Goal: Information Seeking & Learning: Learn about a topic

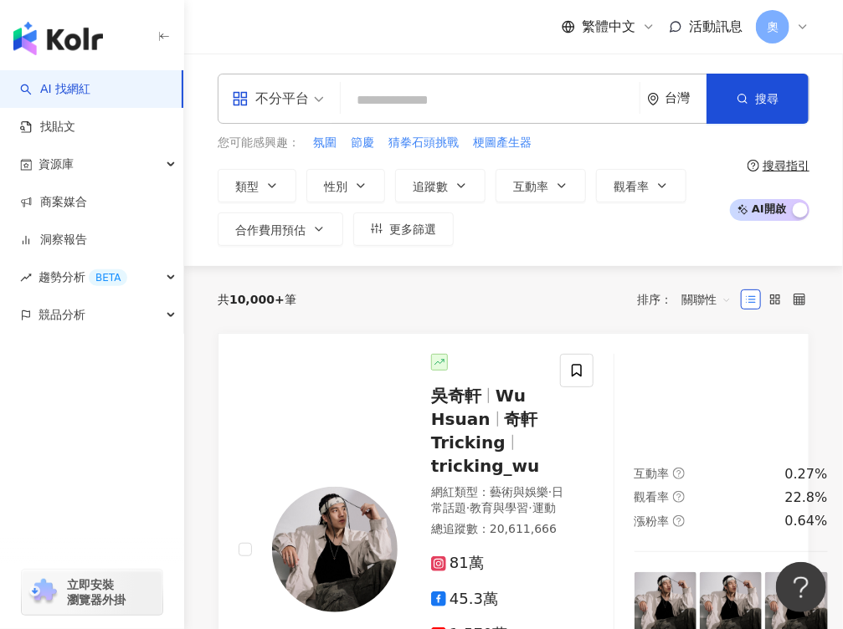
click at [415, 104] on input "search" at bounding box center [489, 101] width 285 height 32
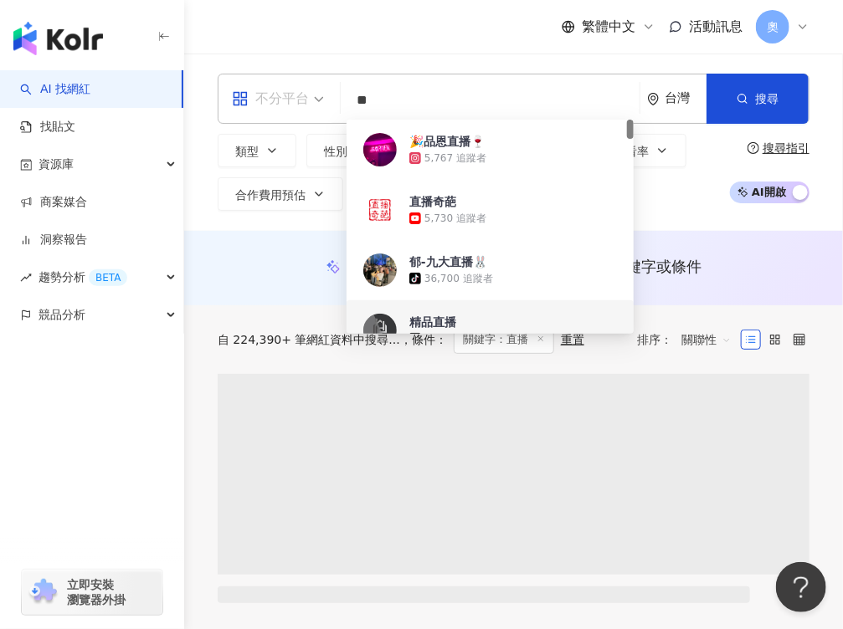
click at [301, 114] on span at bounding box center [278, 98] width 92 height 49
type input "**"
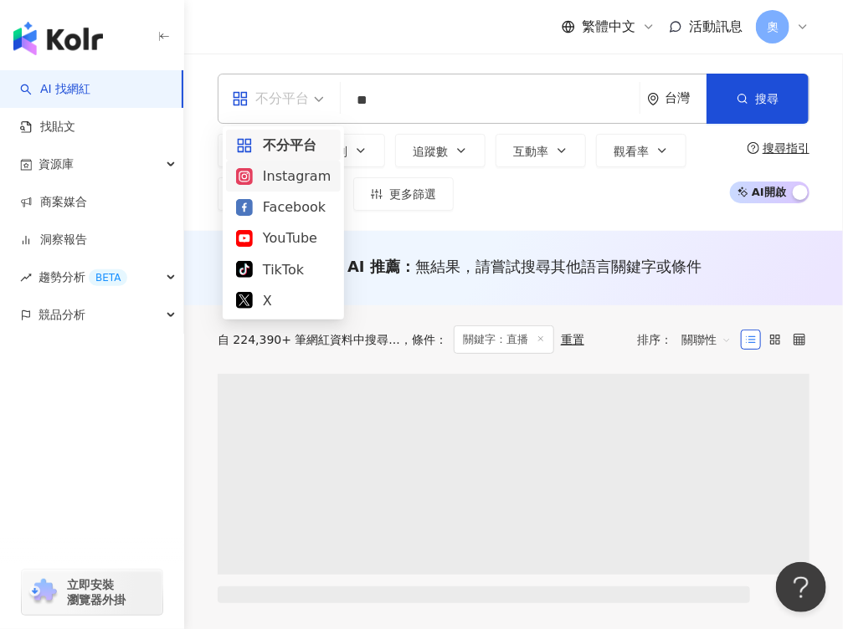
click at [280, 206] on div "Facebook" at bounding box center [283, 207] width 95 height 21
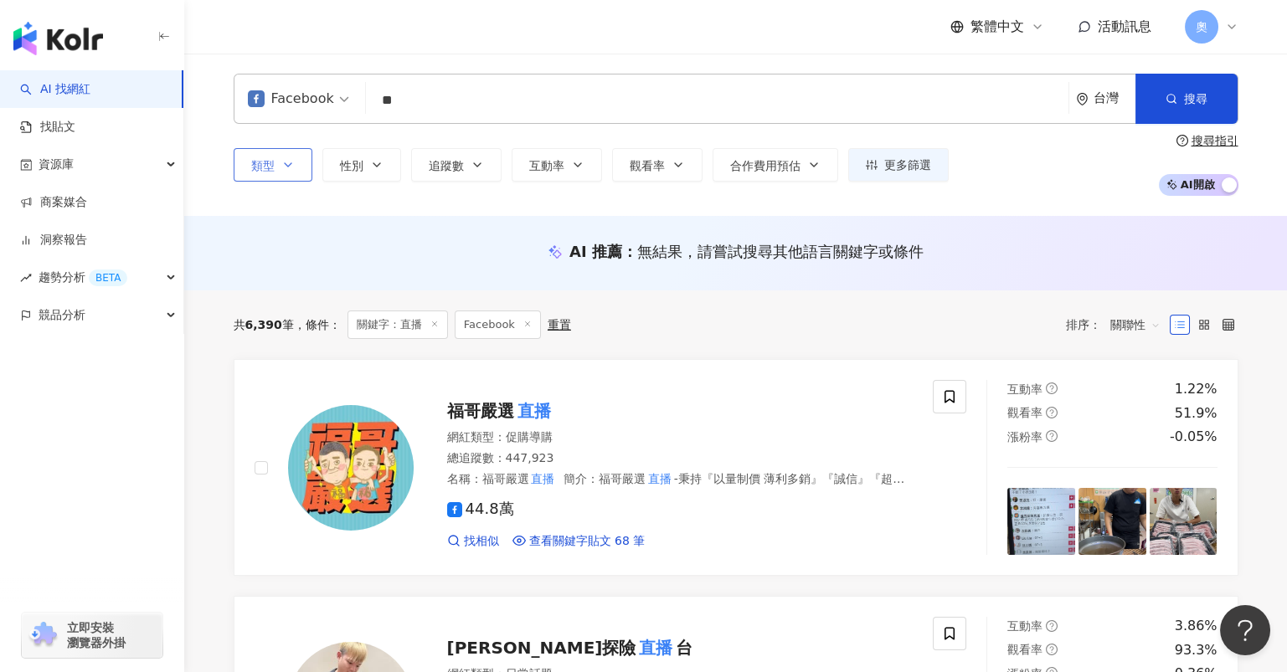
click at [265, 169] on span "類型" at bounding box center [262, 165] width 23 height 13
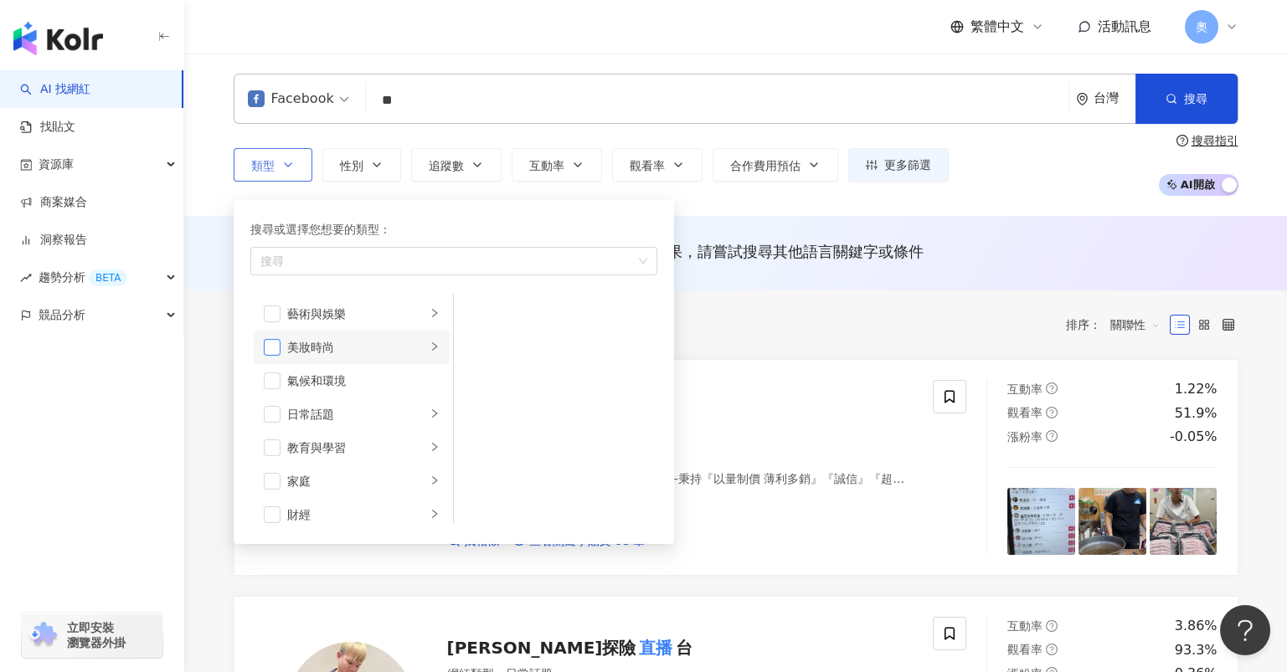
click at [277, 350] on span "button" at bounding box center [272, 347] width 17 height 17
click at [274, 411] on span "button" at bounding box center [272, 414] width 17 height 17
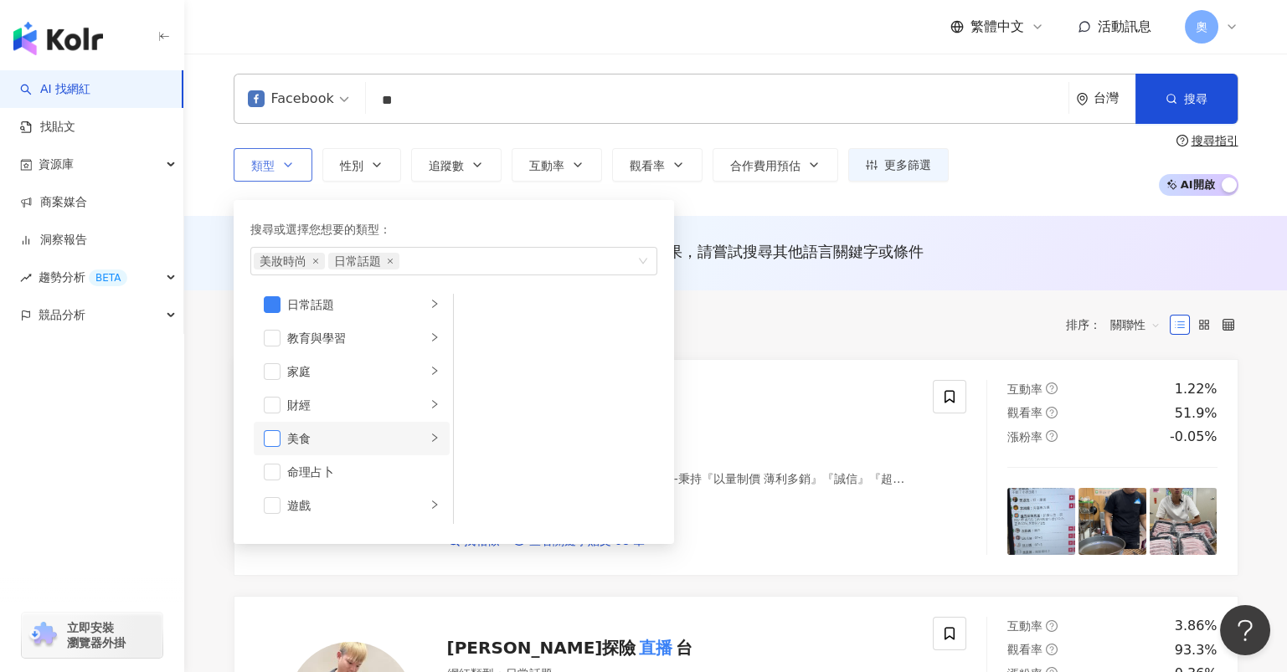
scroll to position [110, 0]
click at [273, 372] on span "button" at bounding box center [272, 370] width 17 height 17
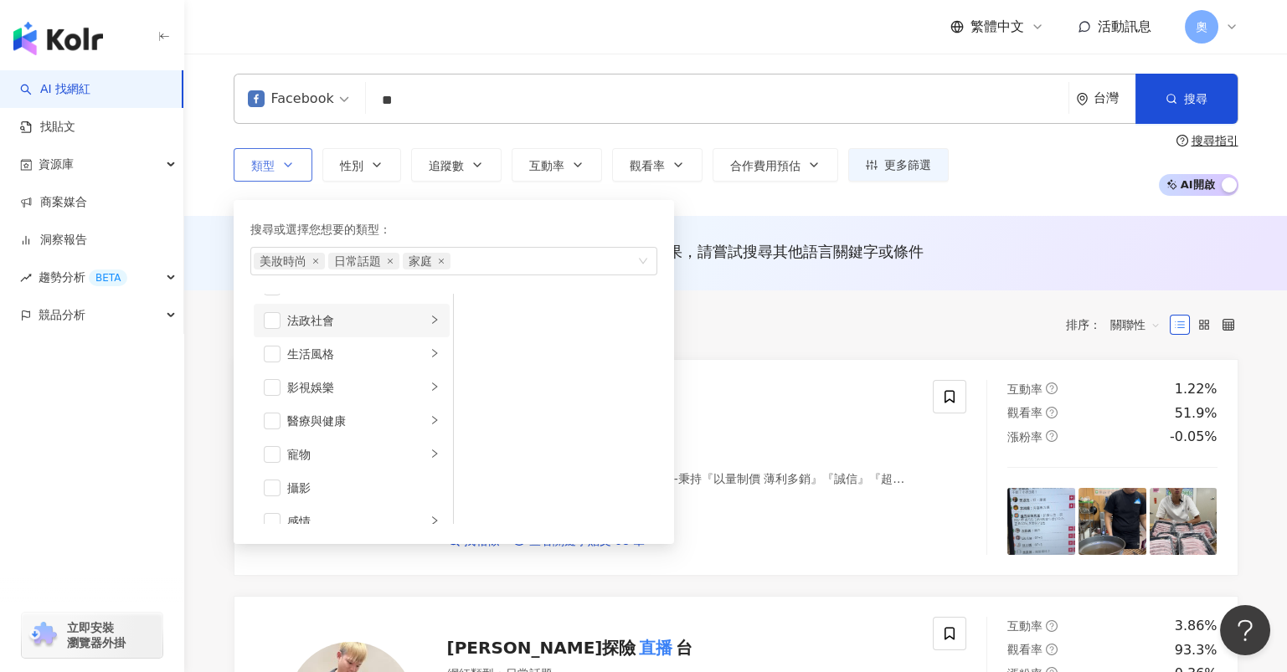
scroll to position [334, 0]
click at [270, 351] on span "button" at bounding box center [272, 348] width 17 height 17
click at [272, 300] on li "感情" at bounding box center [352, 291] width 196 height 33
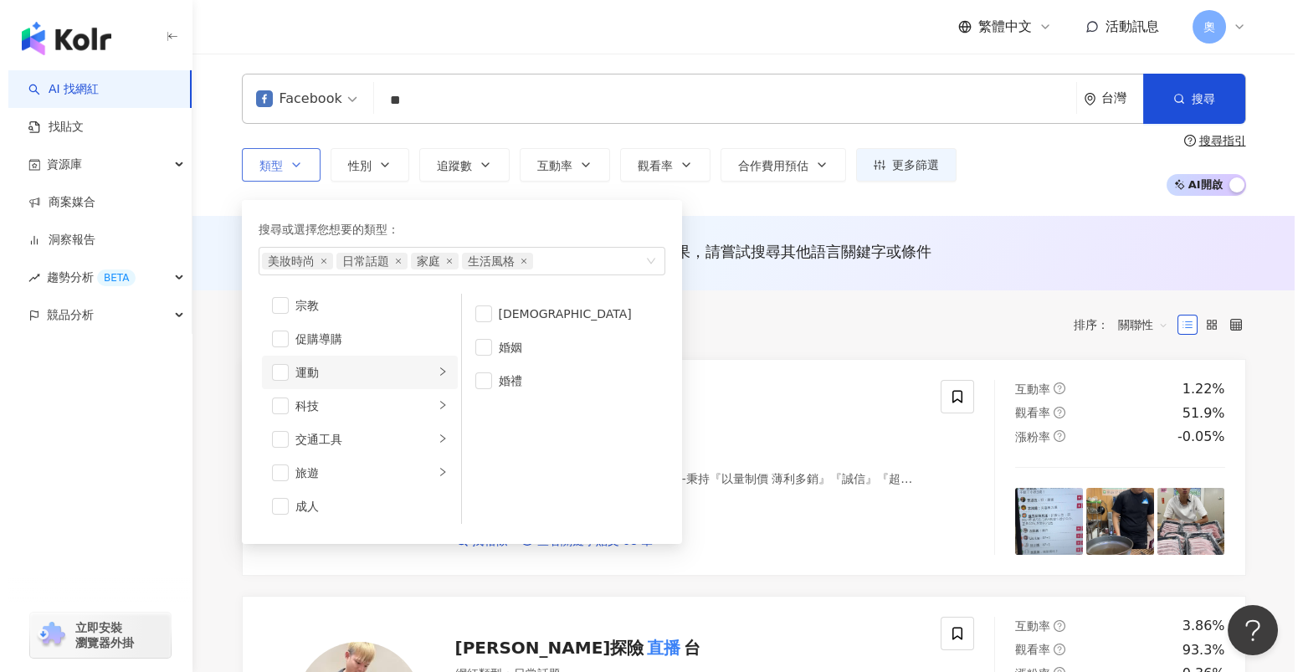
scroll to position [579, 0]
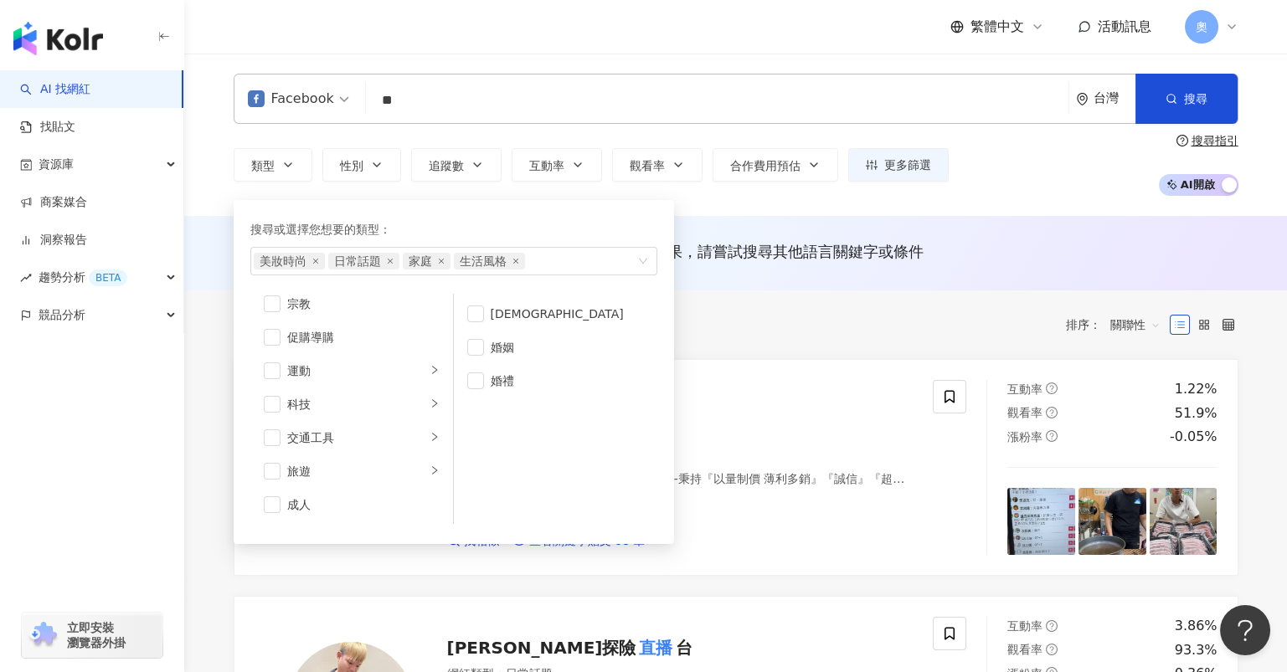
click at [766, 332] on div "共 6,390 筆 條件 ： 關鍵字：直播 Facebook 重置 排序： 關聯性" at bounding box center [736, 325] width 1004 height 28
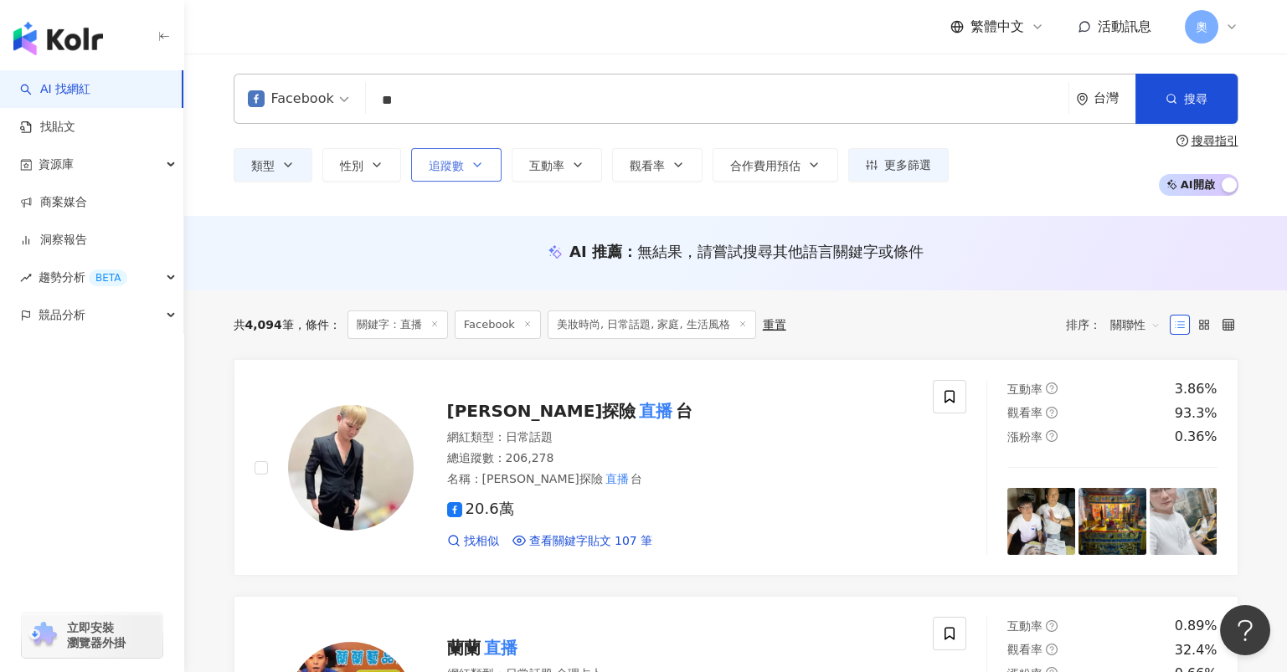
click at [470, 165] on icon "button" at bounding box center [476, 164] width 13 height 13
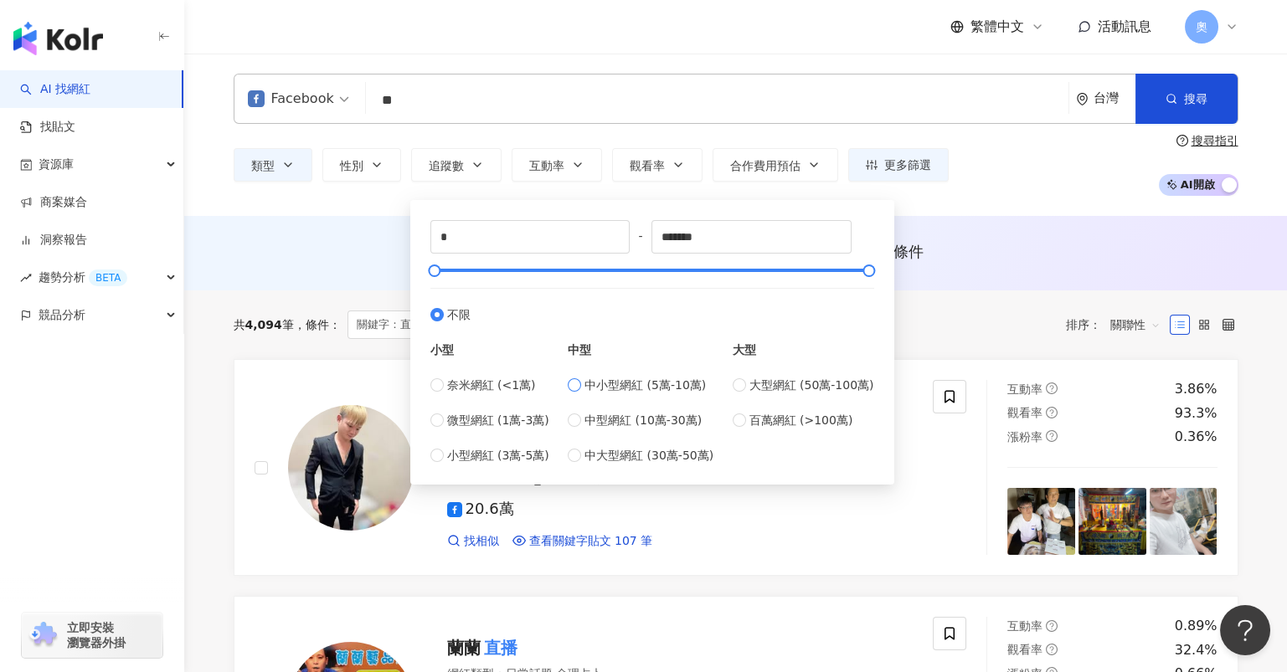
type input "*****"
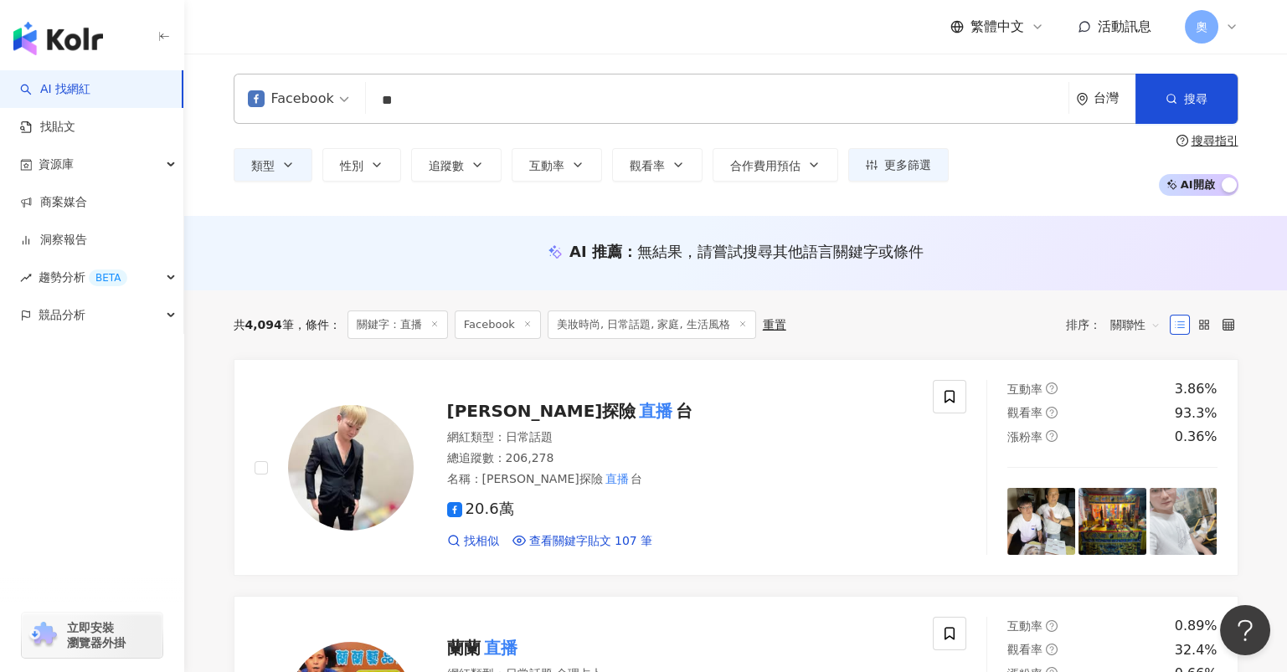
click at [842, 214] on div "Facebook ** 台灣 搜尋 8a3598be-3bdd-4f28-8d85-ba74d084c79b 9ac918bb-0348-4f73-971c-…" at bounding box center [735, 135] width 1102 height 162
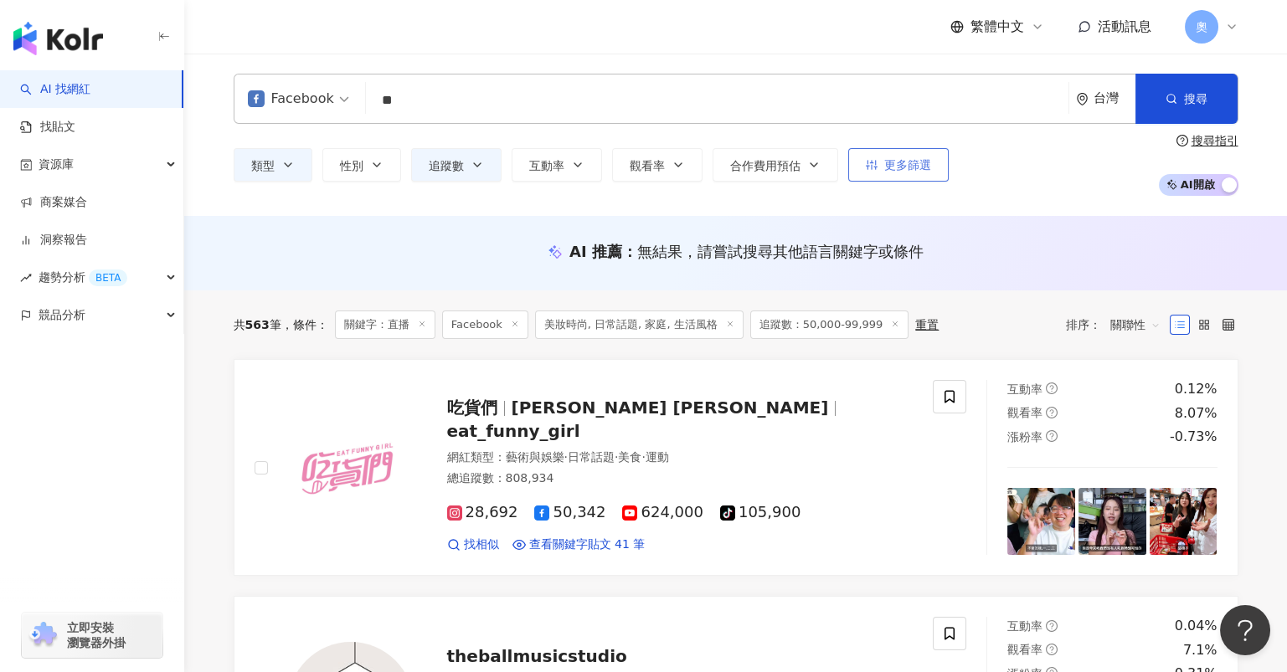
click at [842, 167] on span "更多篩選" at bounding box center [907, 164] width 47 height 13
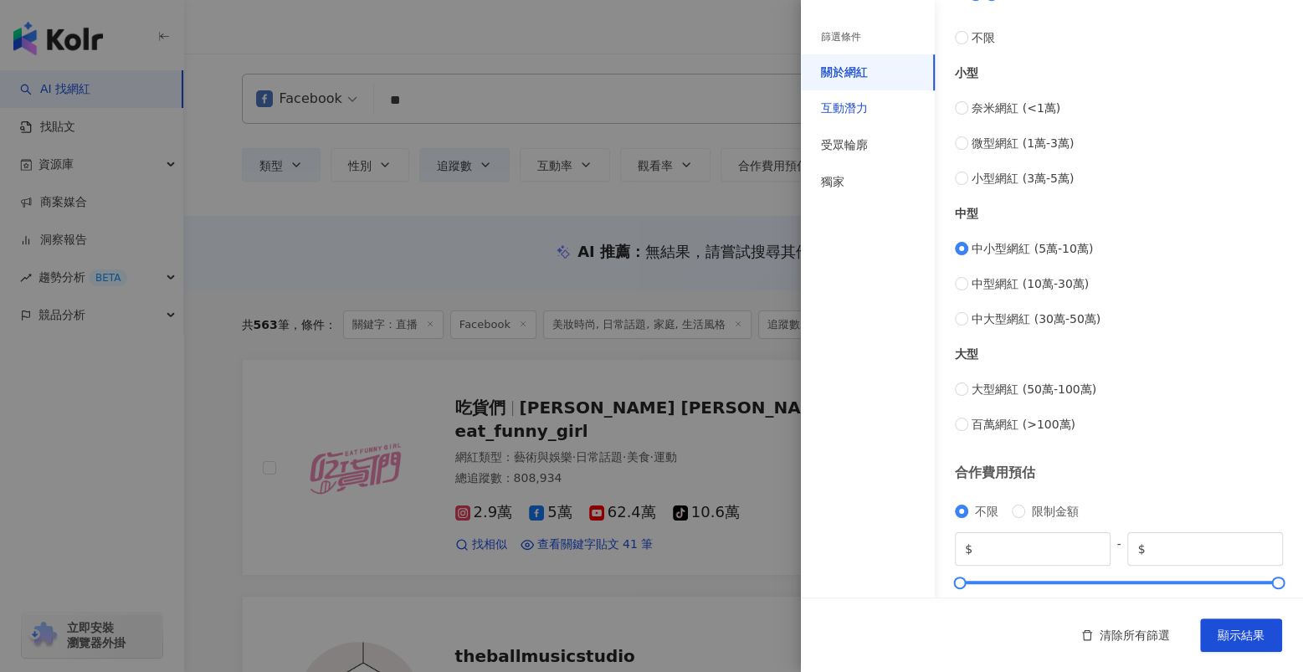
click at [842, 106] on div "互動潛力" at bounding box center [844, 108] width 47 height 17
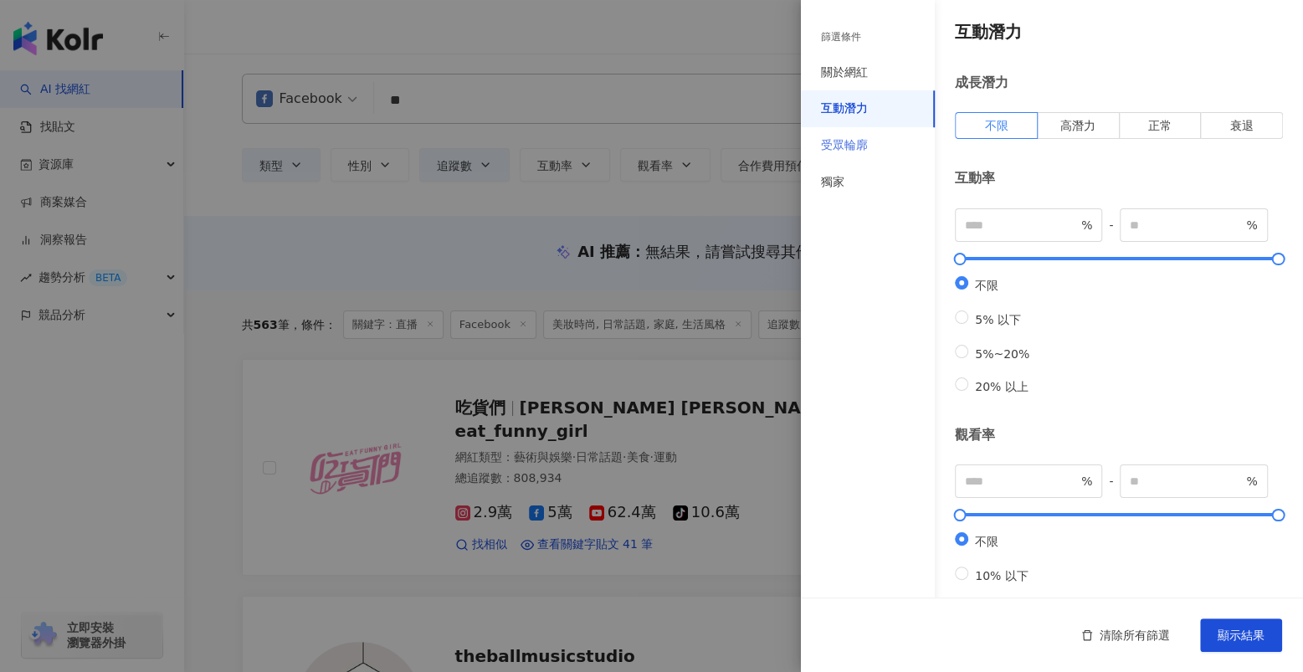
click at [842, 134] on div "受眾輪廓" at bounding box center [868, 145] width 134 height 37
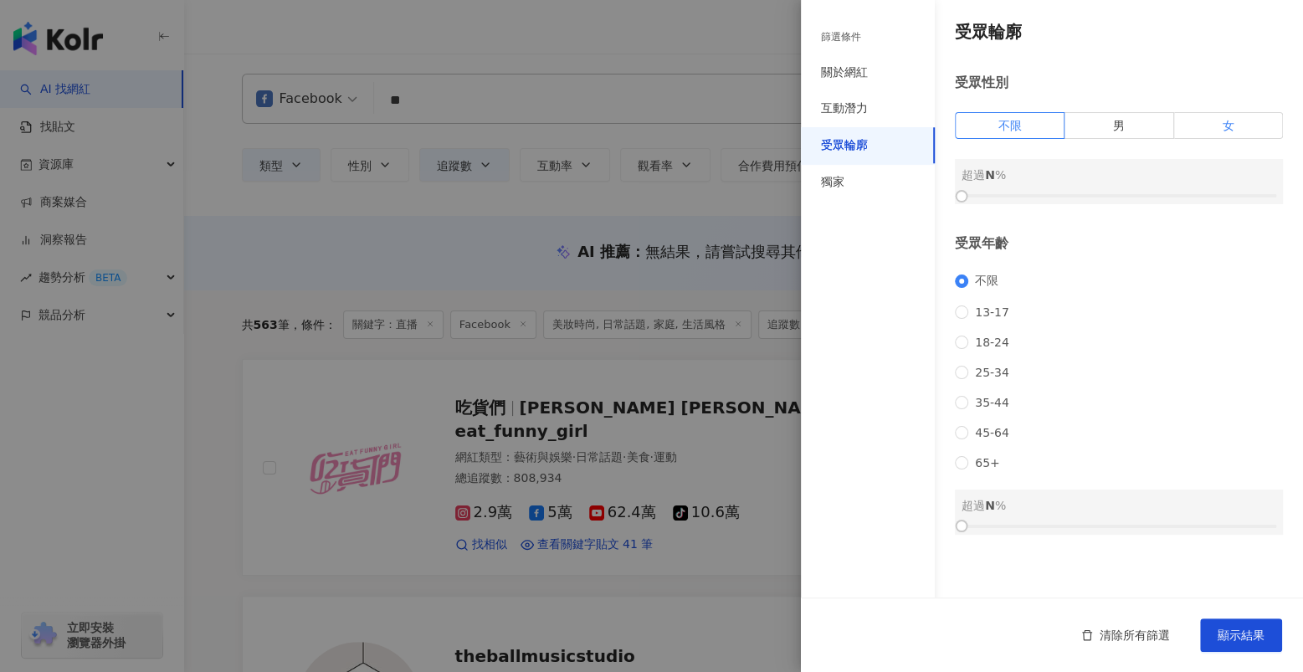
click at [842, 125] on label "女" at bounding box center [1228, 125] width 109 height 27
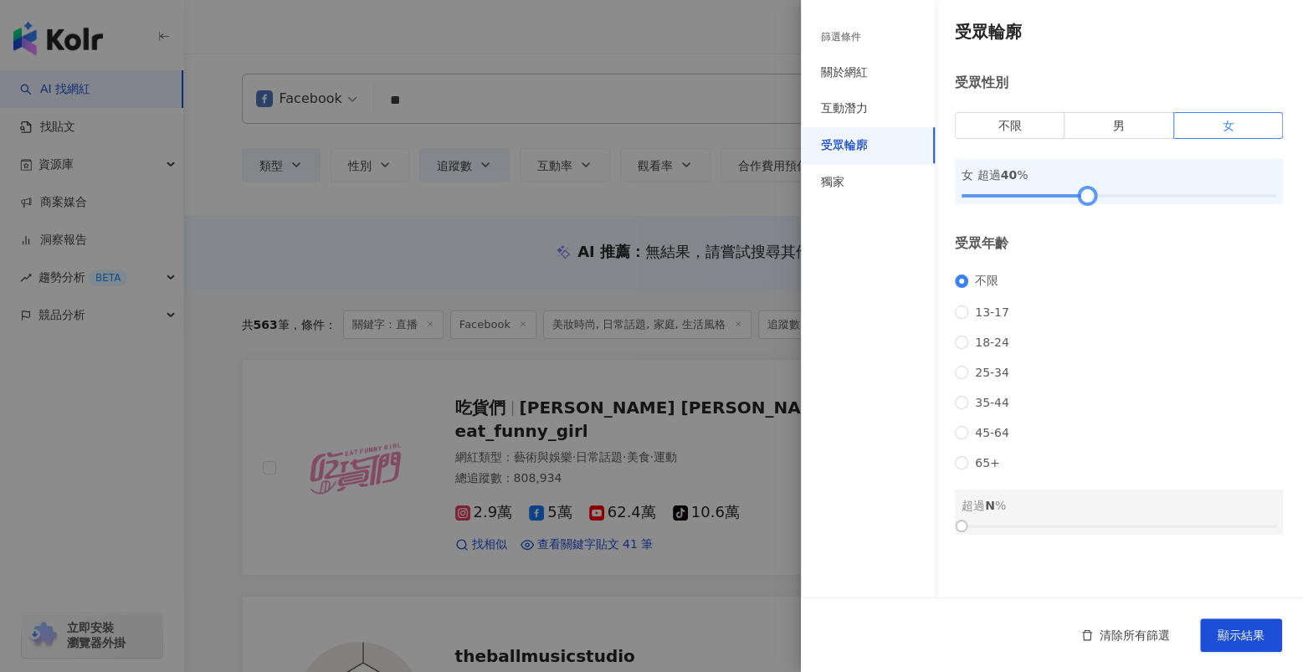
drag, startPoint x: 963, startPoint y: 200, endPoint x: 1091, endPoint y: 203, distance: 127.3
click at [842, 201] on div at bounding box center [1087, 196] width 9 height 9
click at [842, 629] on span "顯示結果" at bounding box center [1241, 635] width 47 height 13
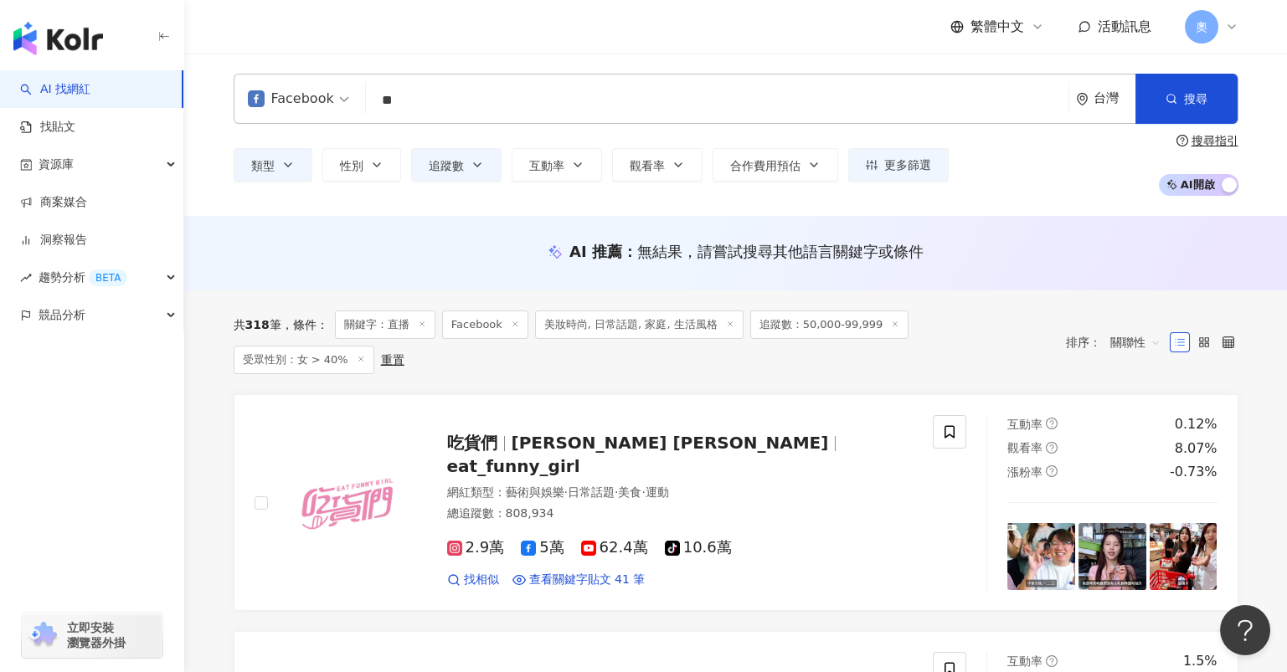
click at [642, 321] on span "美妝時尚, 日常話題, 家庭, 生活風格" at bounding box center [639, 325] width 208 height 28
click at [257, 169] on span "類型" at bounding box center [262, 165] width 23 height 13
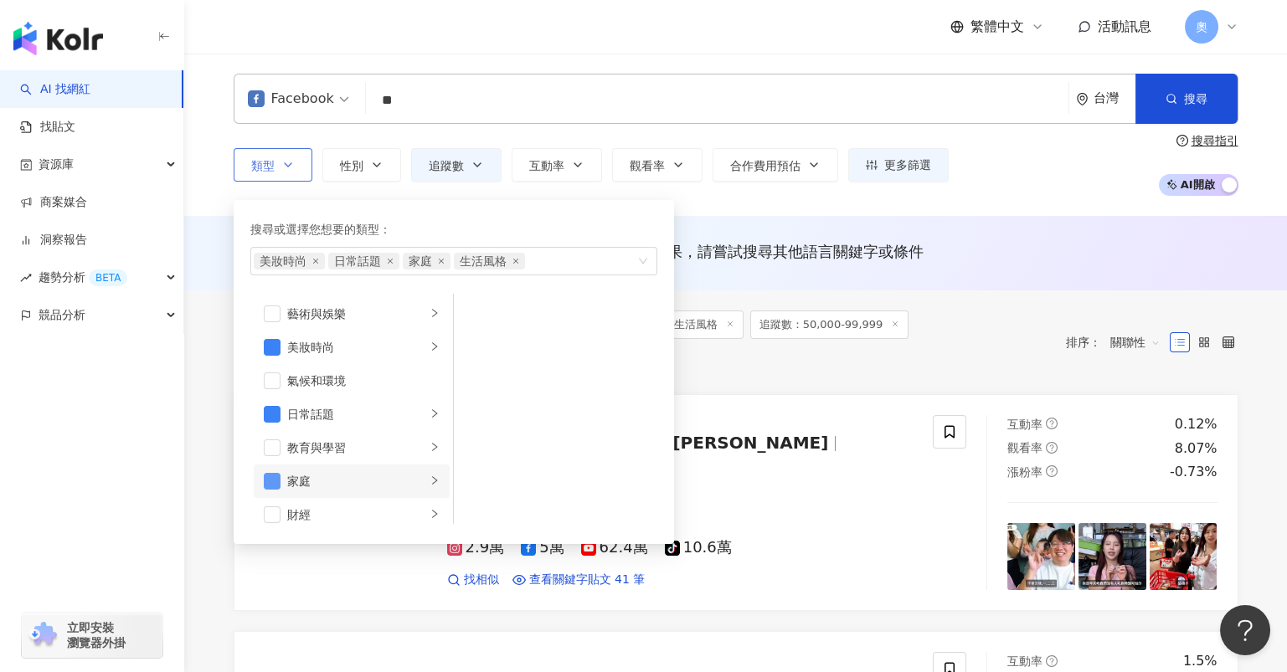
click at [272, 482] on span "button" at bounding box center [272, 481] width 17 height 17
click at [828, 281] on div "AI 推薦 ： 無結果，請嘗試搜尋其他語言關鍵字或條件" at bounding box center [735, 253] width 1102 height 74
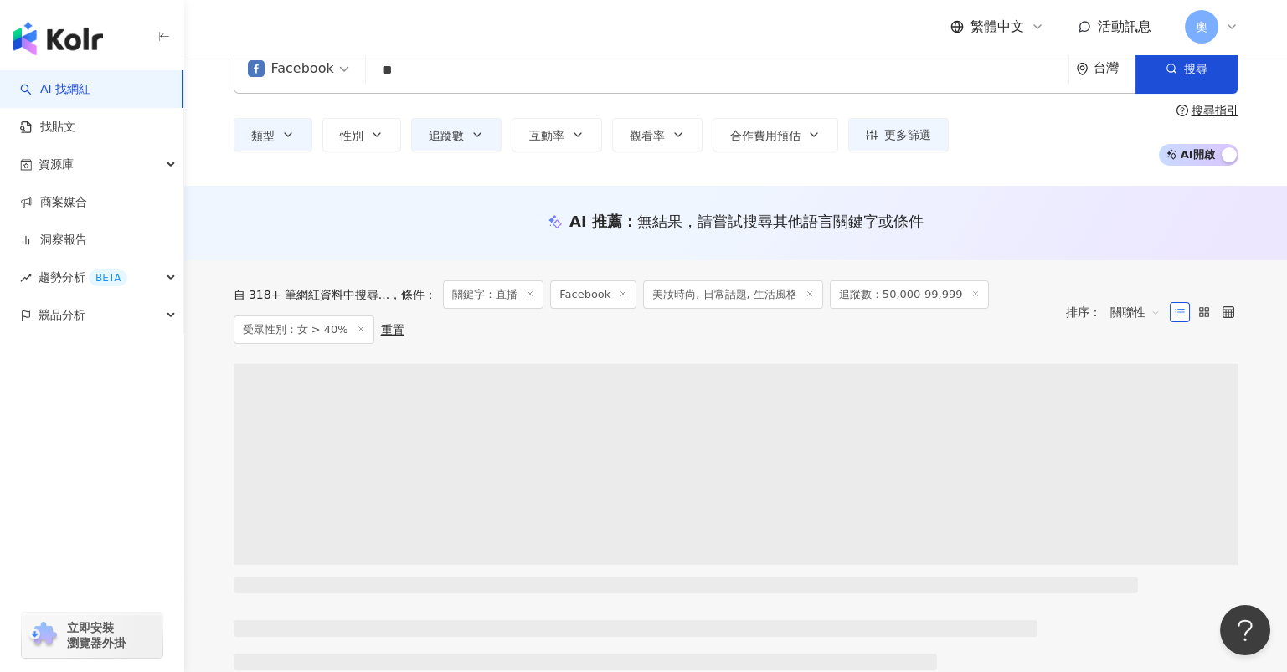
scroll to position [110, 0]
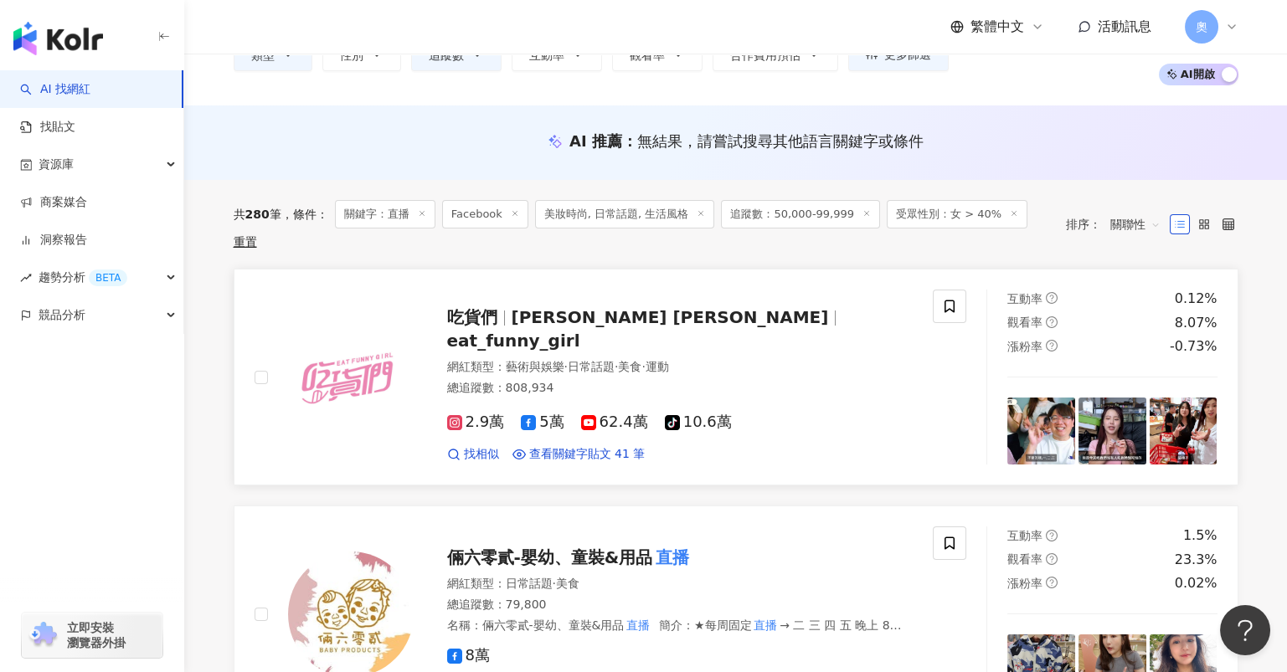
click at [553, 307] on span "Paula Queena Tina" at bounding box center [669, 317] width 317 height 20
click at [550, 547] on span "倆六零貳-嬰幼、童裝&用品" at bounding box center [550, 557] width 206 height 20
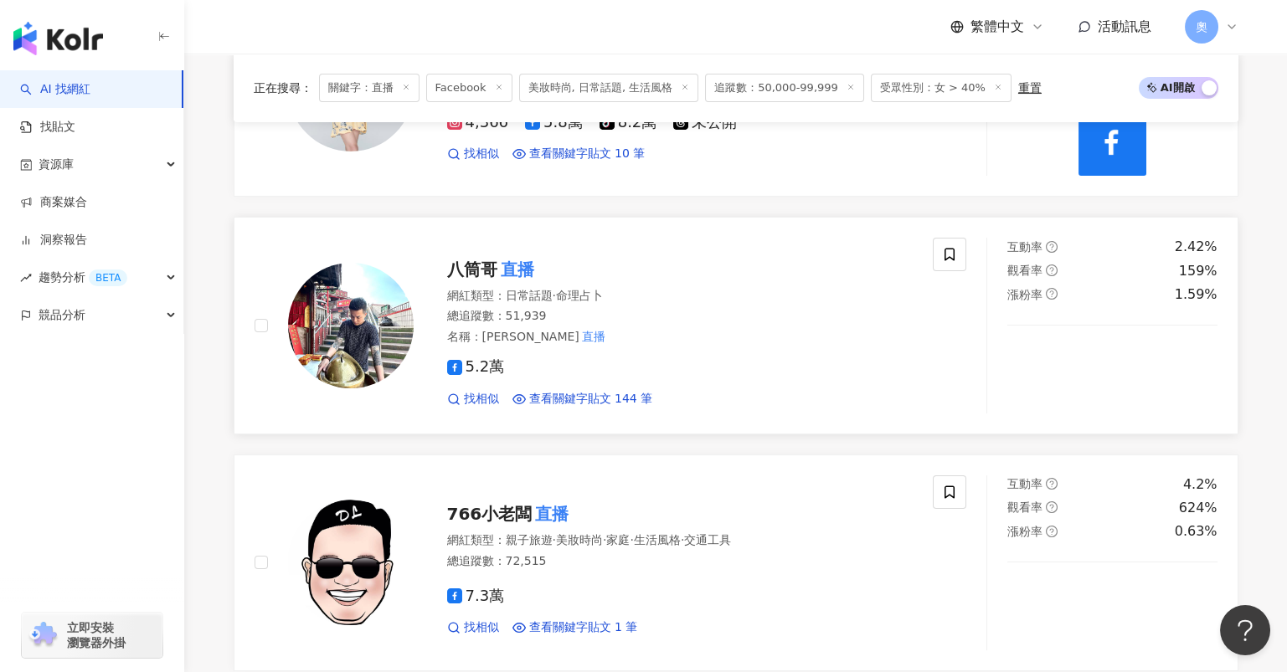
scroll to position [1339, 0]
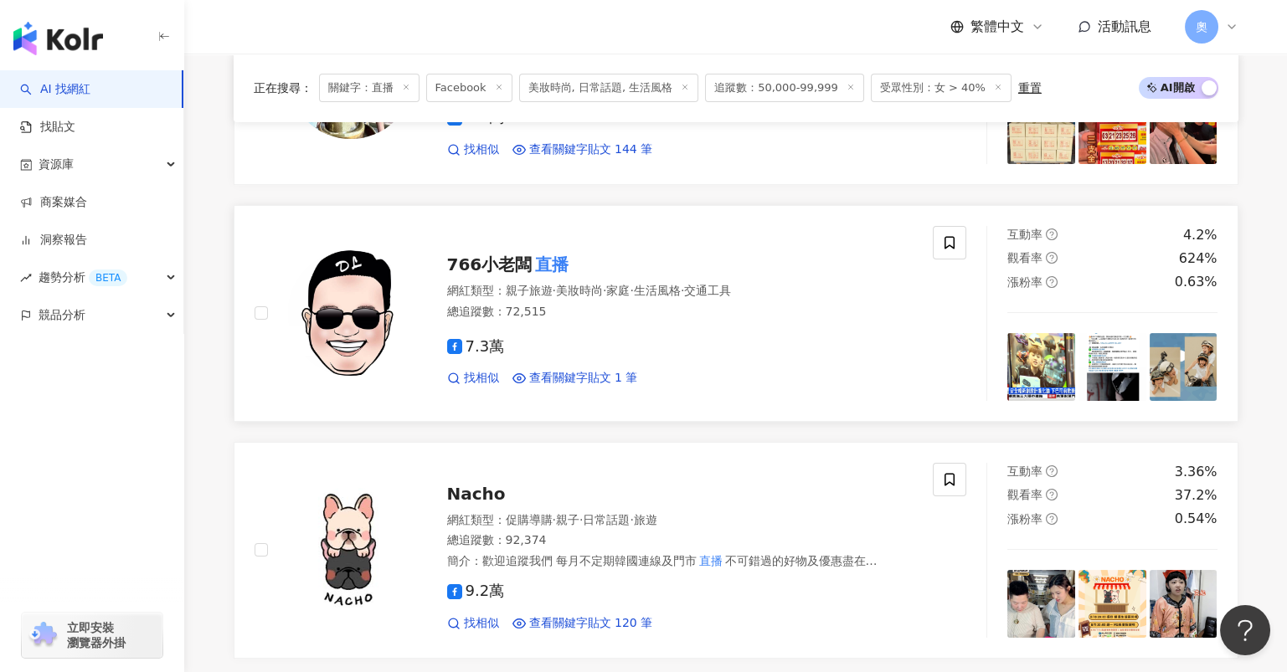
click at [500, 257] on span "766小老闆" at bounding box center [489, 264] width 85 height 20
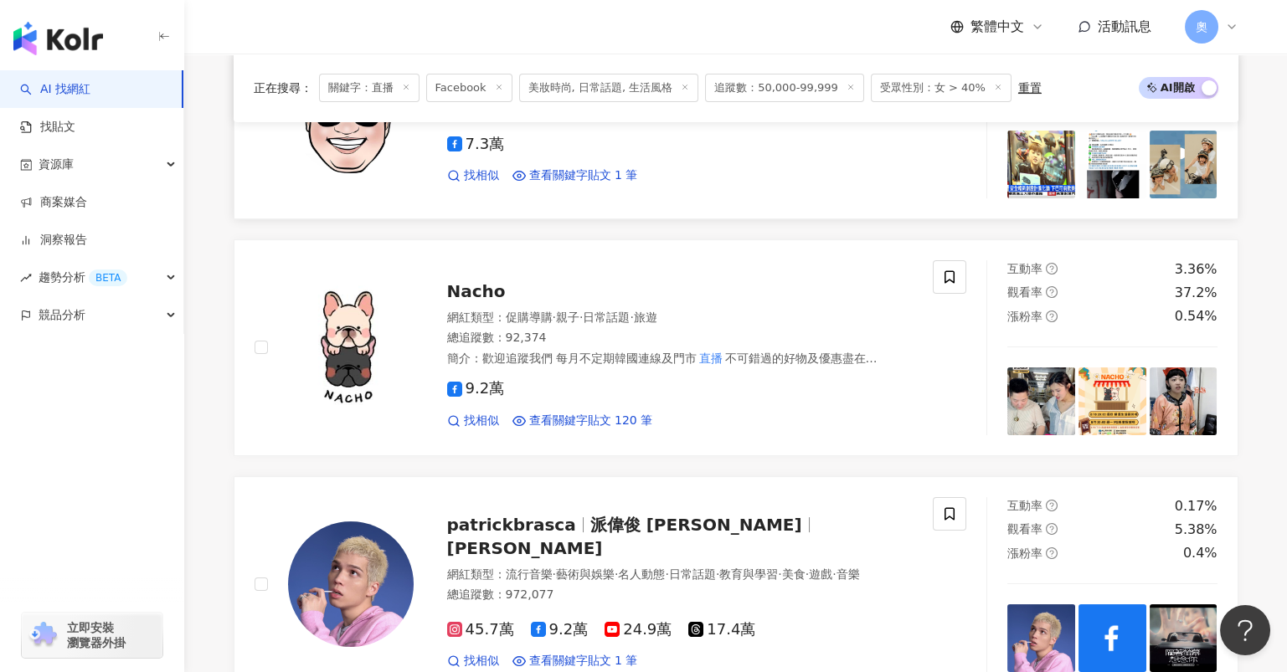
scroll to position [1562, 0]
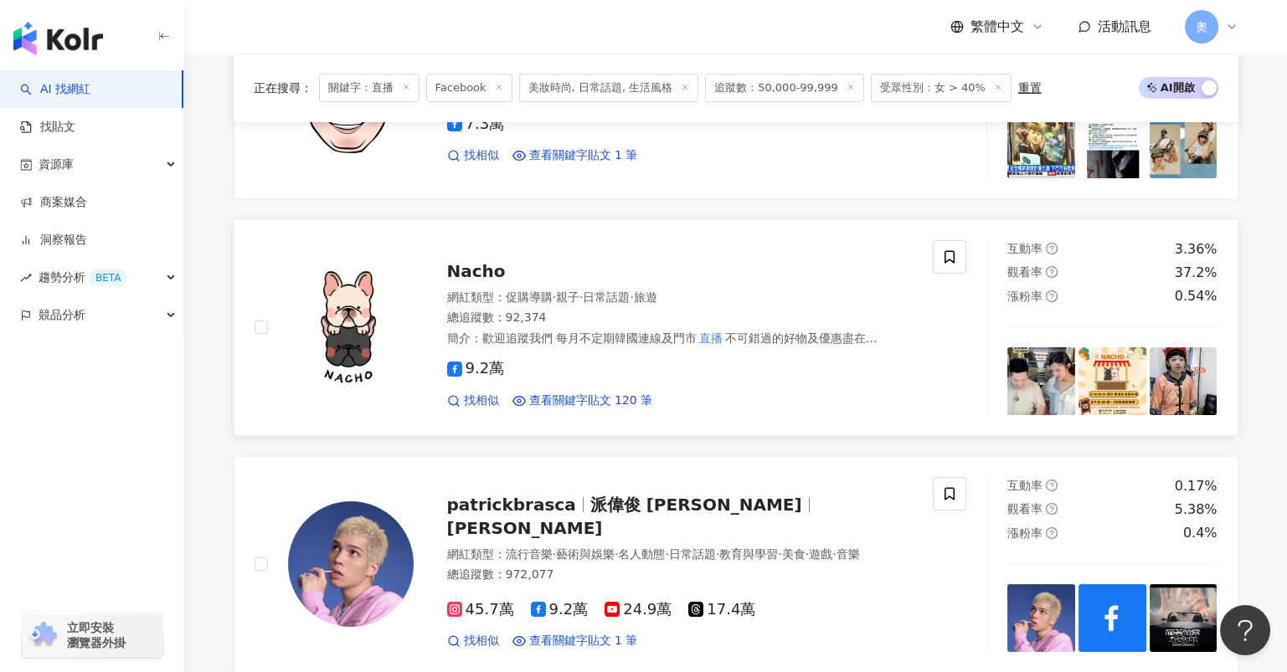
click at [463, 265] on span "Nacho" at bounding box center [476, 271] width 59 height 20
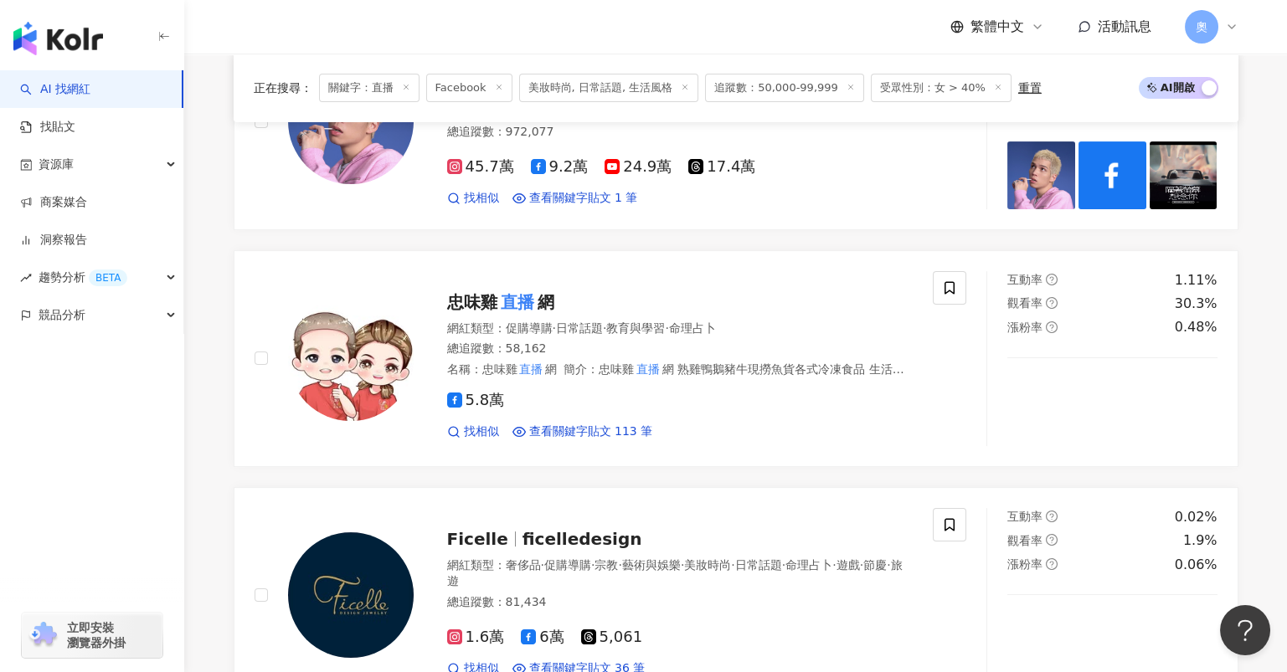
scroll to position [2009, 0]
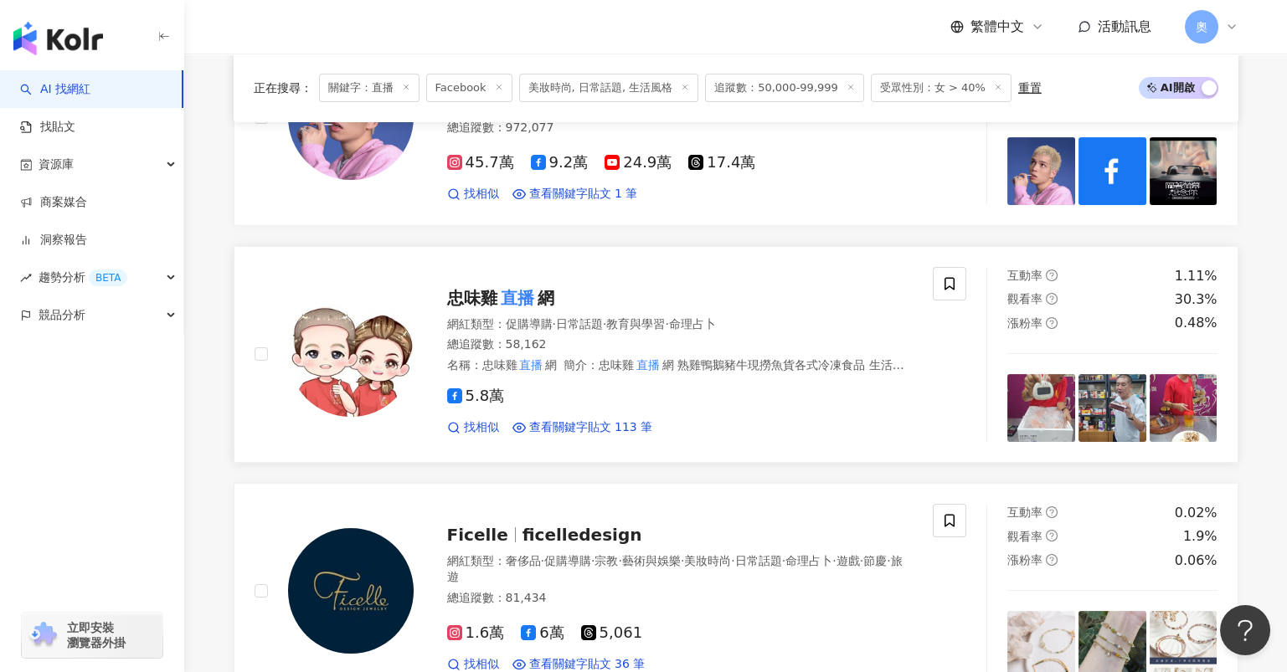
click at [511, 294] on mark "直播" at bounding box center [517, 298] width 40 height 27
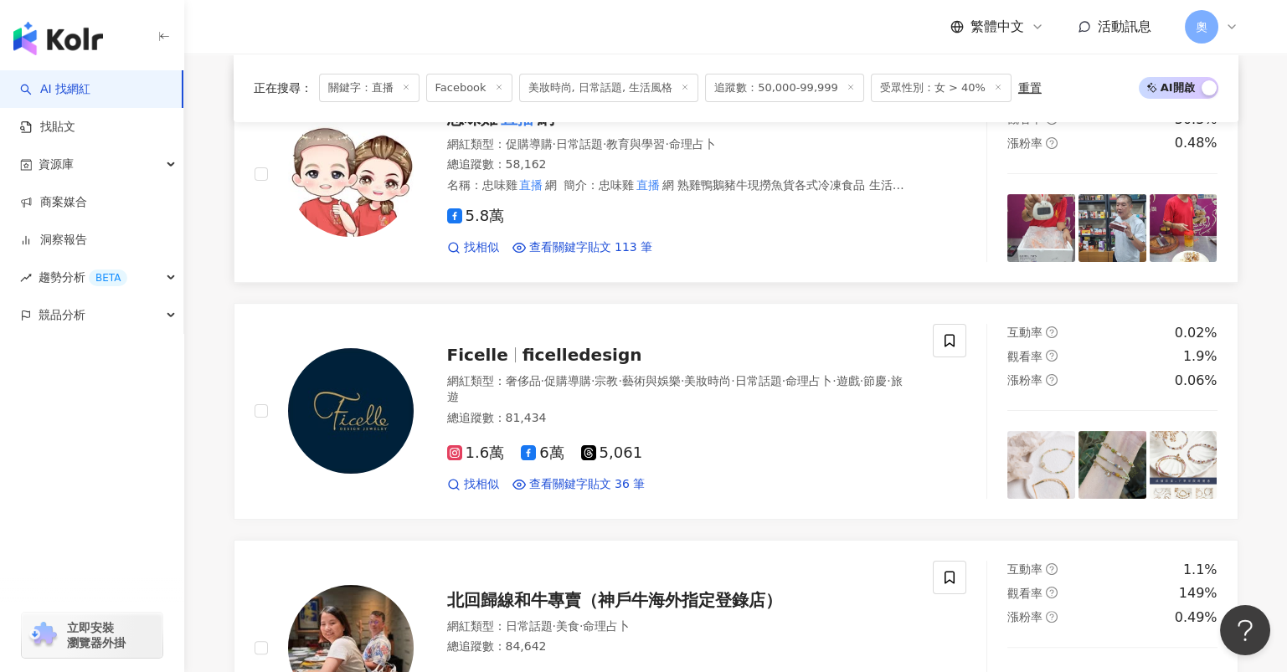
scroll to position [2232, 0]
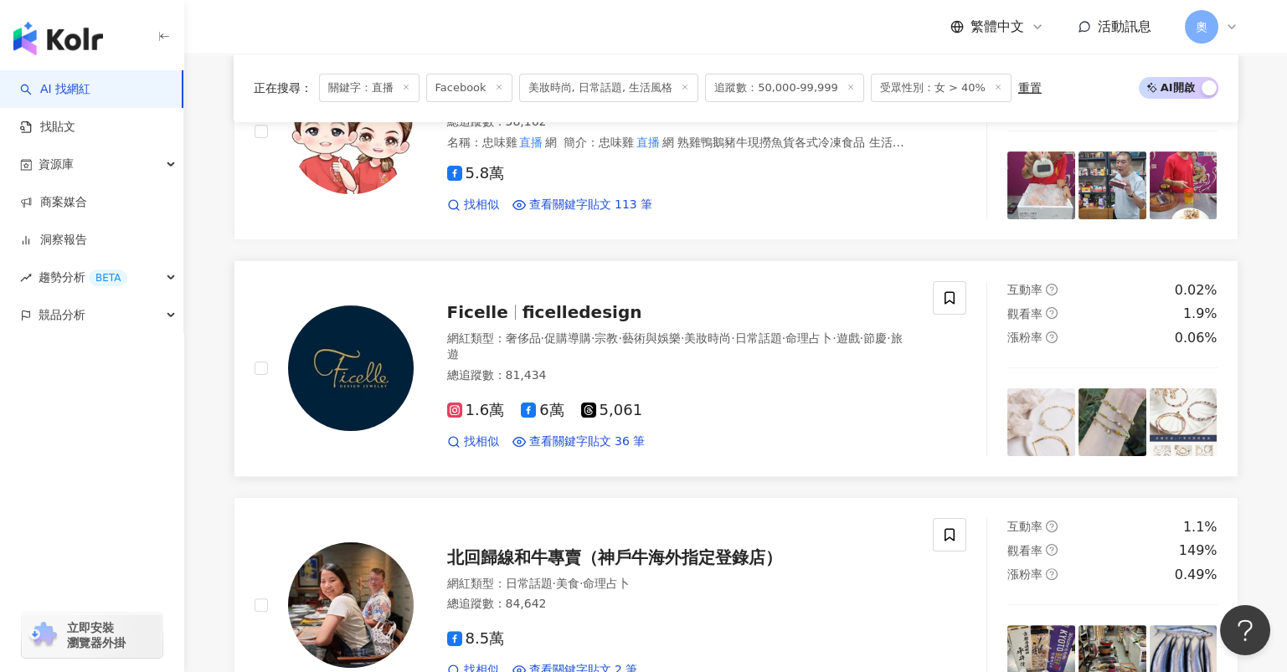
click at [537, 302] on span "ficelledesign" at bounding box center [582, 312] width 120 height 20
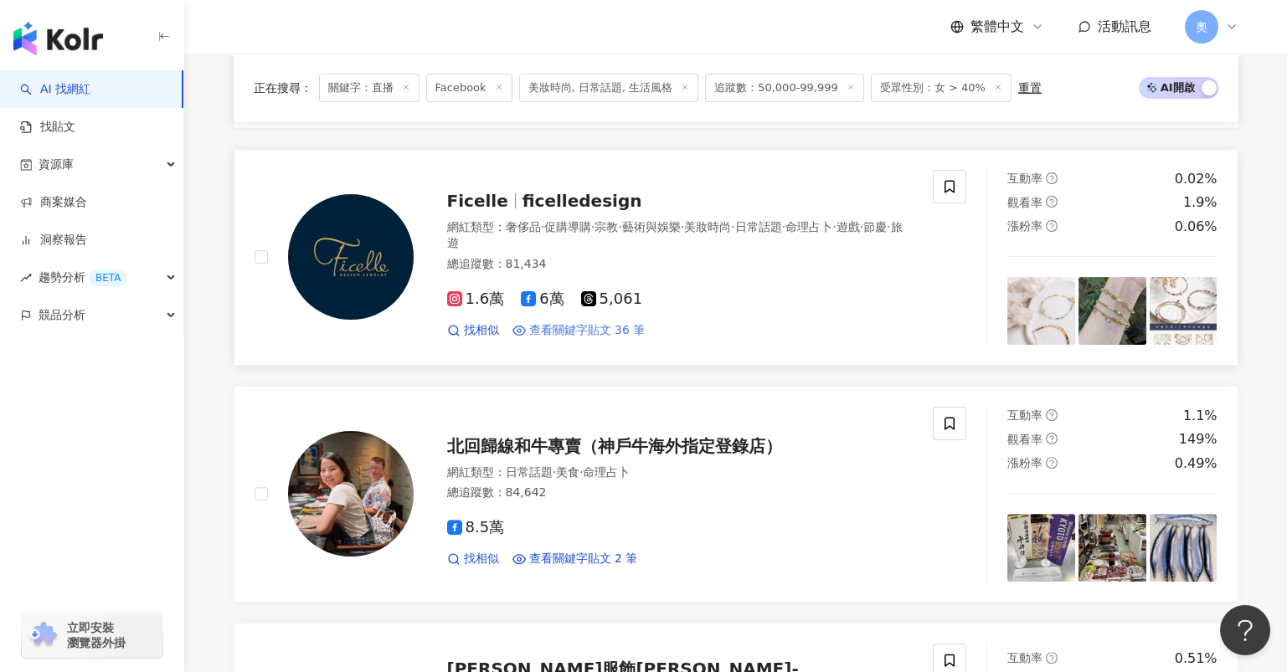
scroll to position [2679, 0]
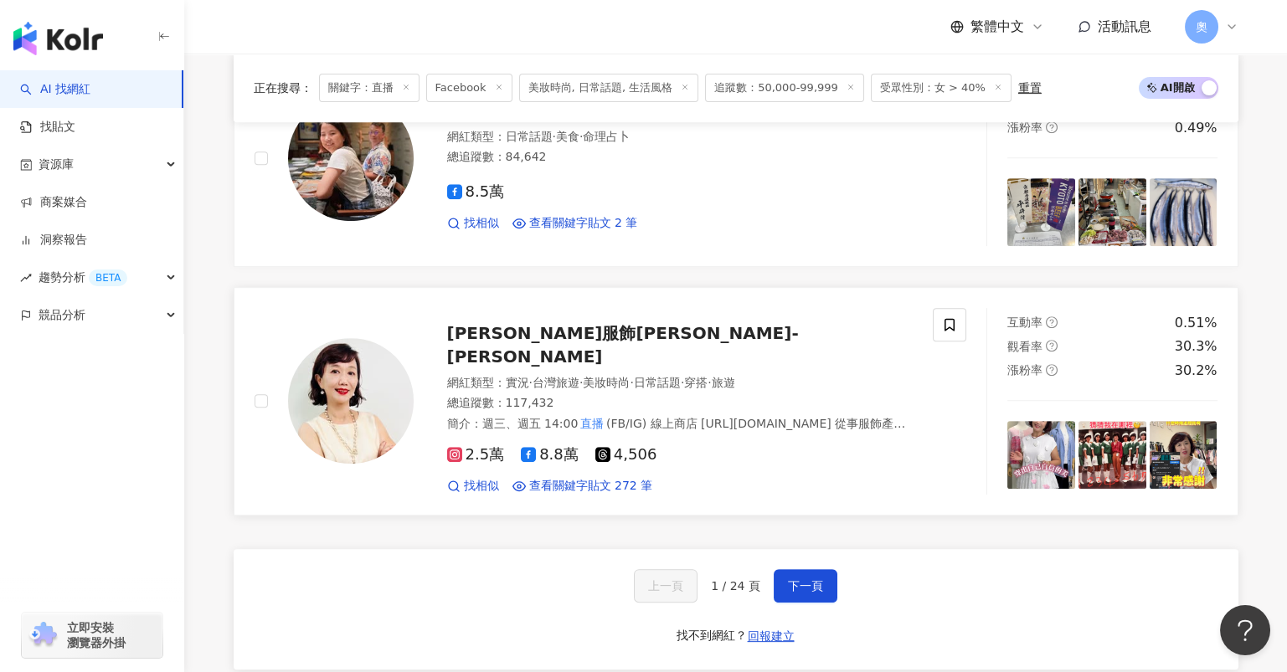
click at [603, 332] on span "Katie Q服飾董娘-吳宜惠" at bounding box center [623, 345] width 352 height 44
click at [791, 578] on button "下一頁" at bounding box center [805, 585] width 64 height 33
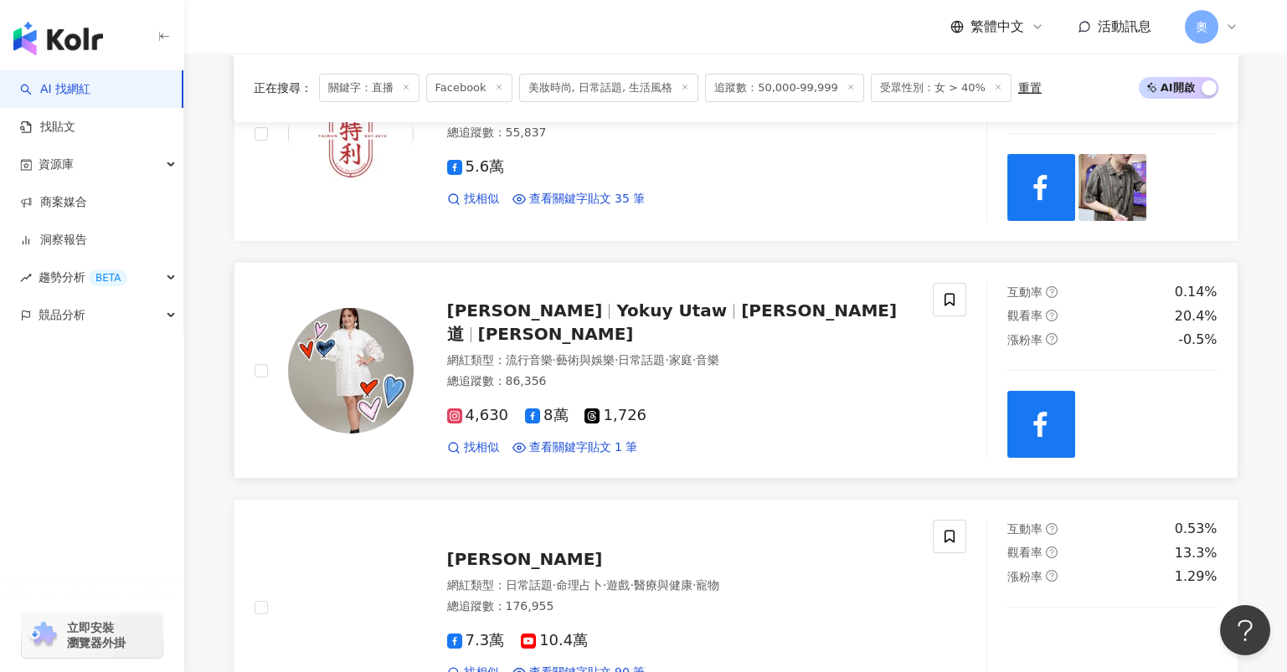
scroll to position [0, 0]
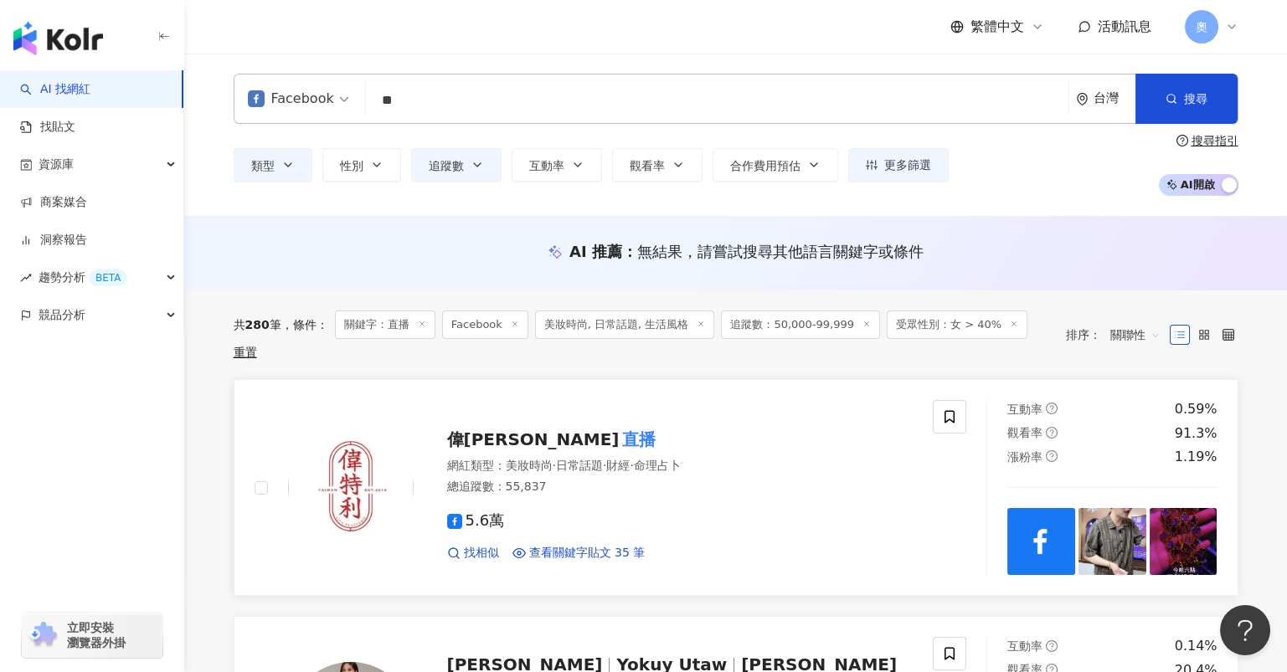
click at [619, 426] on mark "直播" at bounding box center [639, 439] width 40 height 27
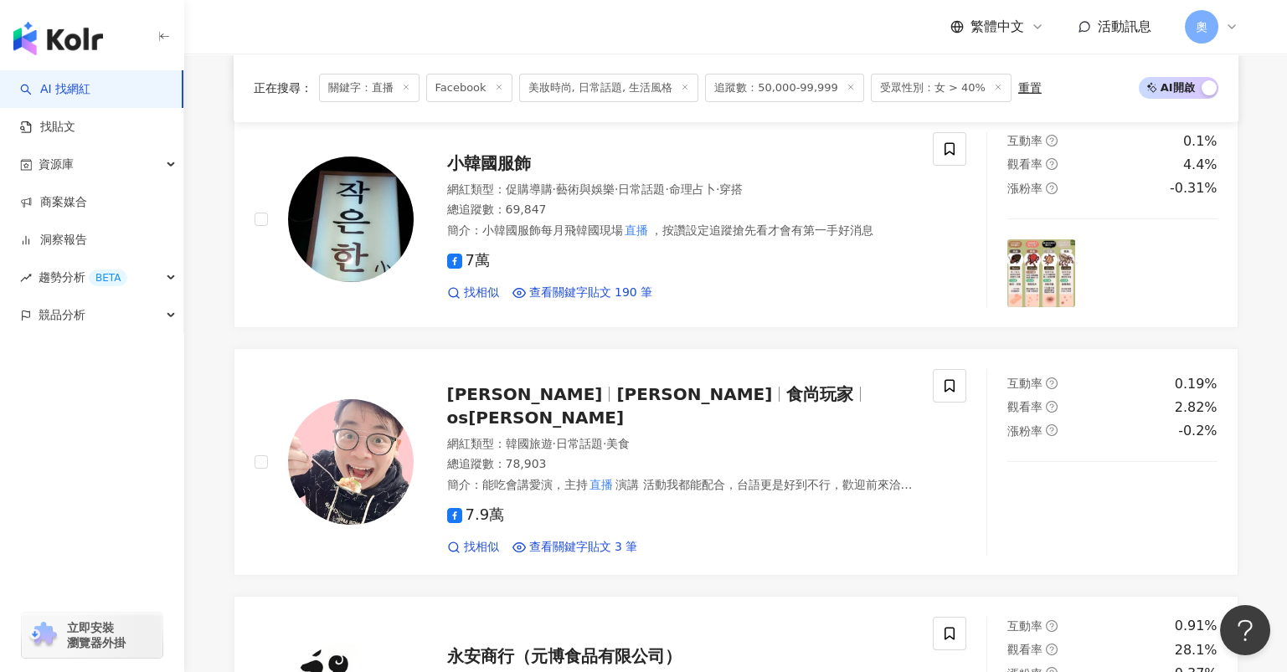
scroll to position [1673, 0]
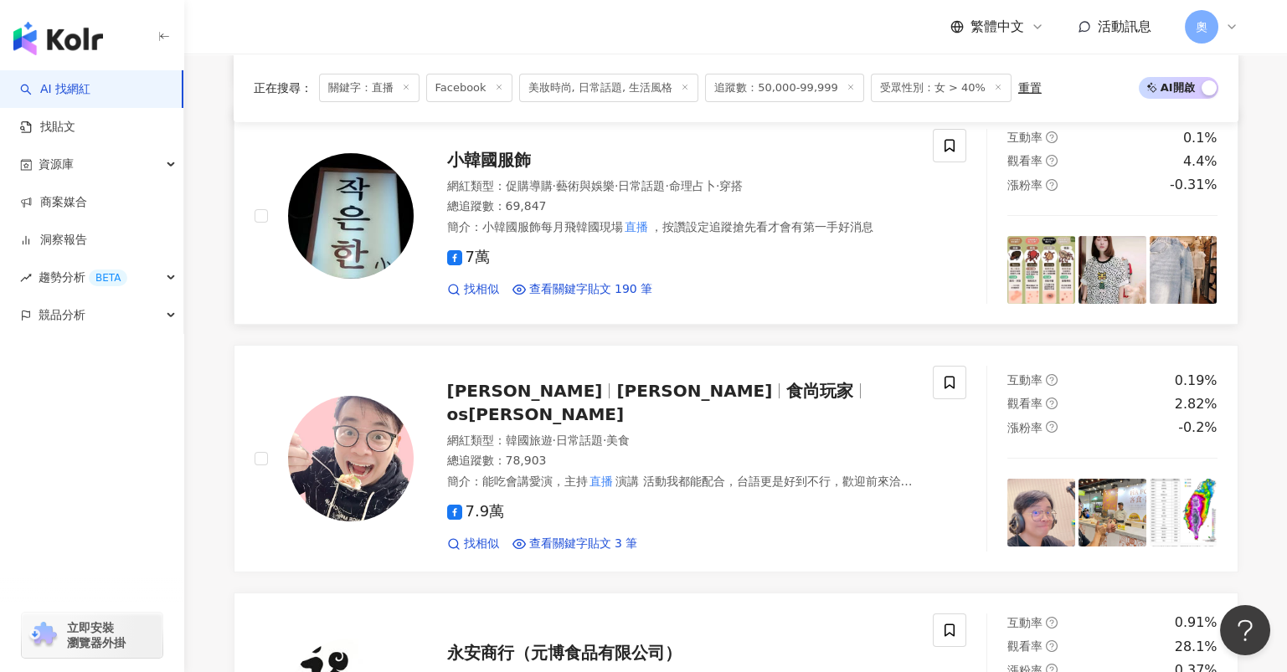
click at [470, 150] on span "小韓國服飾" at bounding box center [489, 160] width 84 height 20
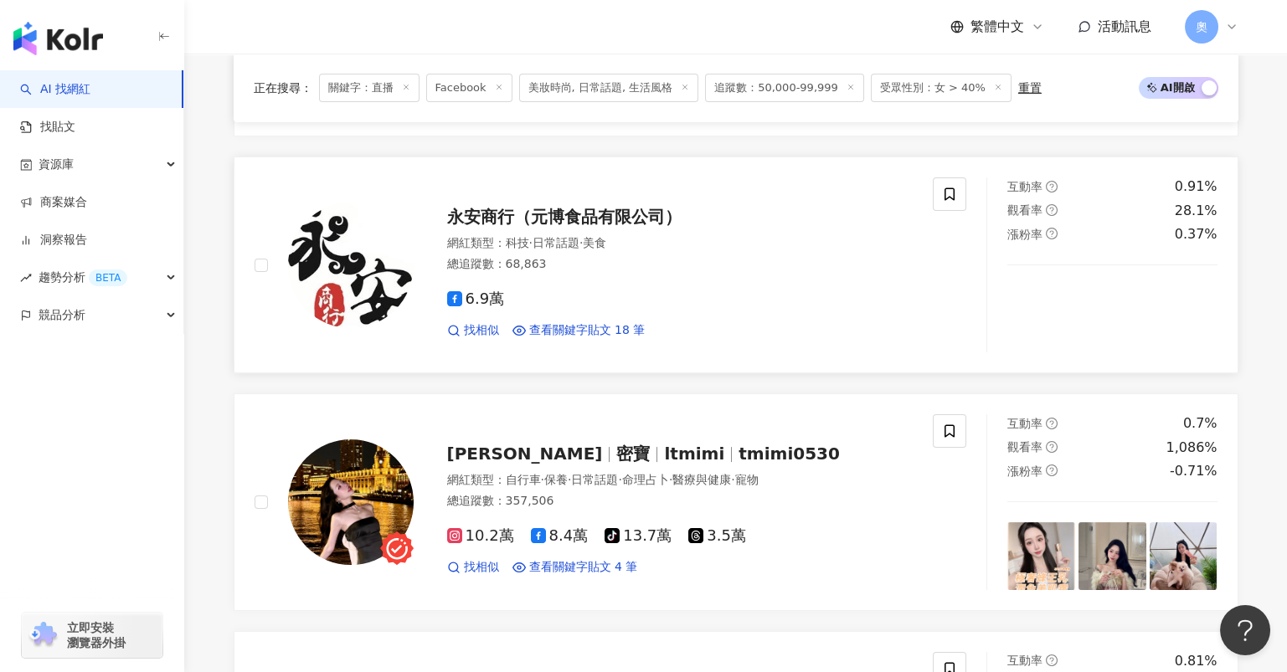
scroll to position [2119, 0]
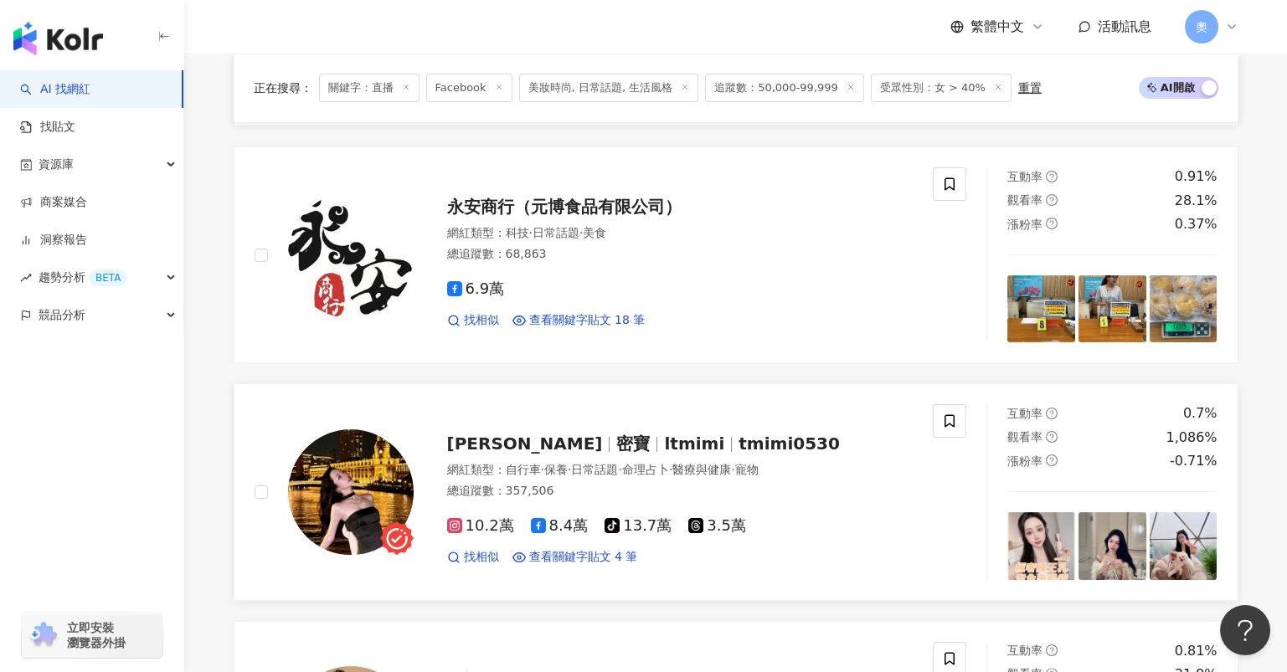
click at [664, 434] on span "ltmimi" at bounding box center [694, 444] width 60 height 20
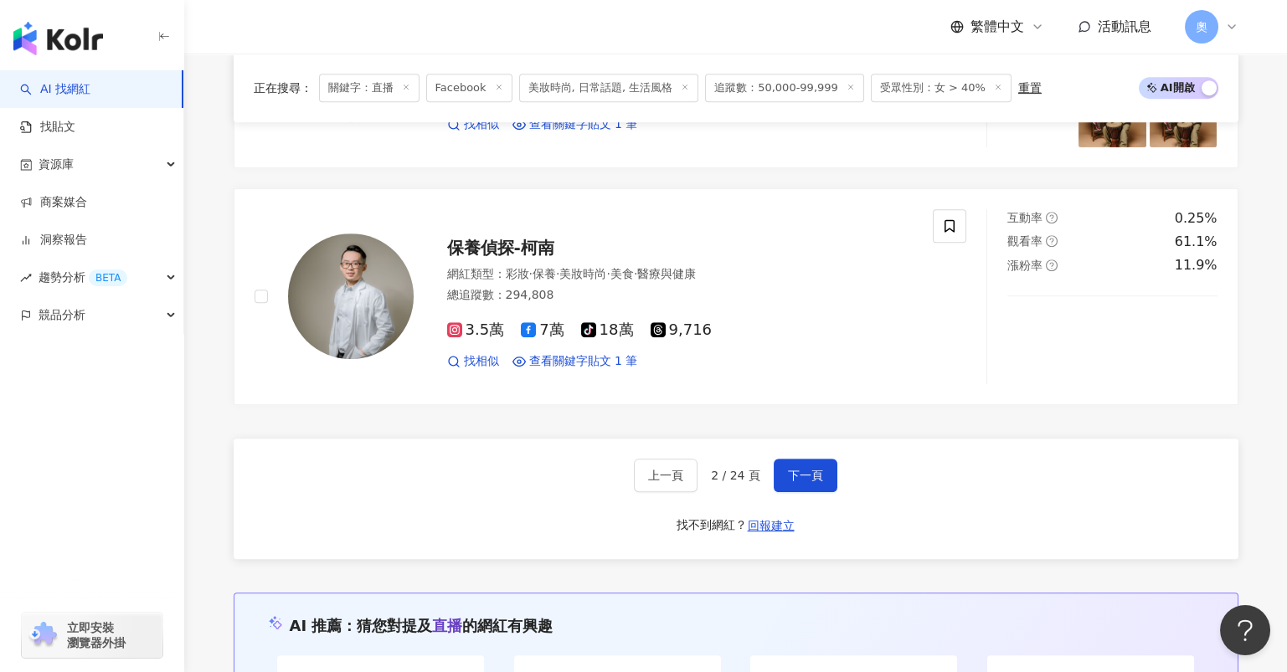
scroll to position [2789, 0]
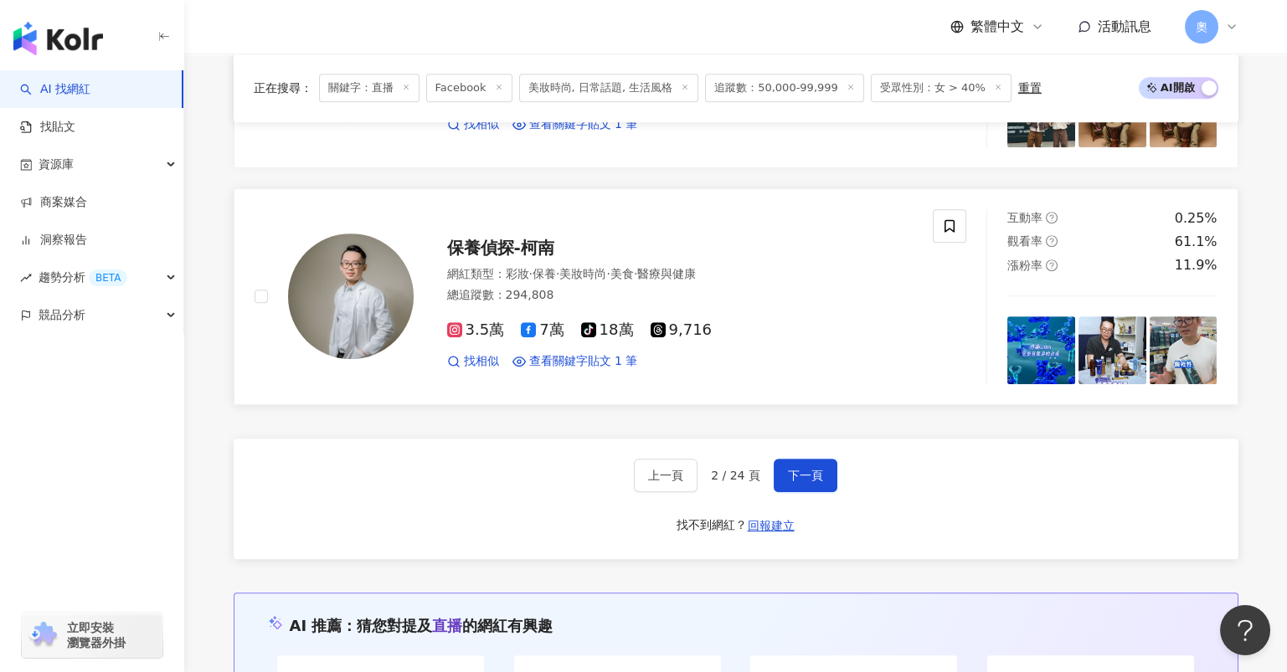
click at [511, 238] on span "保養偵探-柯南" at bounding box center [500, 248] width 107 height 20
click at [783, 459] on button "下一頁" at bounding box center [805, 475] width 64 height 33
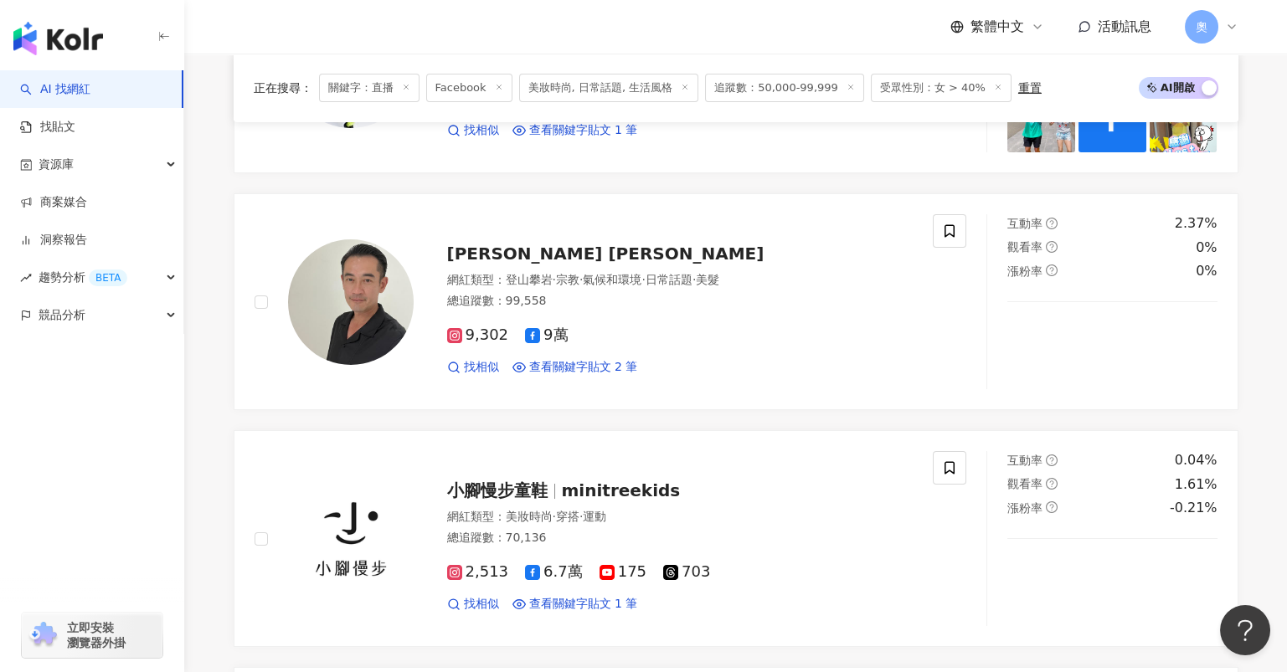
scroll to position [446, 0]
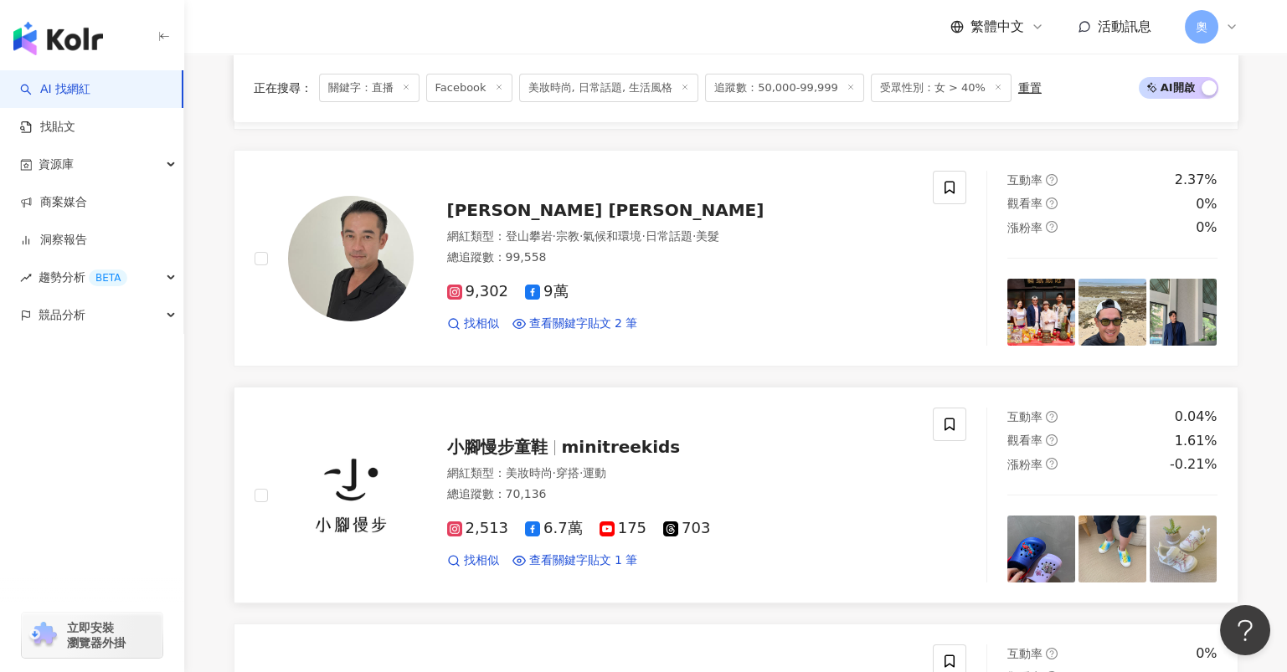
click at [608, 438] on span "minitreekids" at bounding box center [621, 447] width 119 height 20
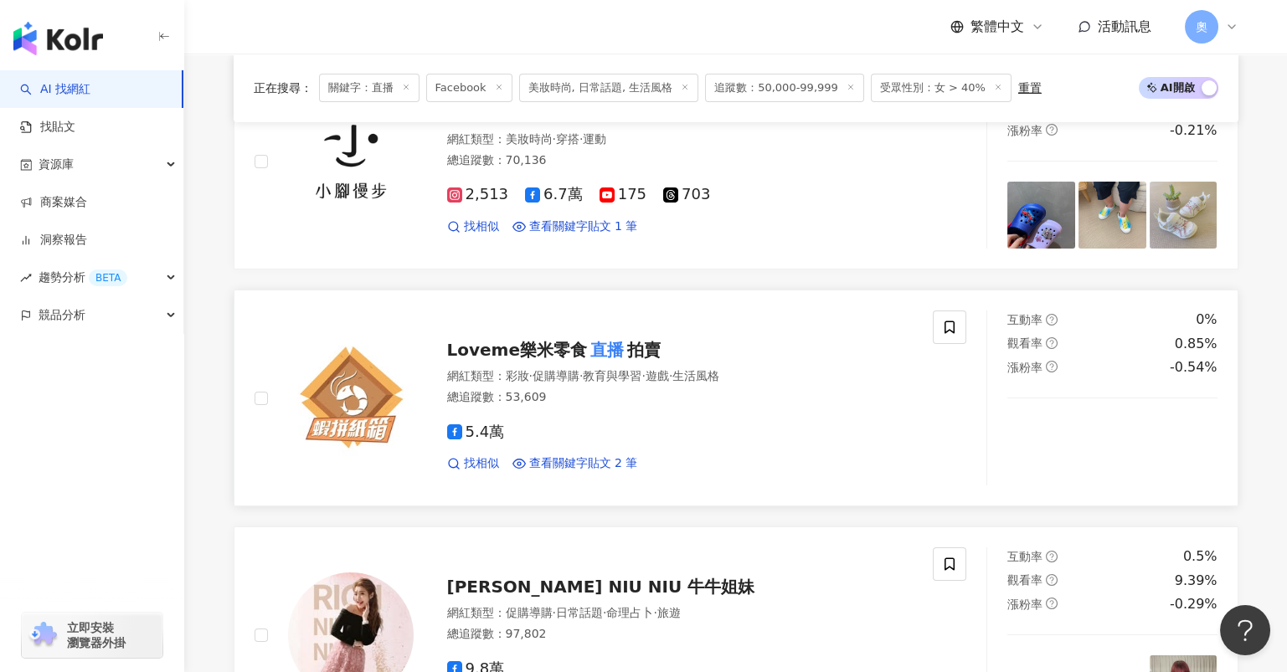
scroll to position [780, 0]
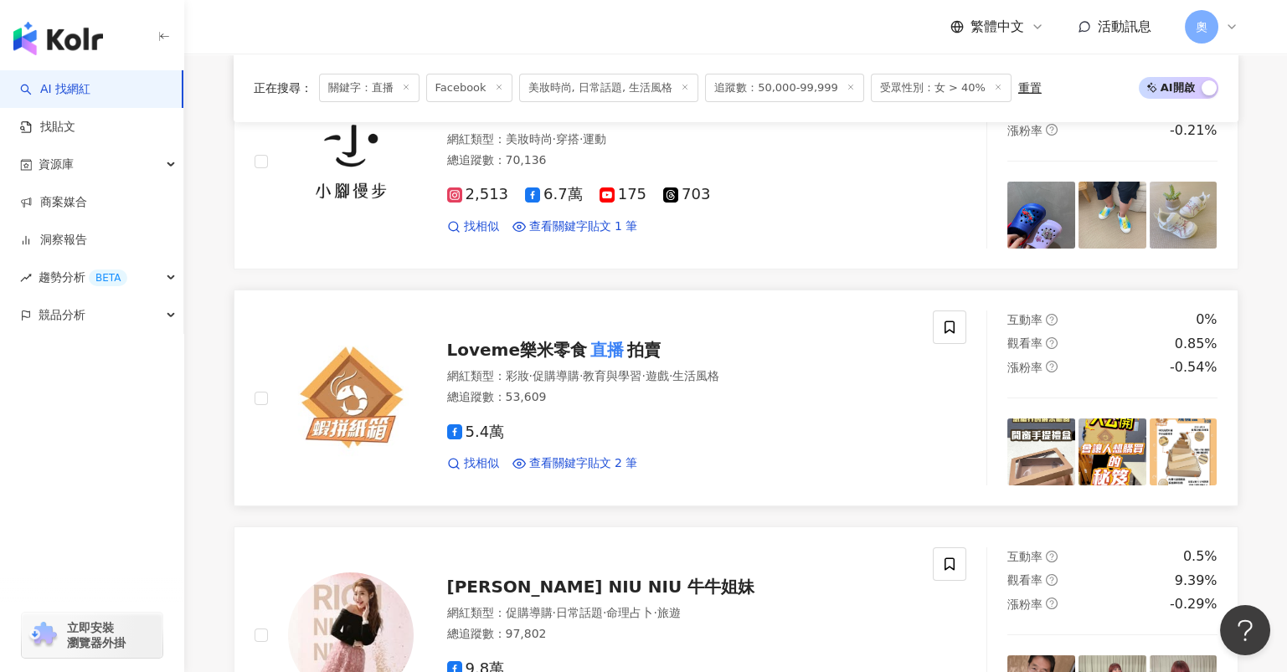
click at [566, 342] on span "Loveme樂米零食" at bounding box center [517, 350] width 141 height 20
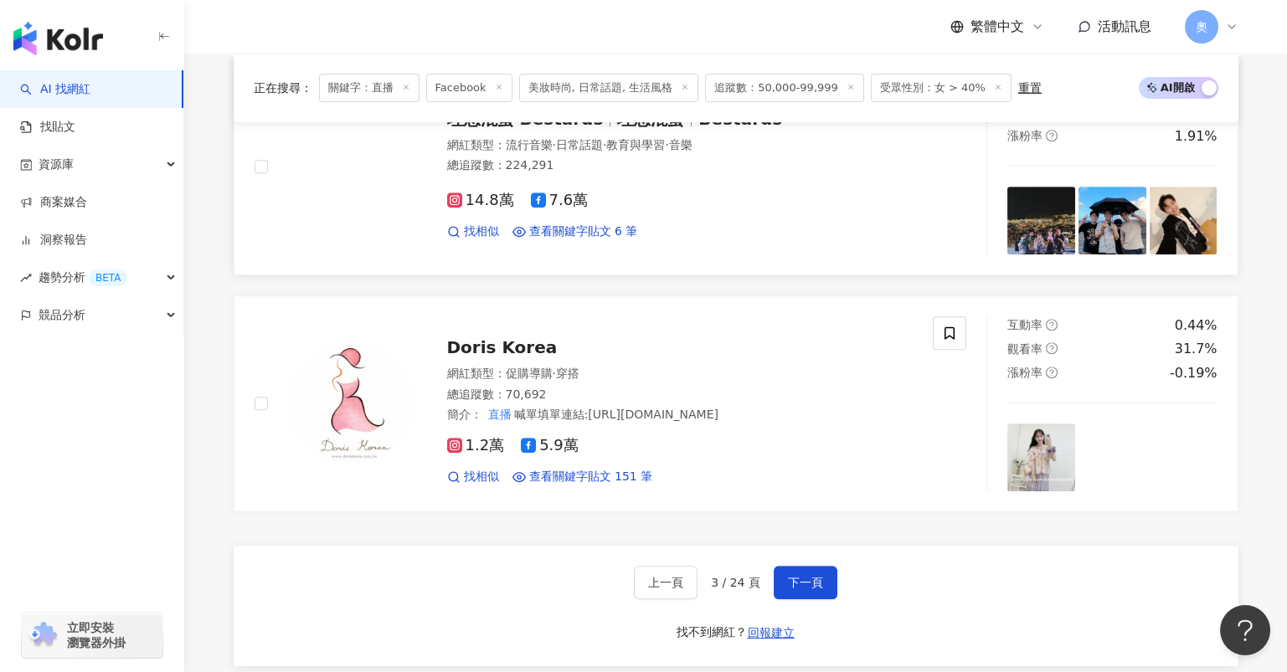
scroll to position [2679, 0]
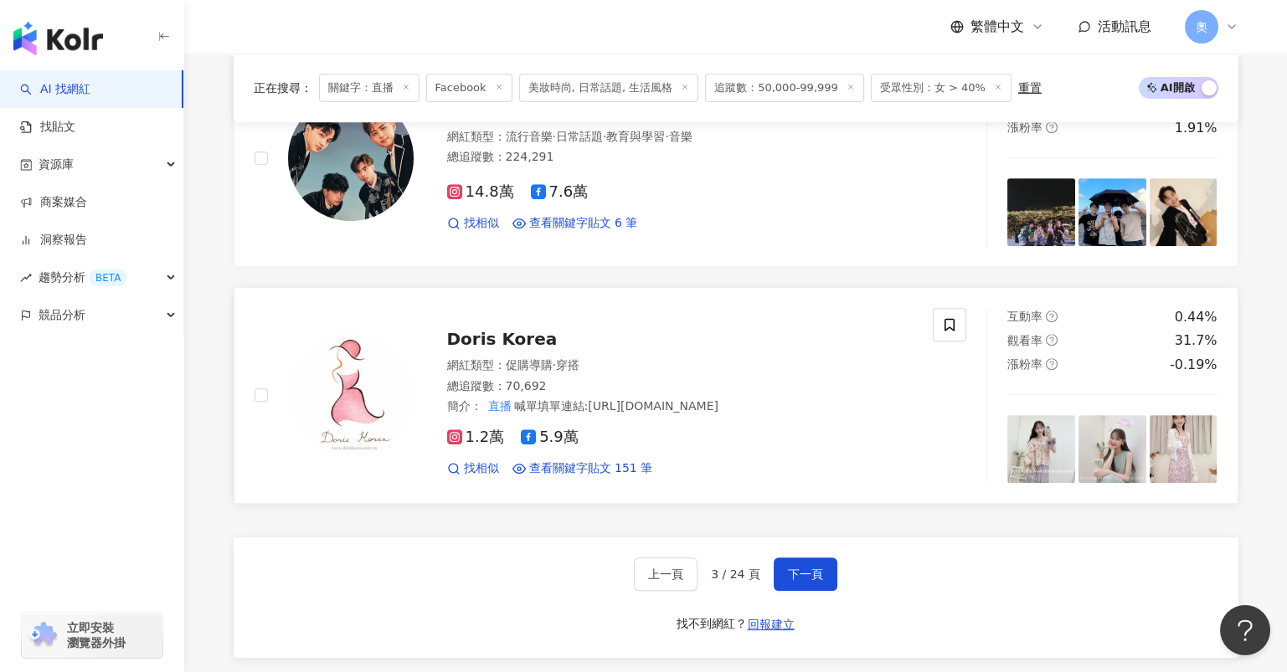
click at [511, 331] on span "Doris Korea" at bounding box center [502, 339] width 110 height 20
click at [818, 557] on button "下一頁" at bounding box center [805, 573] width 64 height 33
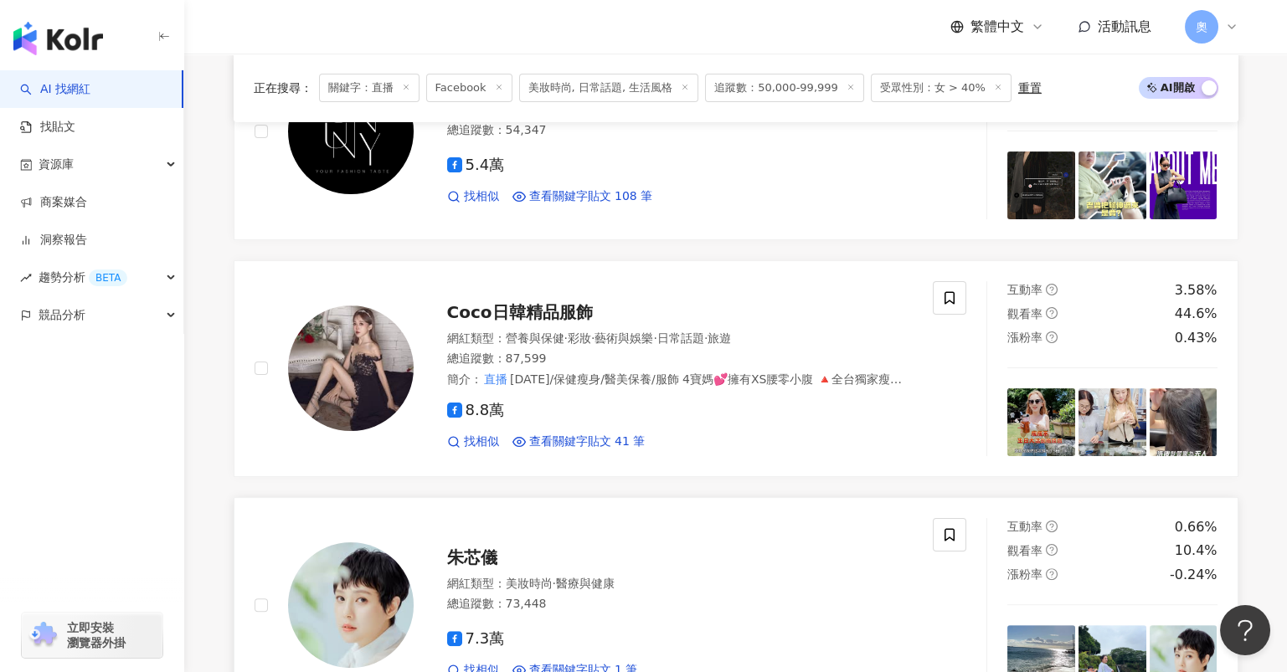
click at [479, 551] on span "朱芯儀" at bounding box center [472, 557] width 50 height 20
click at [550, 313] on span "Coco日韓精品服飾" at bounding box center [520, 312] width 146 height 20
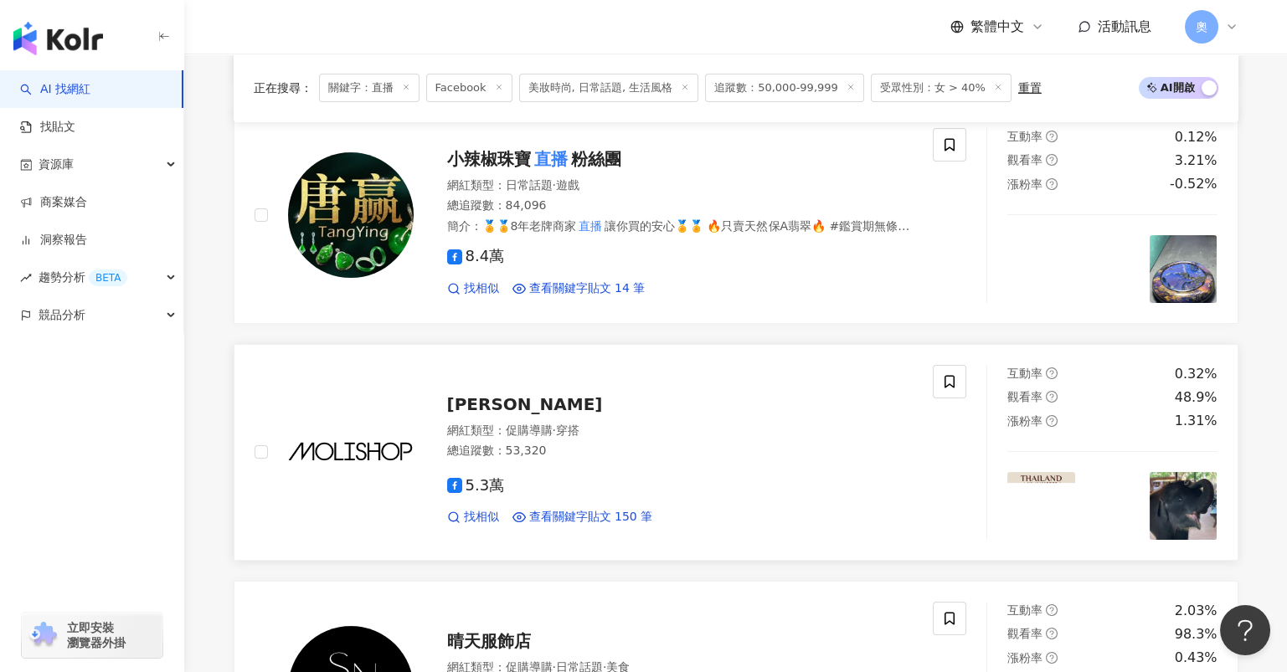
scroll to position [1673, 0]
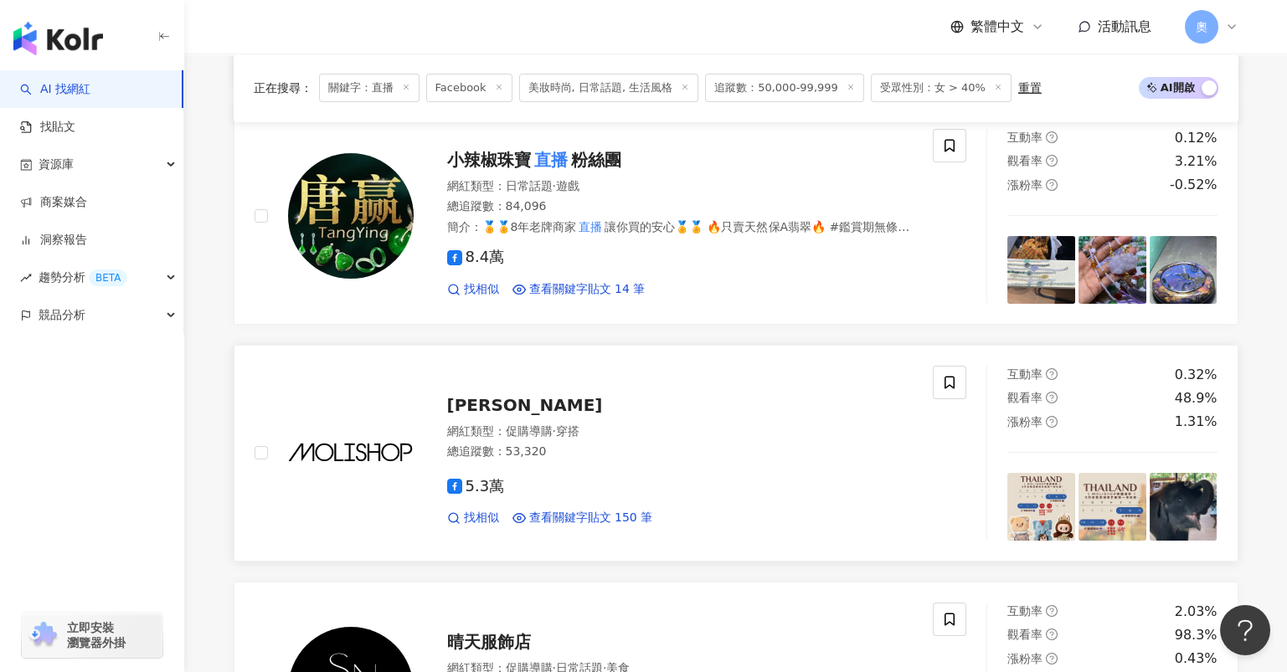
click at [528, 400] on span "Moli 小茉莉" at bounding box center [525, 405] width 156 height 20
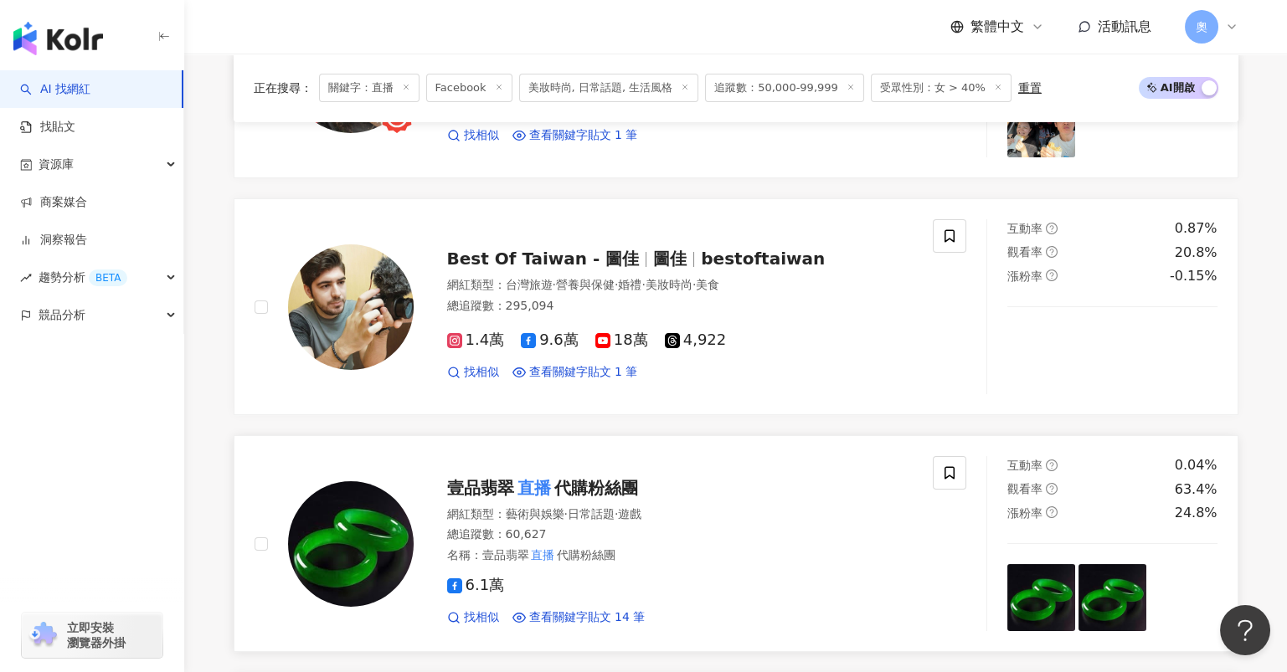
scroll to position [557, 0]
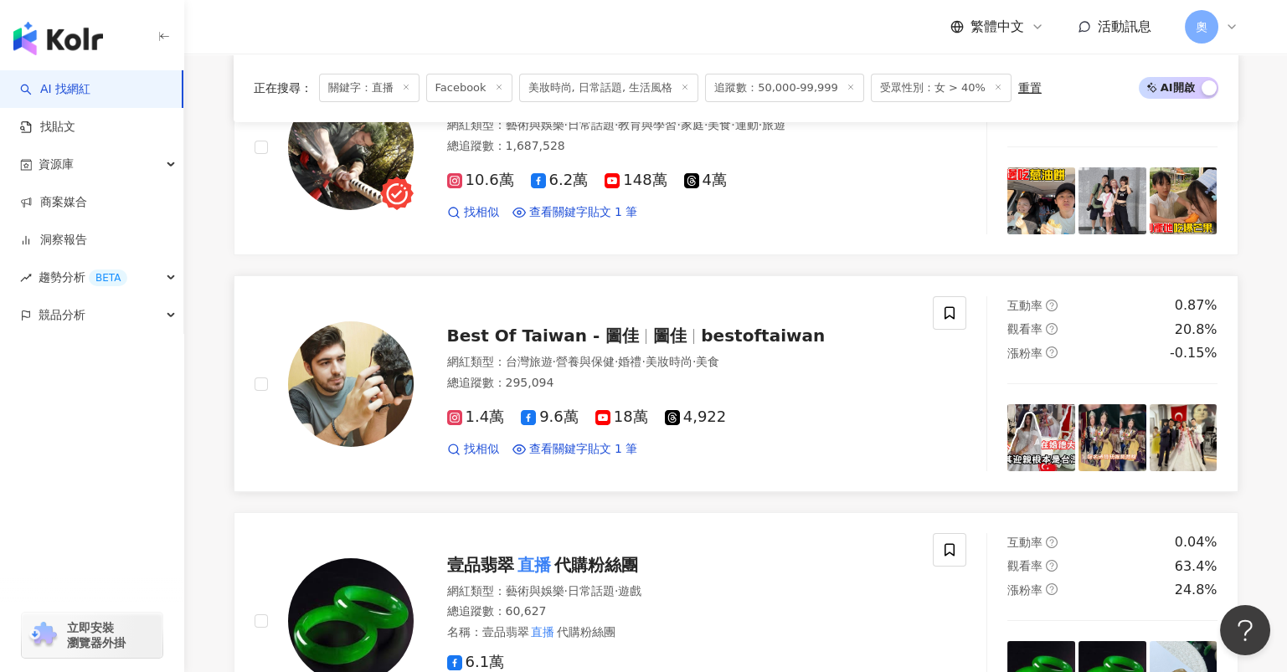
click at [602, 333] on span "Best Of Taiwan - 圖佳" at bounding box center [543, 336] width 193 height 20
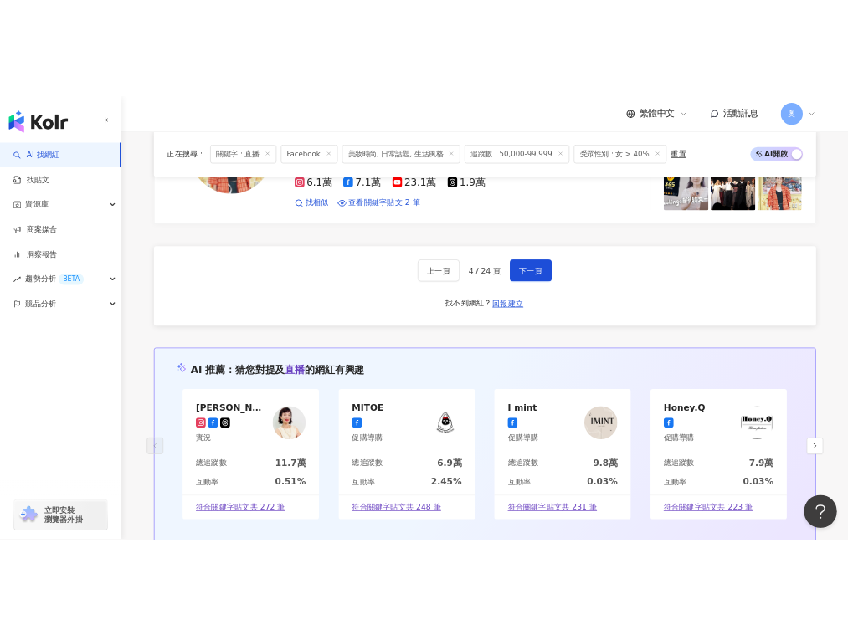
scroll to position [2968, 0]
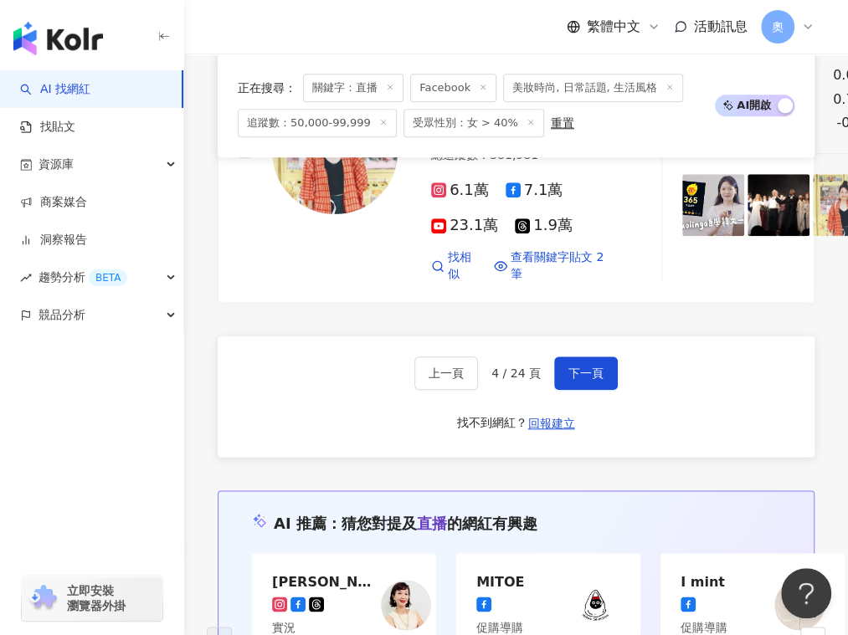
scroll to position [4196, 0]
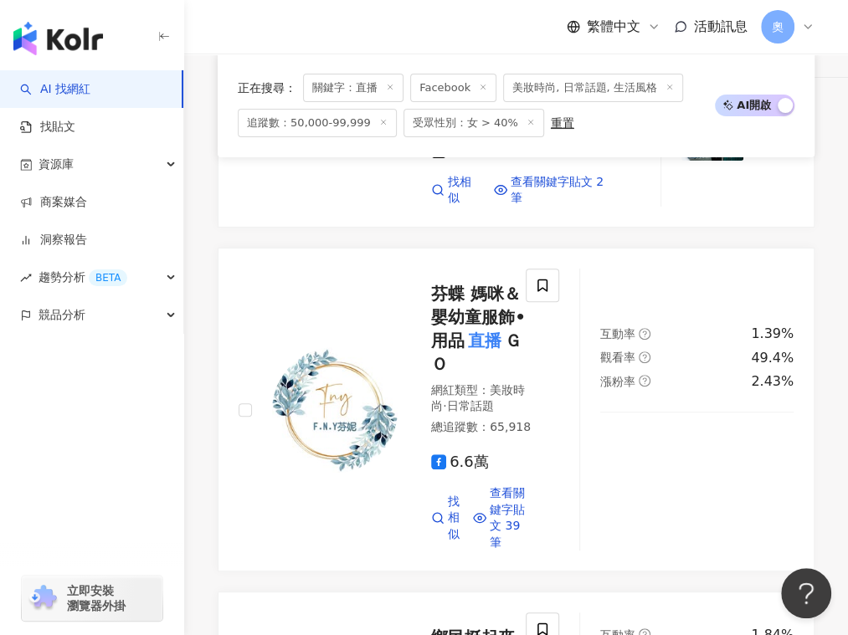
scroll to position [3203, 0]
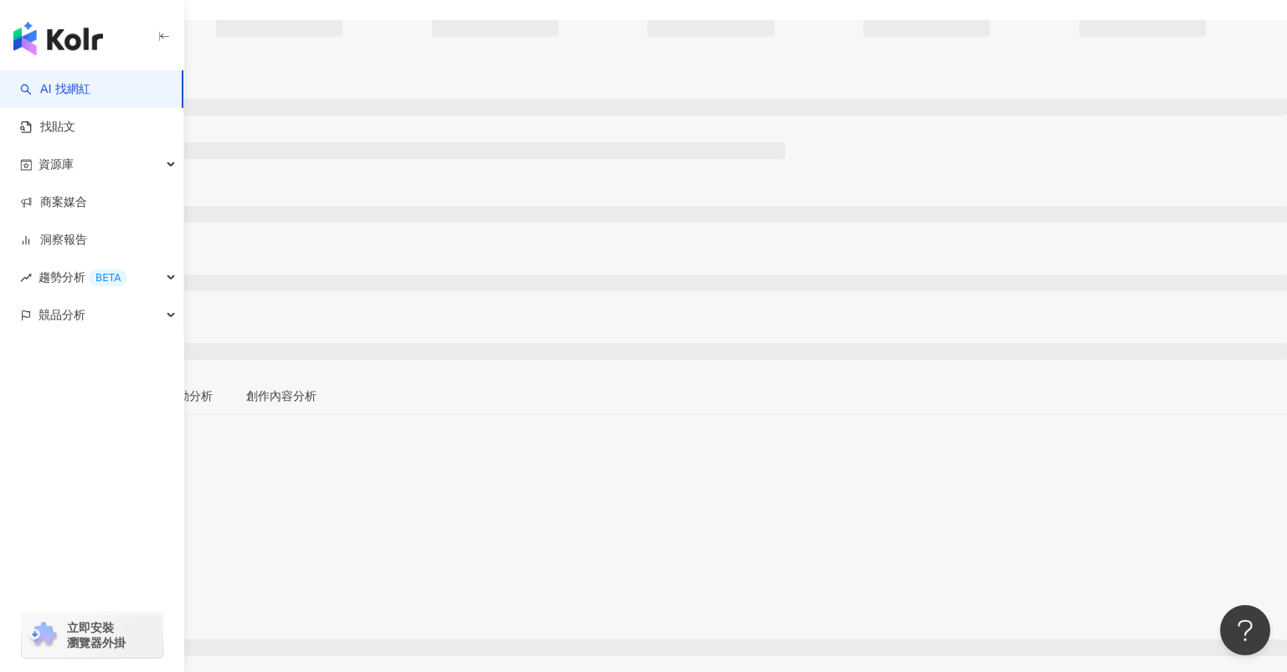
scroll to position [110, 0]
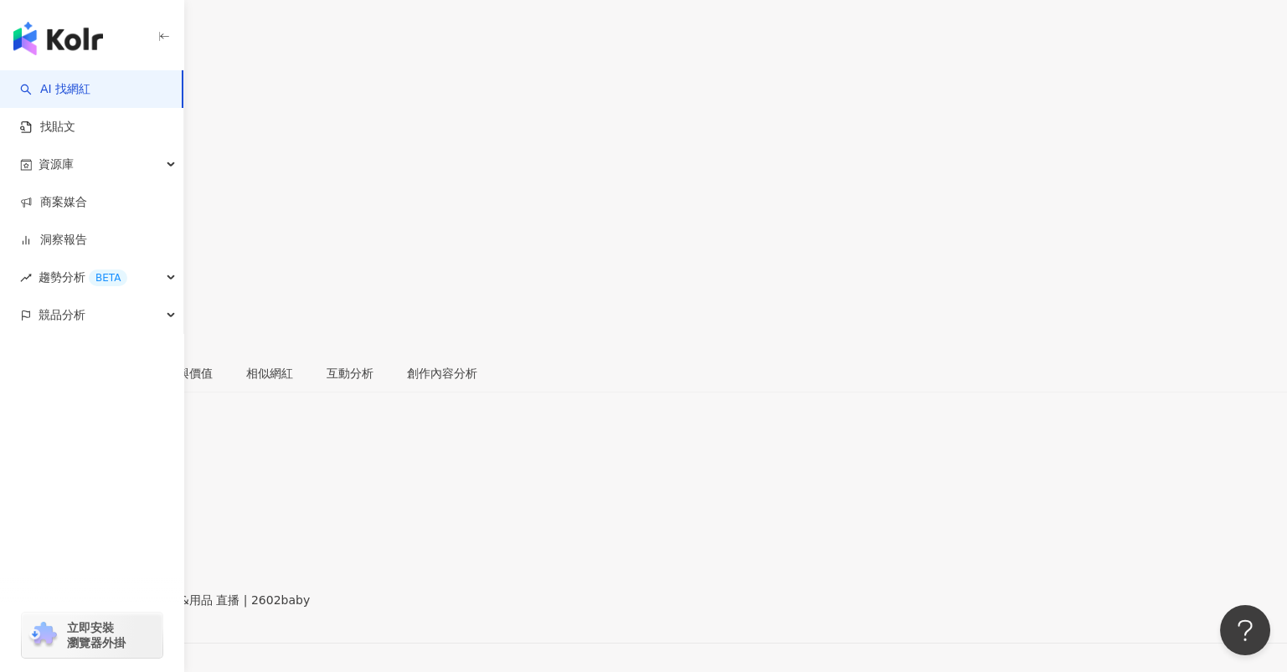
click at [147, 608] on div "https://www.facebook.com/1881214065425859" at bounding box center [82, 614] width 131 height 13
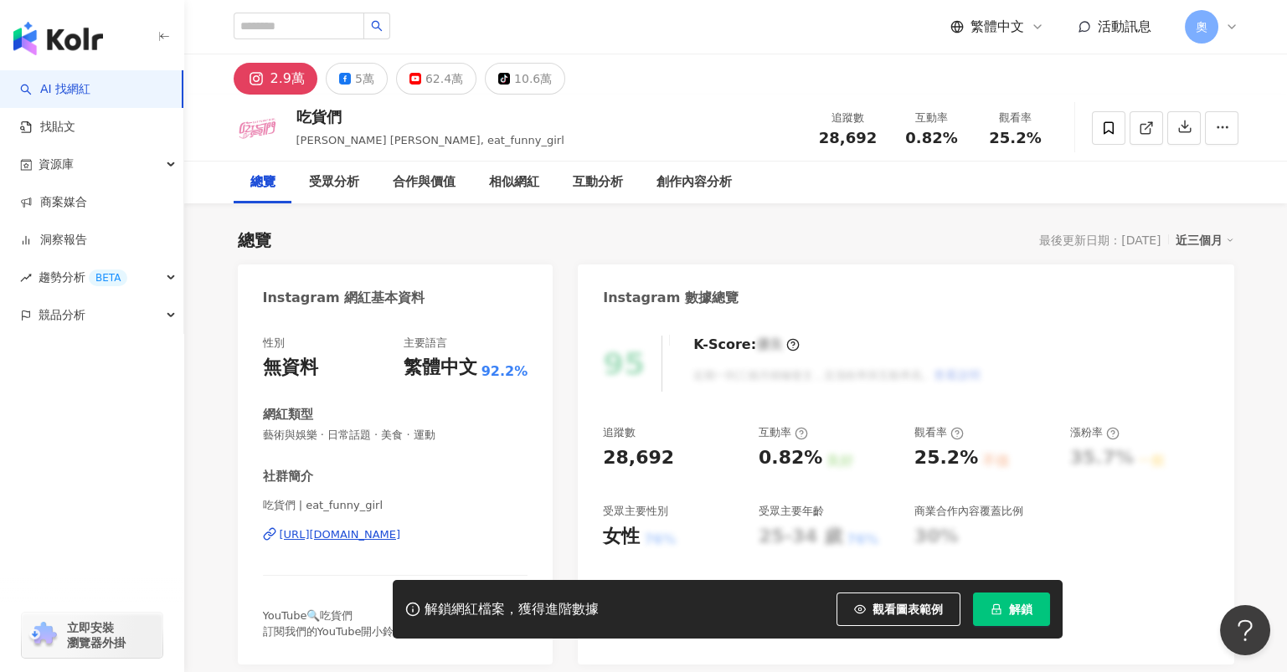
scroll to position [110, 0]
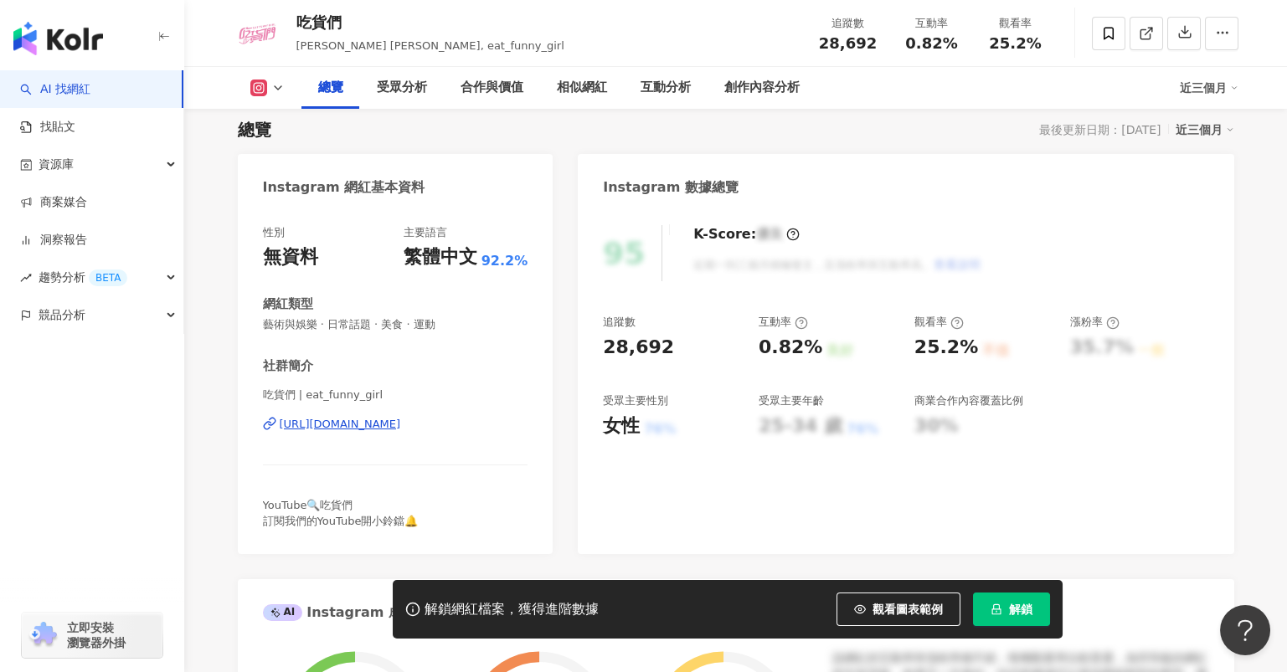
click at [401, 424] on div "https://www.instagram.com/eat_funny_girl/" at bounding box center [340, 424] width 121 height 15
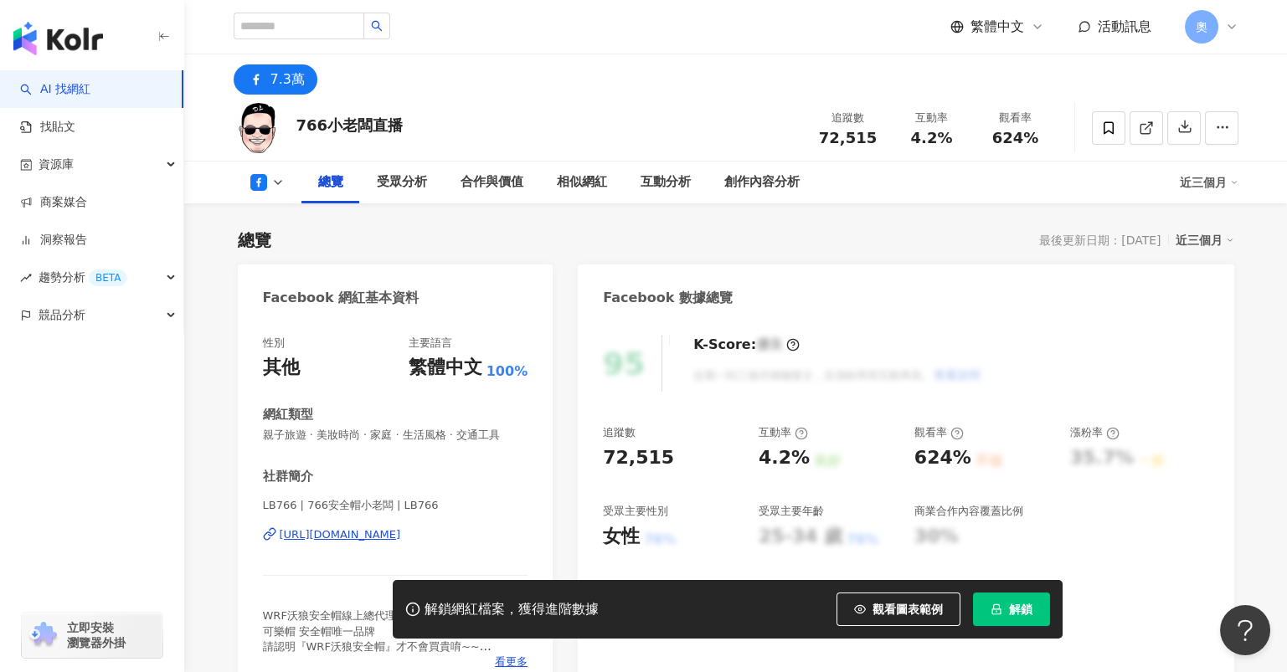
drag, startPoint x: 416, startPoint y: 419, endPoint x: 425, endPoint y: 424, distance: 10.1
click at [401, 527] on div "https://www.facebook.com/1236636193168755" at bounding box center [340, 534] width 121 height 15
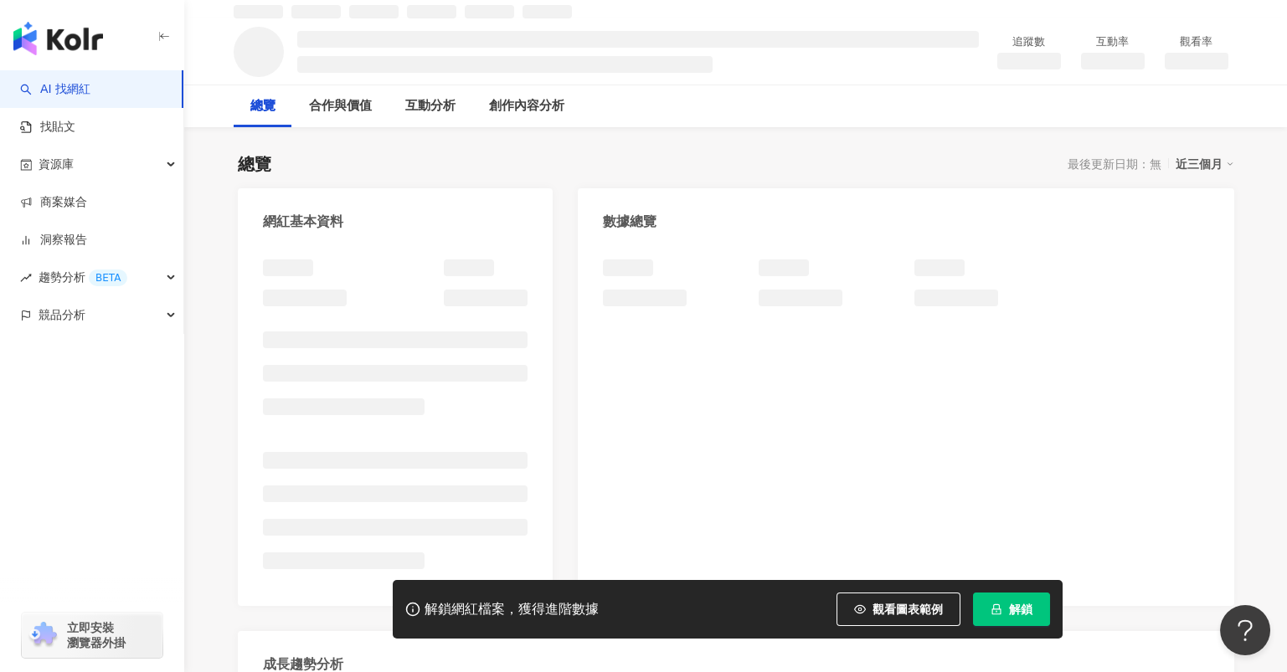
scroll to position [110, 0]
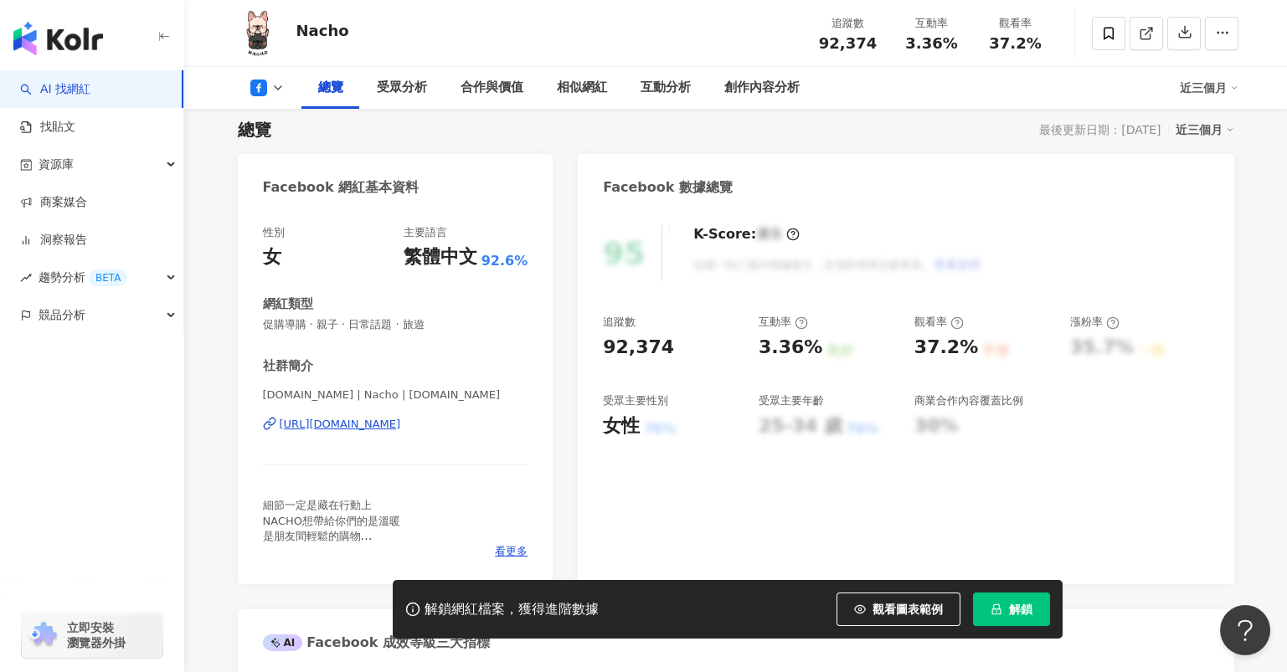
drag, startPoint x: 459, startPoint y: 408, endPoint x: 425, endPoint y: 275, distance: 137.2
click at [401, 424] on div "https://www.facebook.com/269947820018890" at bounding box center [340, 424] width 121 height 15
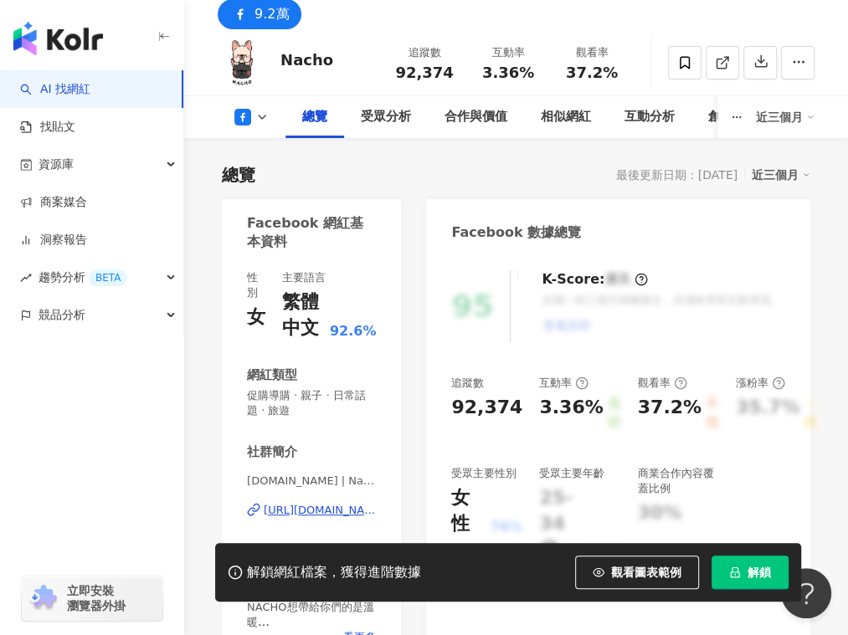
scroll to position [334, 0]
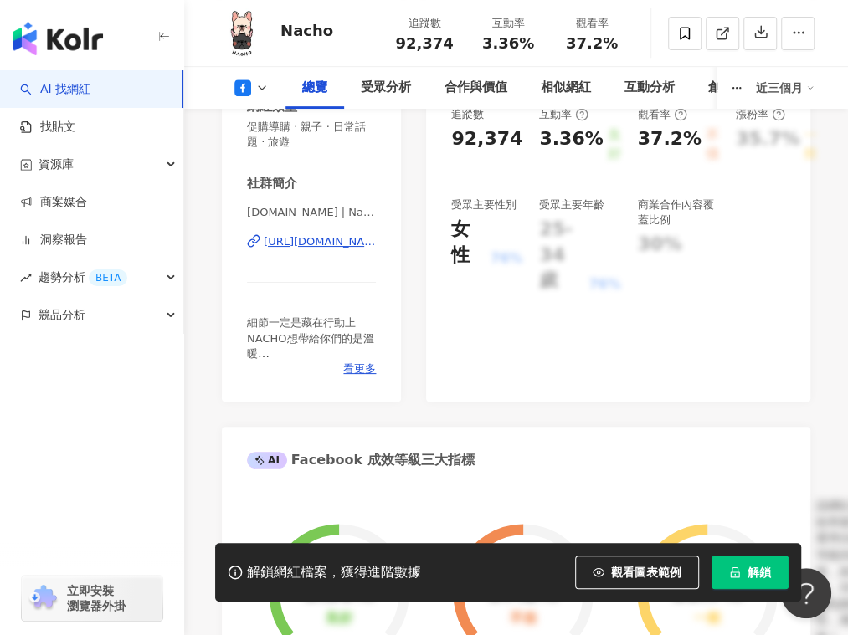
click at [310, 239] on div "https://www.facebook.com/269947820018890" at bounding box center [320, 241] width 112 height 15
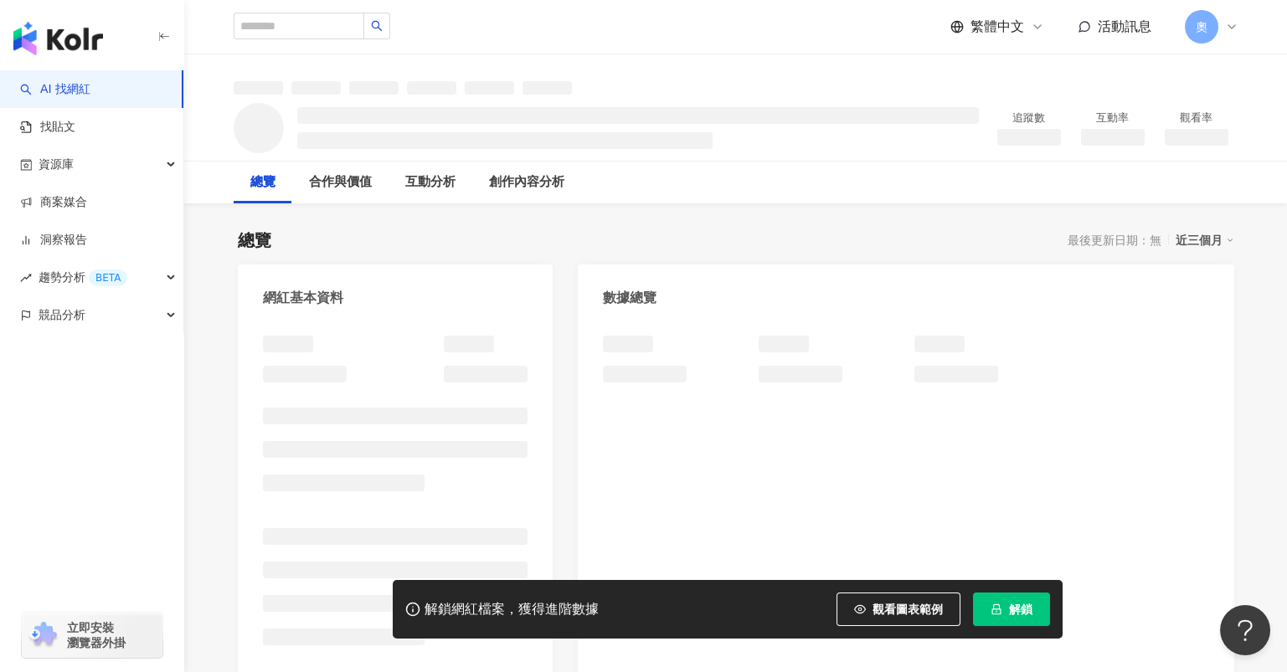
scroll to position [110, 0]
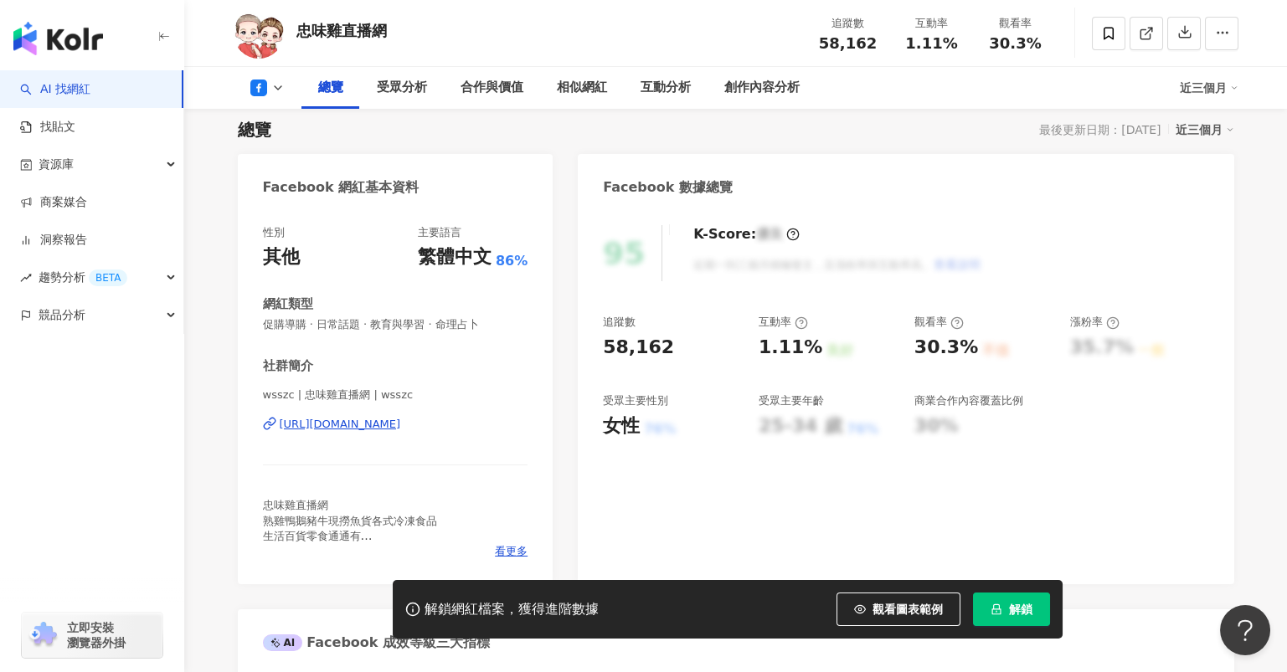
drag, startPoint x: 486, startPoint y: 371, endPoint x: 469, endPoint y: 401, distance: 34.9
click at [401, 419] on div "[URL][DOMAIN_NAME]" at bounding box center [340, 424] width 121 height 15
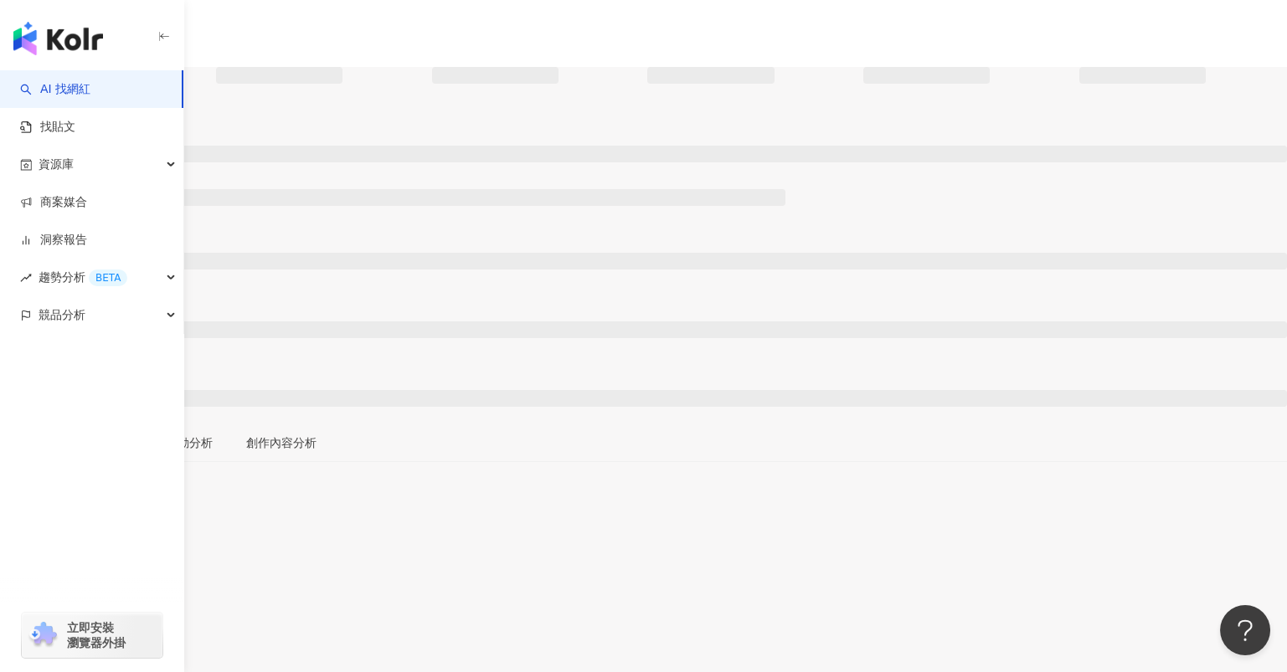
scroll to position [223, 0]
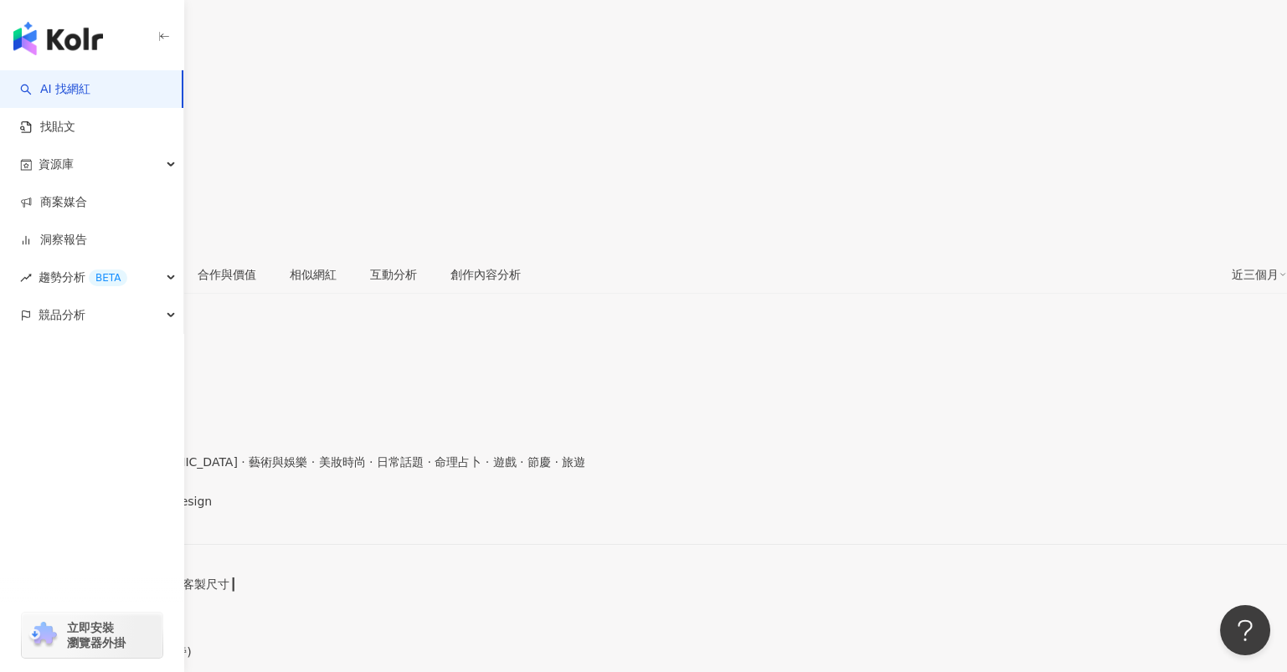
drag, startPoint x: 426, startPoint y: 325, endPoint x: 602, endPoint y: 3, distance: 366.4
click at [147, 509] on div "[URL][DOMAIN_NAME]" at bounding box center [82, 515] width 131 height 13
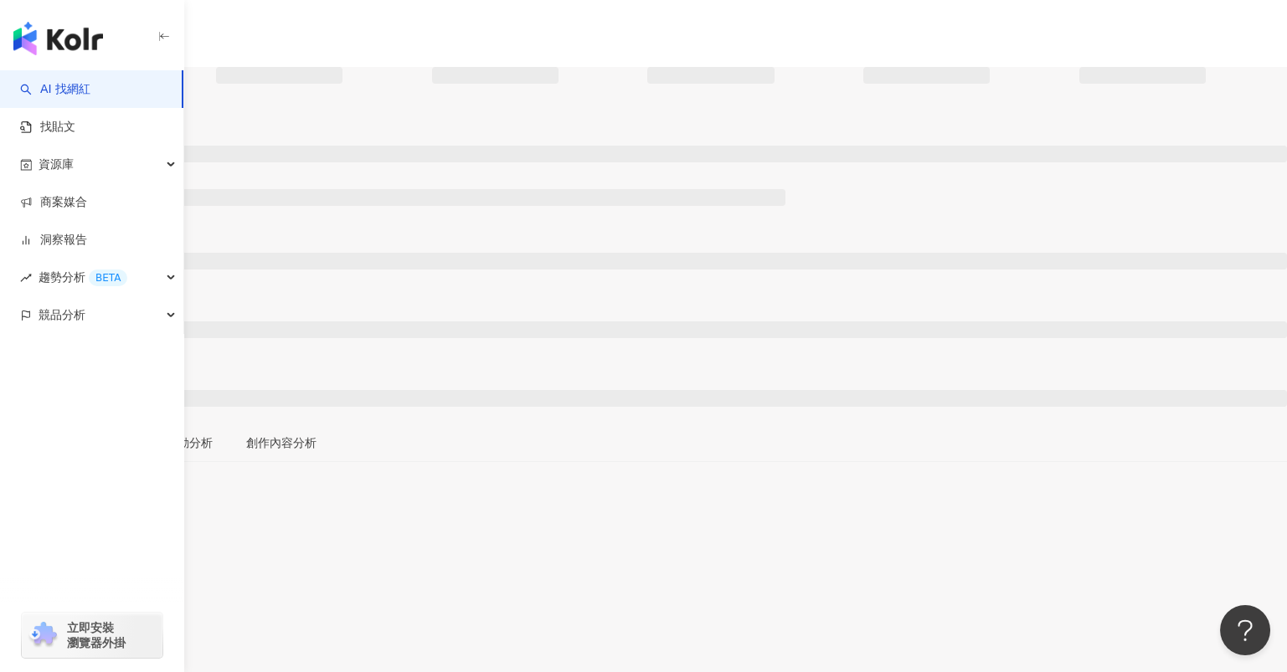
scroll to position [223, 0]
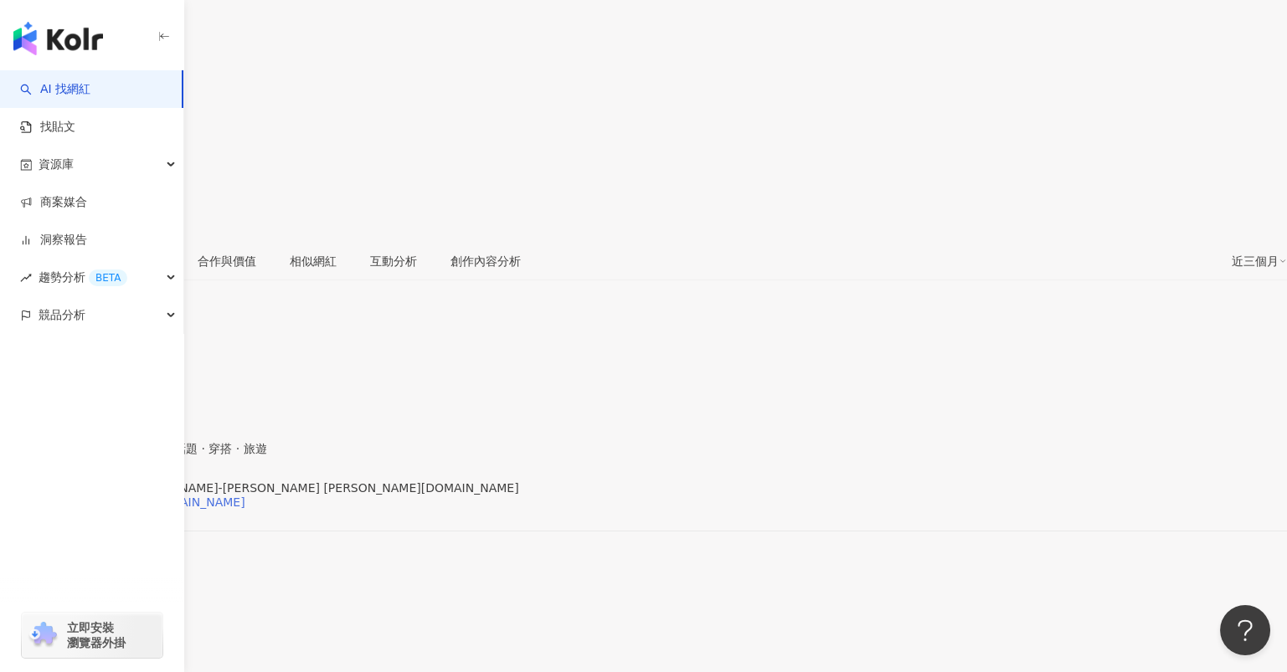
click at [245, 496] on div "https://www.instagram.com/katieq.ltd/" at bounding box center [131, 502] width 229 height 13
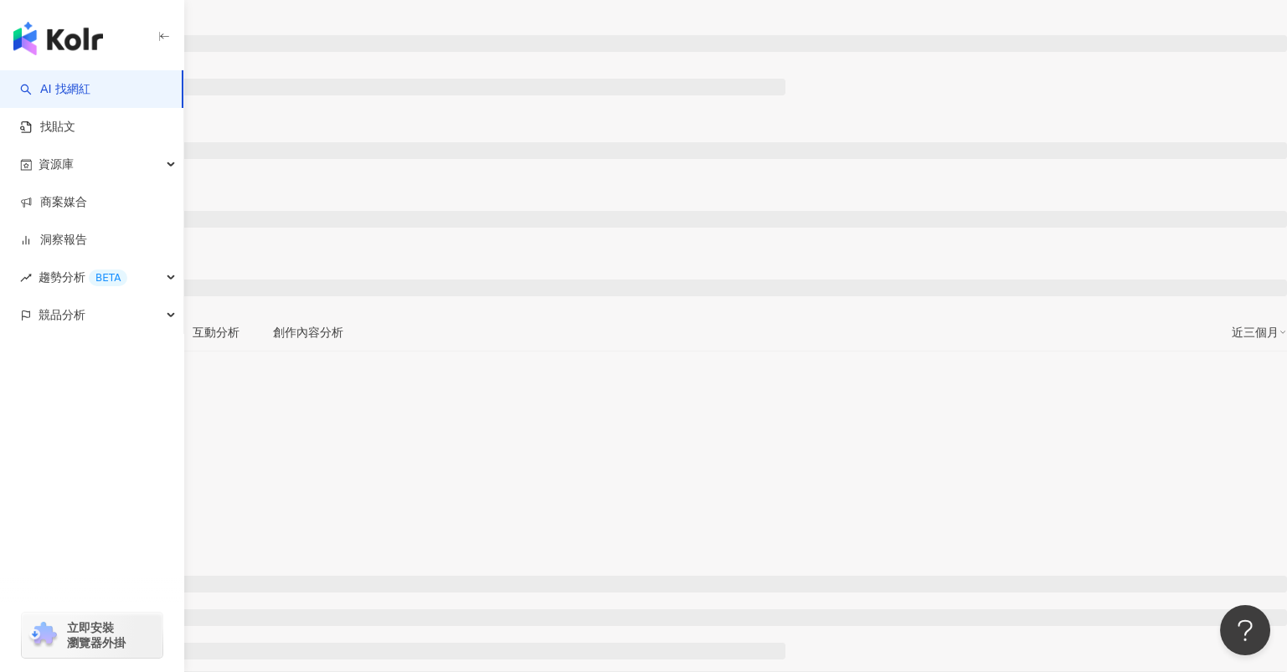
scroll to position [223, 0]
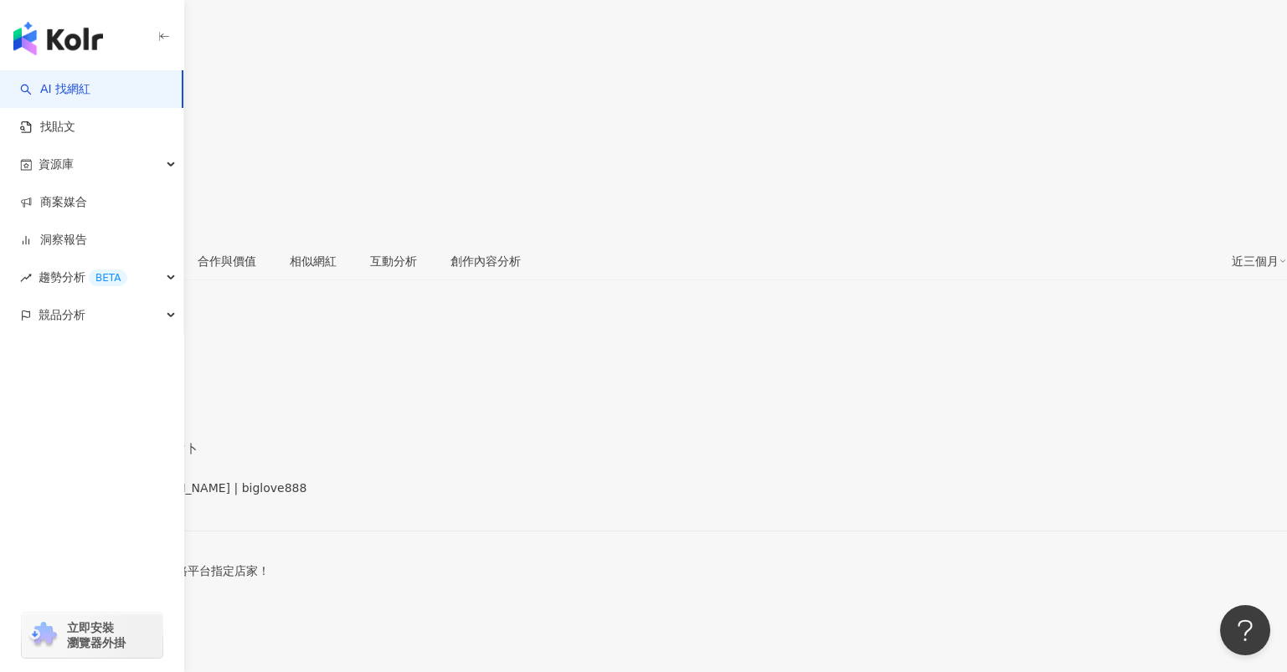
drag, startPoint x: 455, startPoint y: 312, endPoint x: 514, endPoint y: 241, distance: 92.7
click at [147, 496] on div "https://www.facebook.com/1947412898829427" at bounding box center [82, 502] width 131 height 13
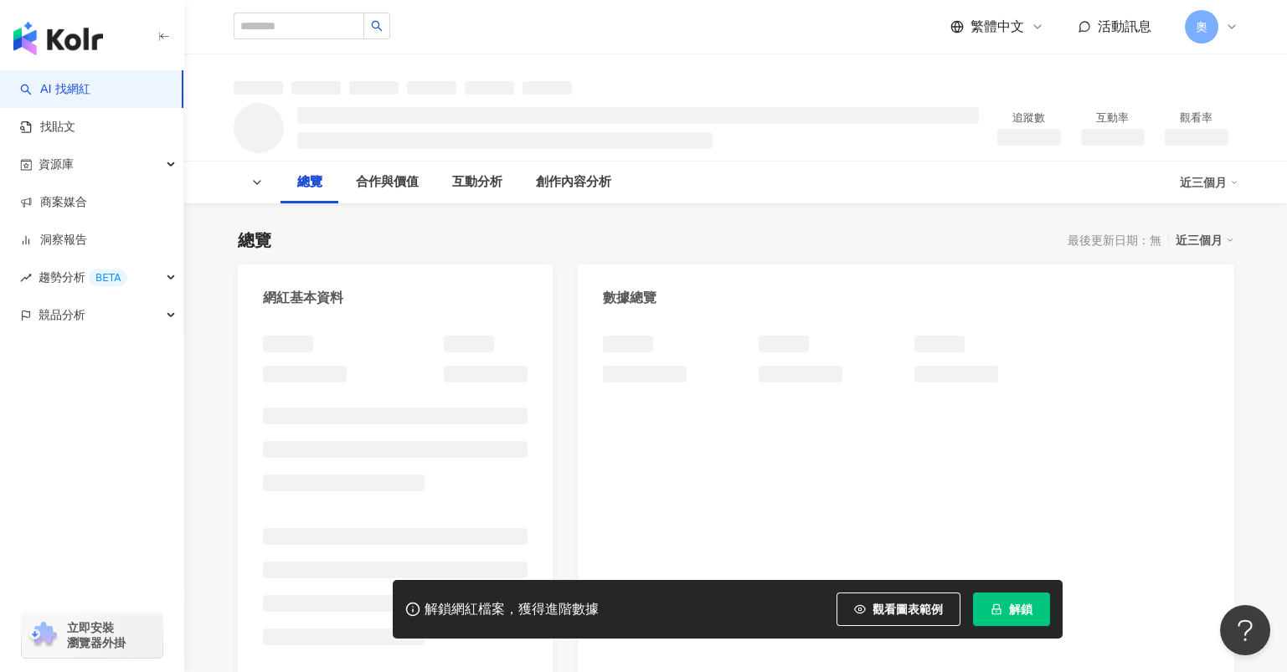
scroll to position [223, 0]
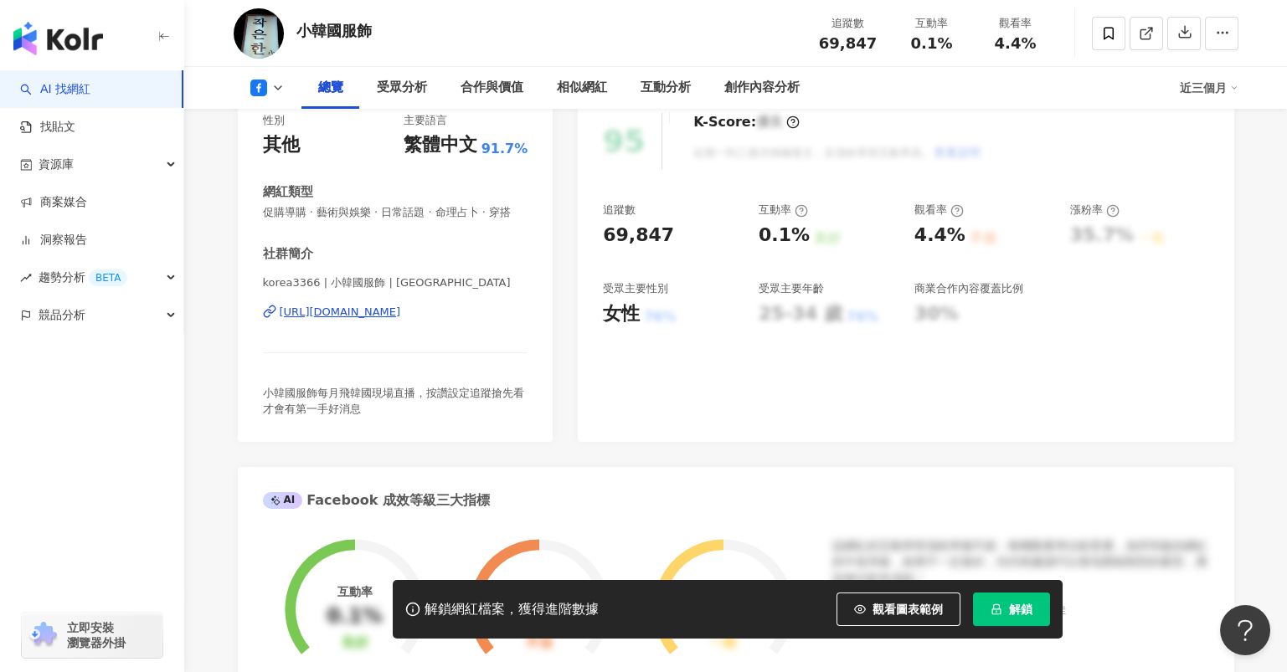
drag, startPoint x: 427, startPoint y: 377, endPoint x: 442, endPoint y: 327, distance: 51.6
click at [401, 320] on div "https://www.facebook.com/485515541490338" at bounding box center [340, 312] width 121 height 15
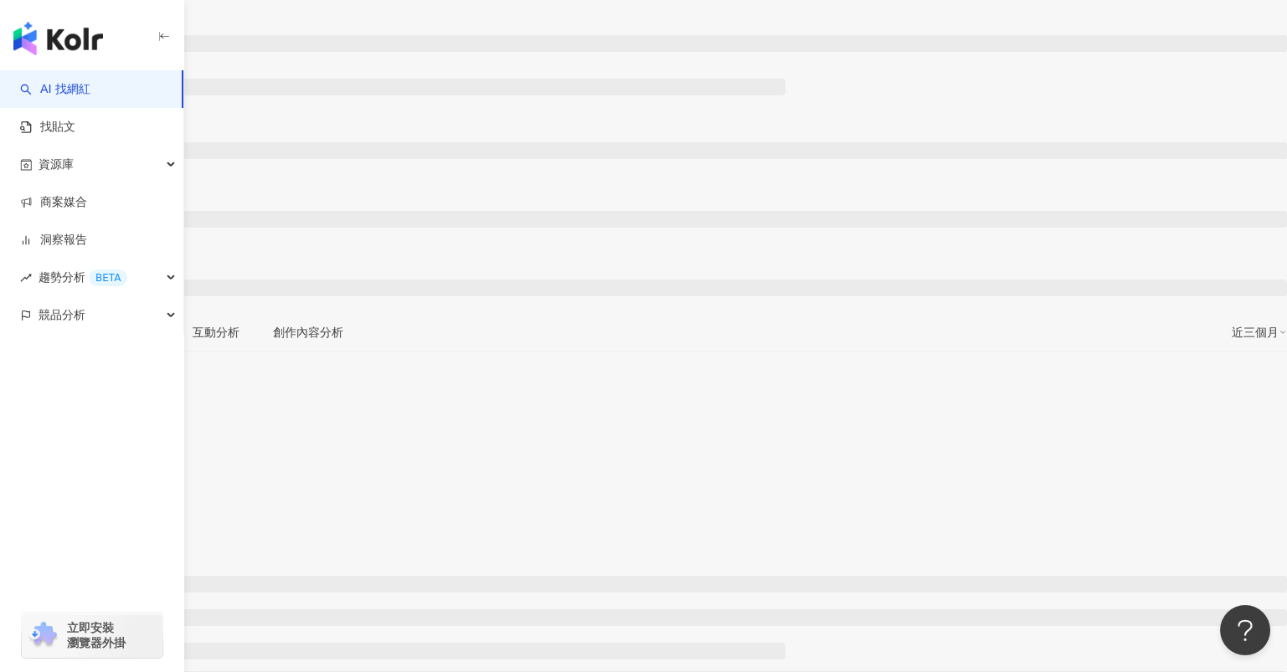
scroll to position [223, 0]
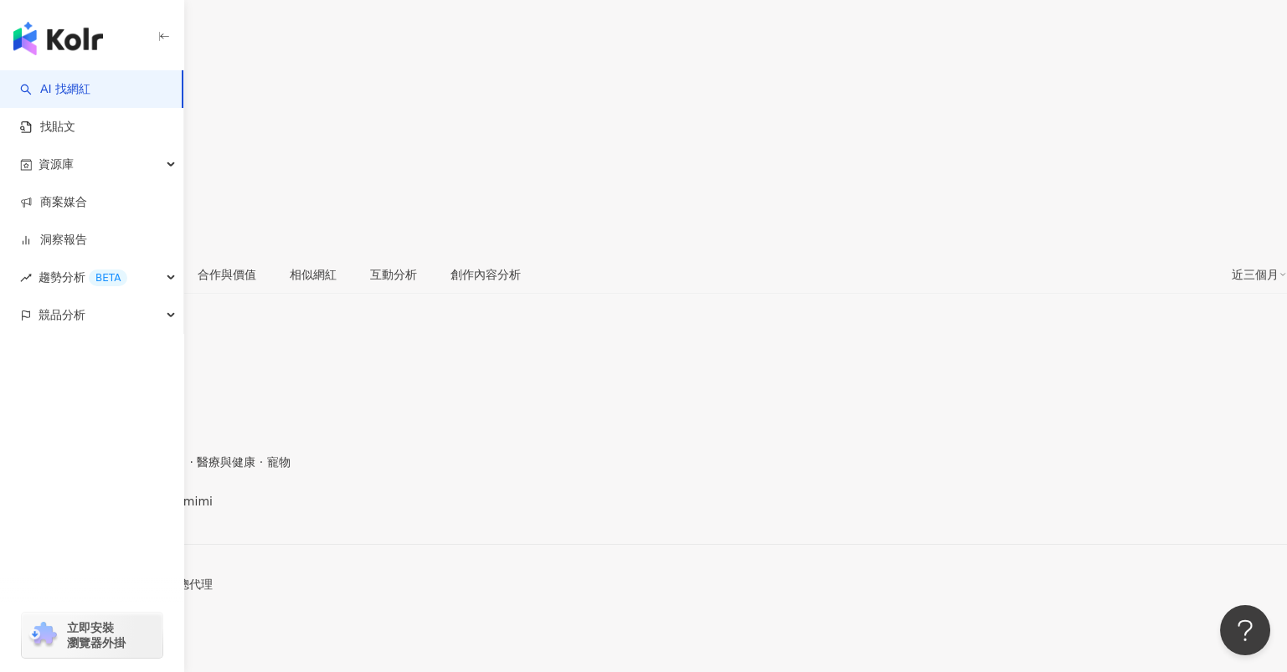
click at [147, 509] on div "https://www.instagram.com/ltmimi/" at bounding box center [82, 515] width 131 height 13
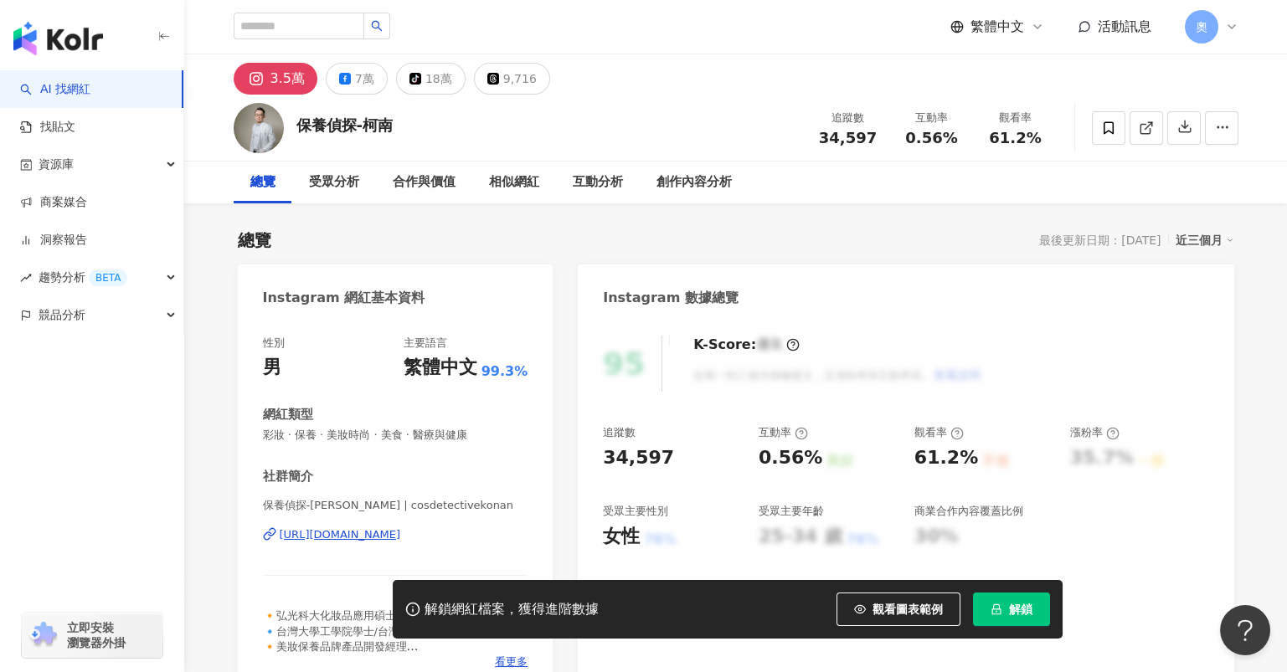
click at [401, 527] on div "https://www.instagram.com/cosdetectivekonan/" at bounding box center [340, 534] width 121 height 15
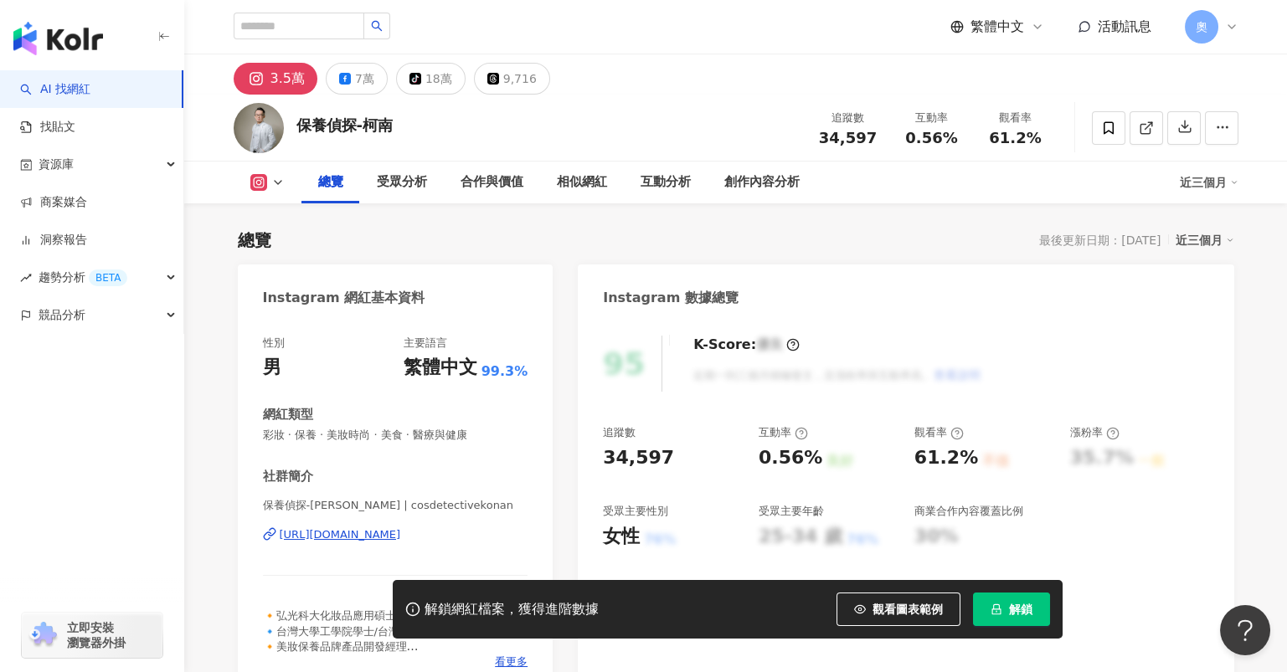
scroll to position [223, 0]
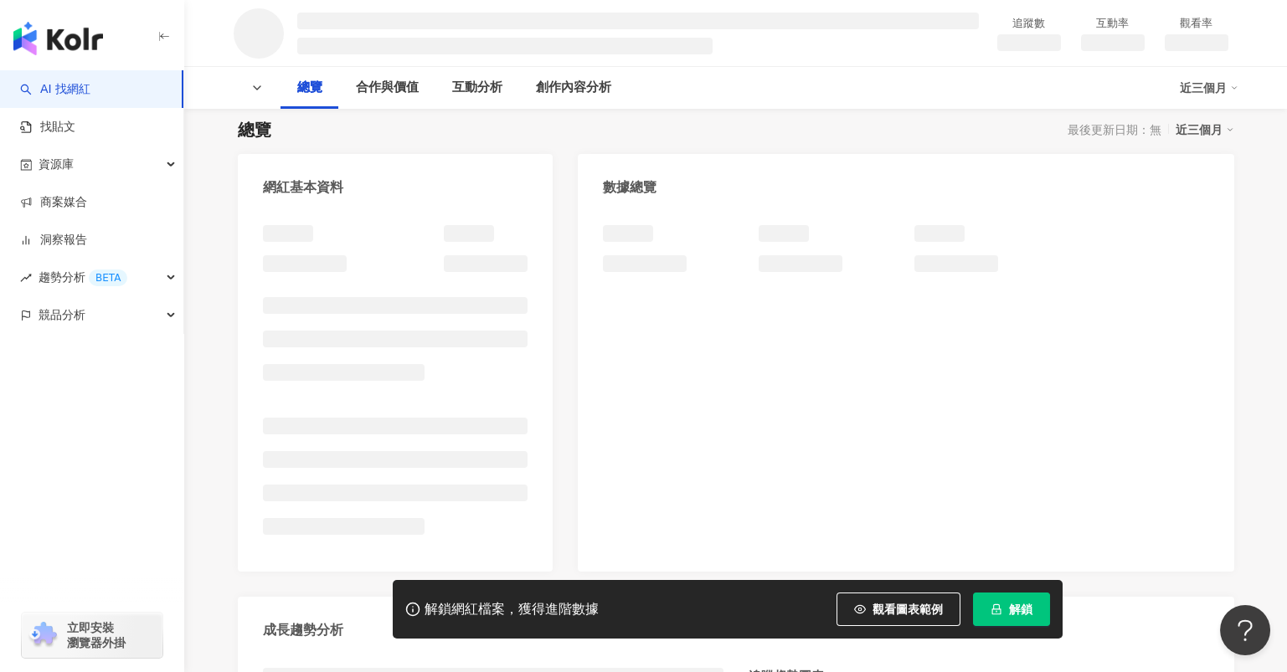
scroll to position [223, 0]
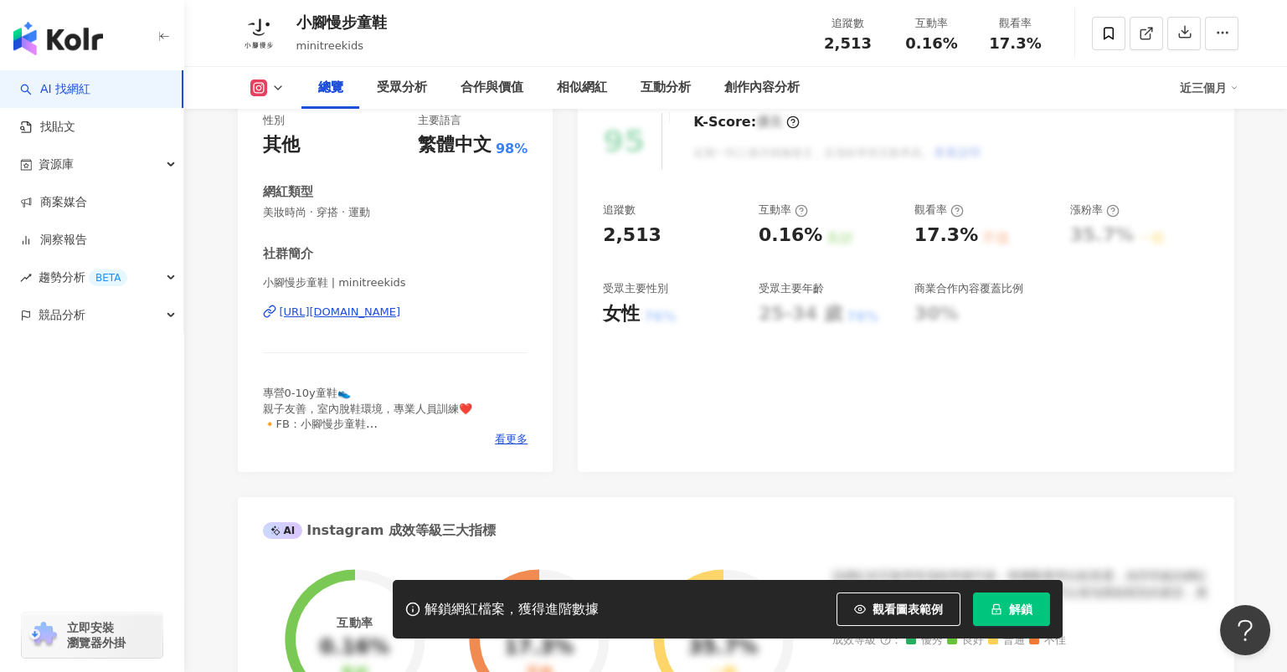
click at [401, 311] on div "[URL][DOMAIN_NAME]" at bounding box center [340, 312] width 121 height 15
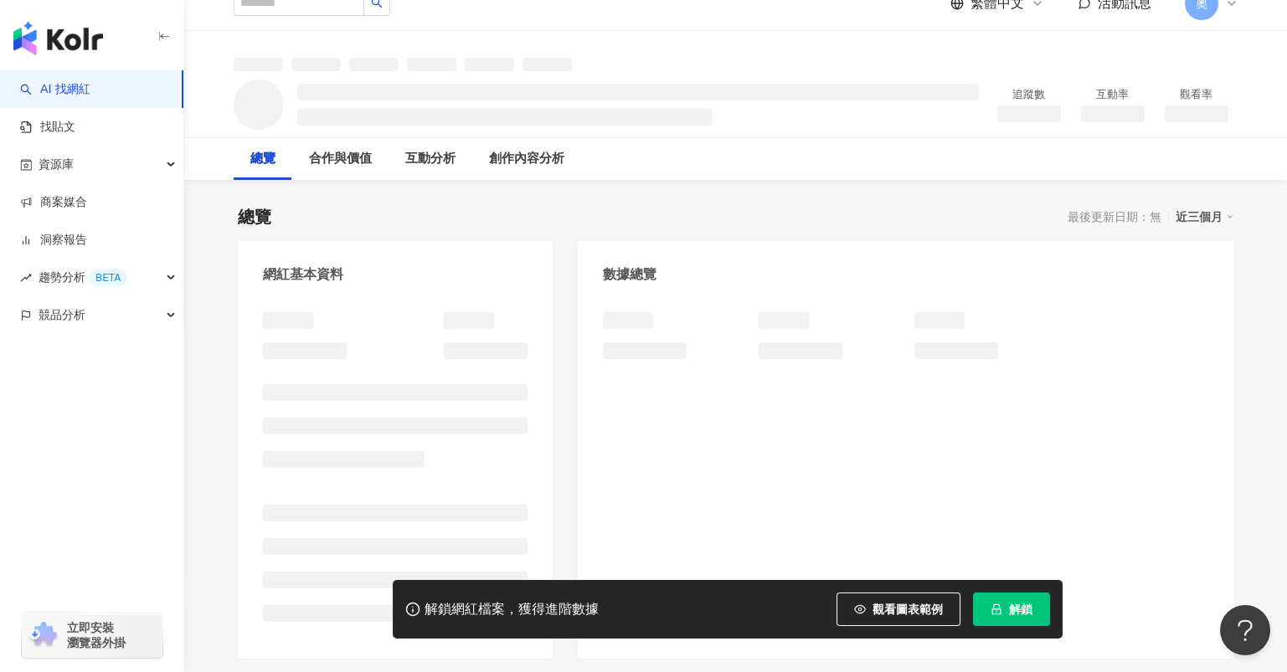
scroll to position [223, 0]
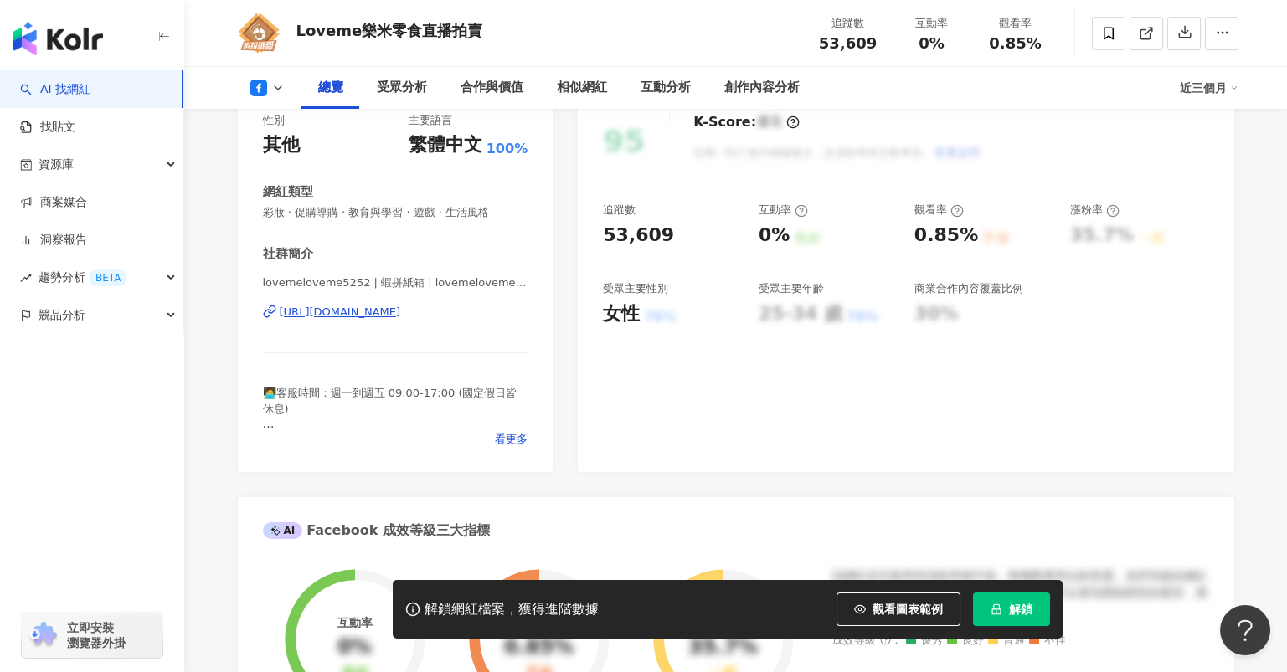
scroll to position [110, 0]
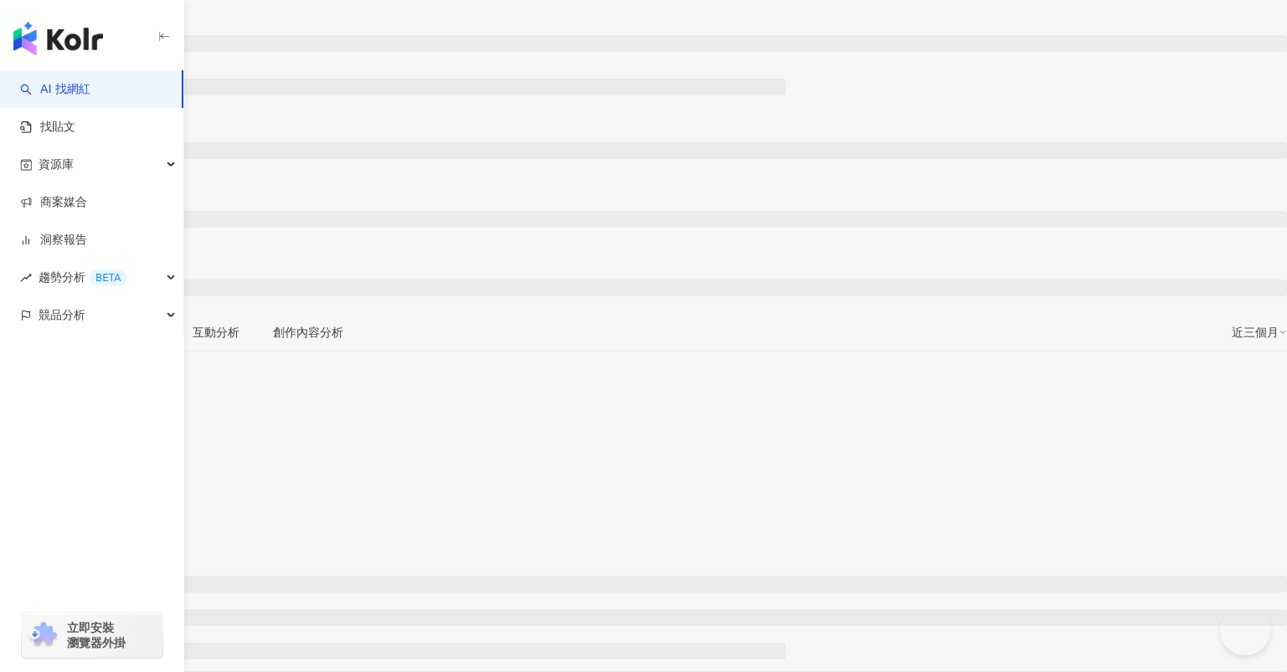
scroll to position [110, 0]
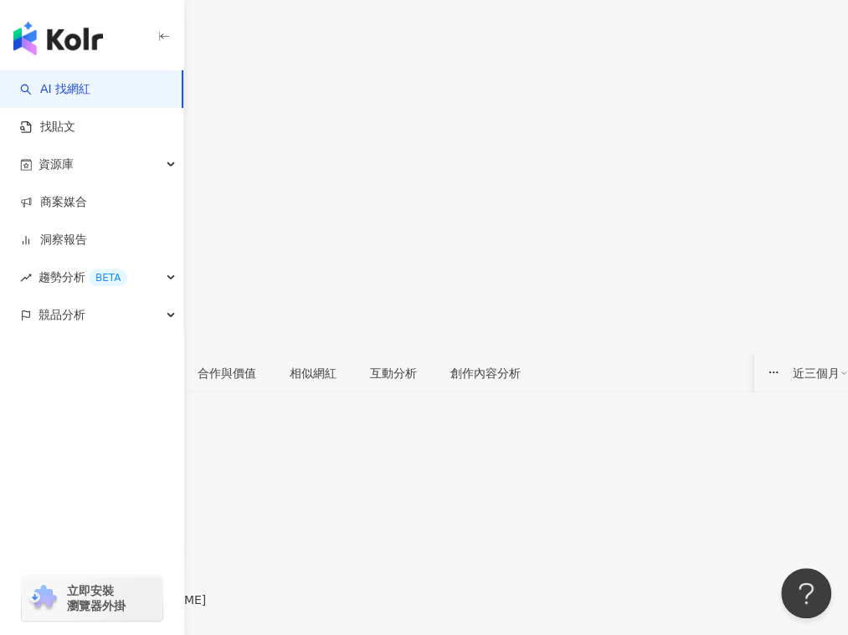
click at [147, 608] on div "https://www.instagram.com/doris__me/" at bounding box center [82, 614] width 131 height 13
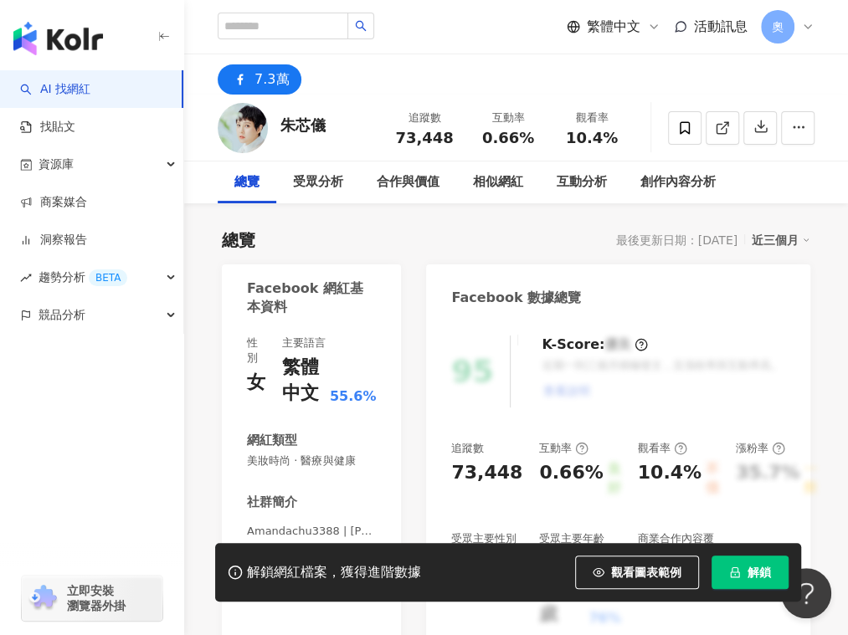
drag, startPoint x: 311, startPoint y: 449, endPoint x: 326, endPoint y: 470, distance: 25.3
click at [311, 449] on div "性別 女 主要語言 繁體中文 55.6% 網紅類型 美妝時尚 · 醫療與健康 社群簡介 Amandachu3388 | [PERSON_NAME] | Ama…" at bounding box center [311, 516] width 129 height 360
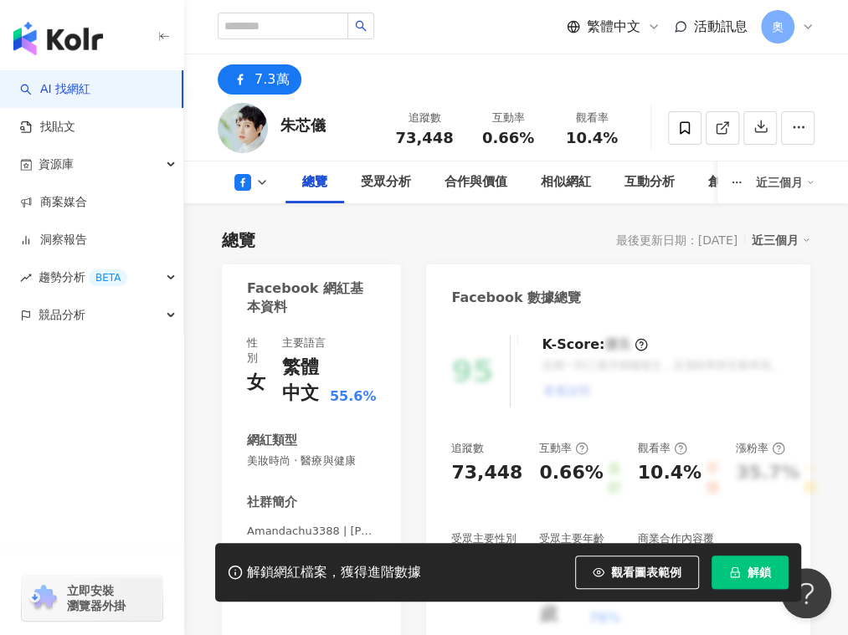
scroll to position [110, 0]
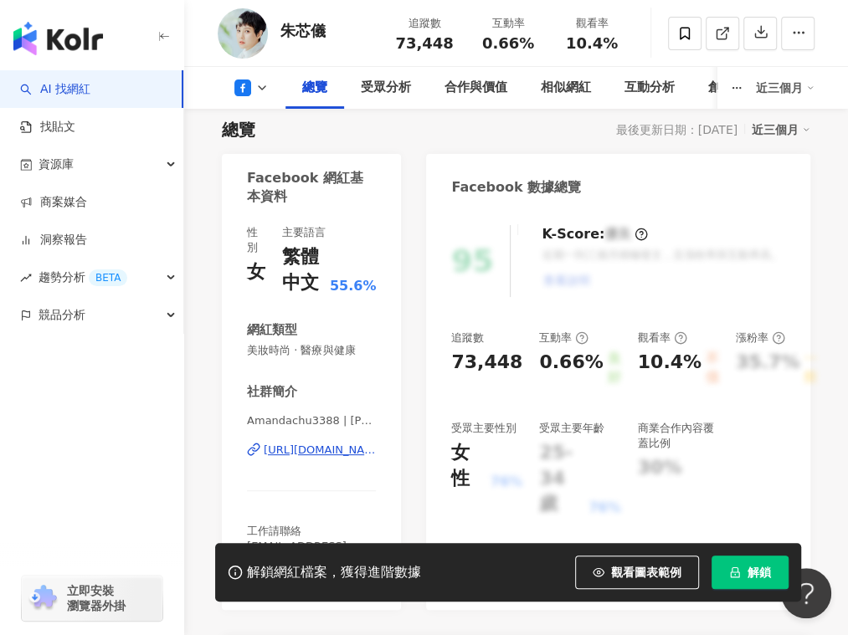
drag, startPoint x: 342, startPoint y: 450, endPoint x: 344, endPoint y: 388, distance: 62.0
click at [342, 450] on div "[URL][DOMAIN_NAME]" at bounding box center [320, 450] width 112 height 15
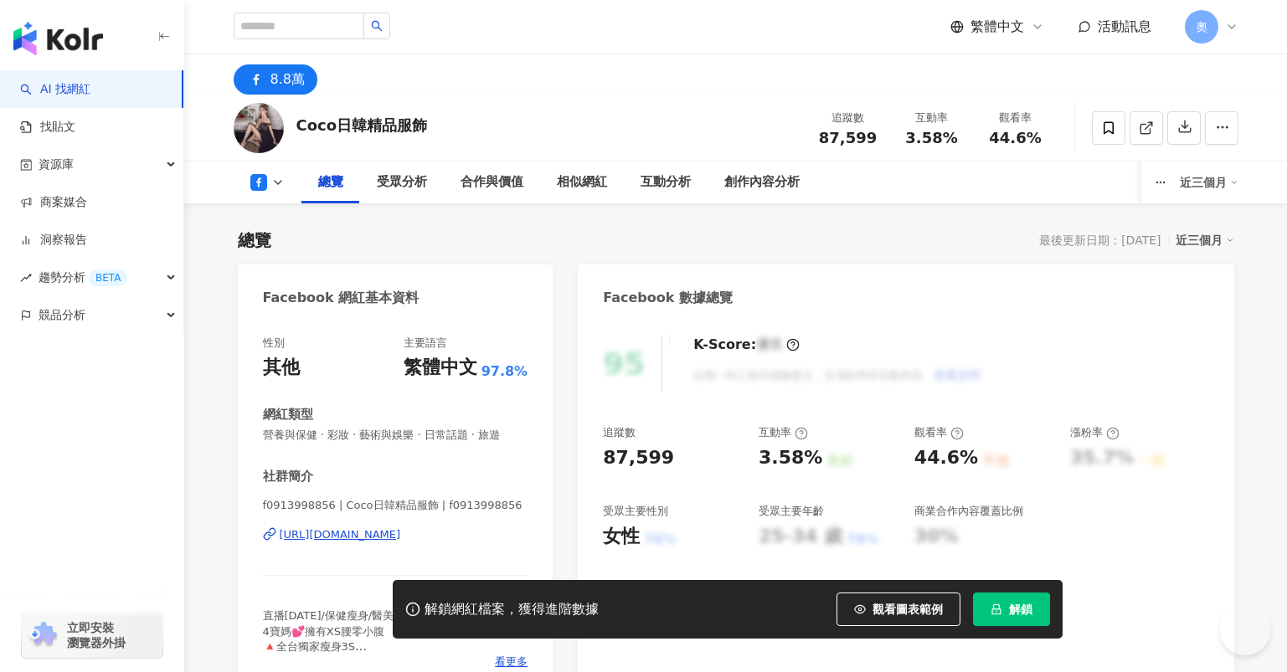
click at [326, 527] on div "https://www.facebook.com/471842436286947" at bounding box center [340, 534] width 121 height 15
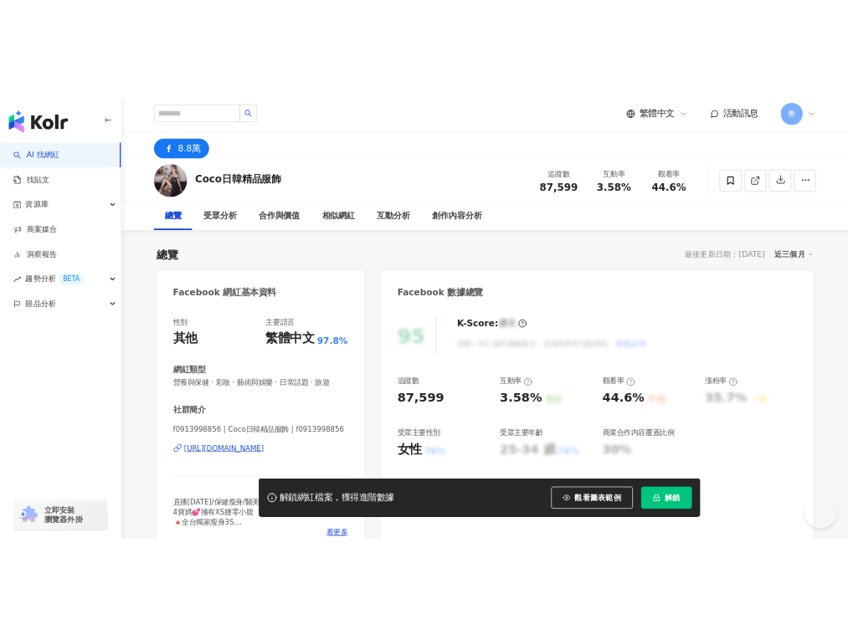
scroll to position [223, 0]
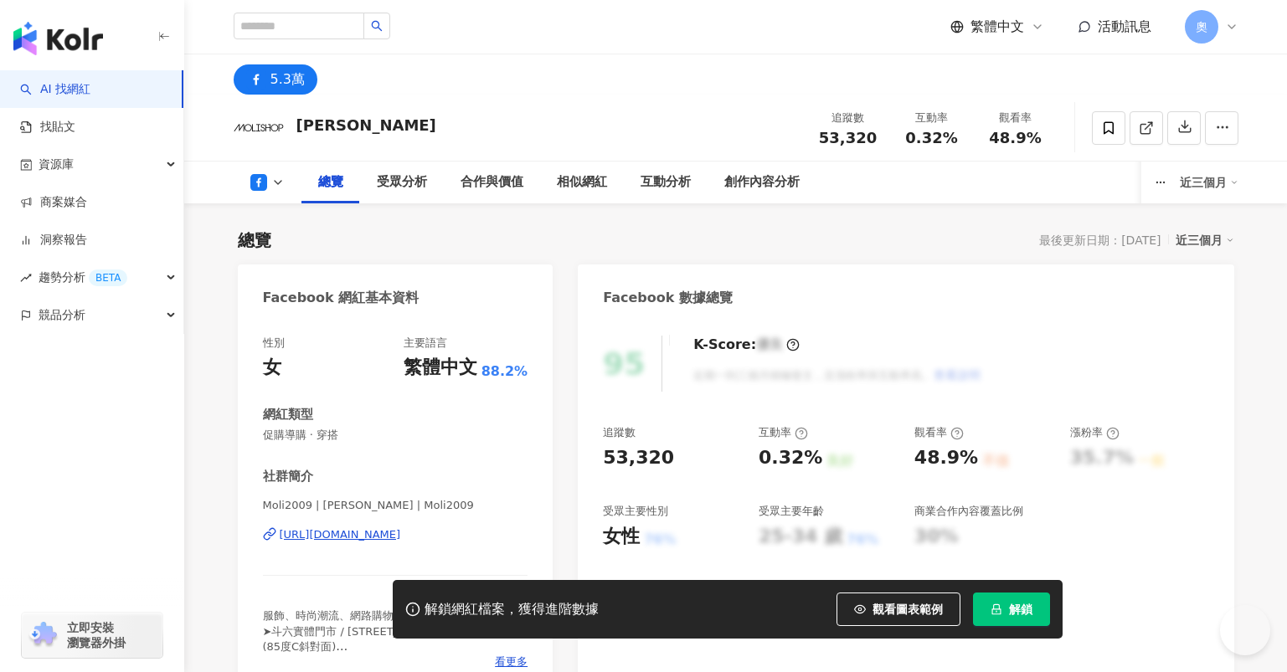
click at [331, 527] on div "[URL][DOMAIN_NAME]" at bounding box center [340, 534] width 121 height 15
